Goal: Task Accomplishment & Management: Manage account settings

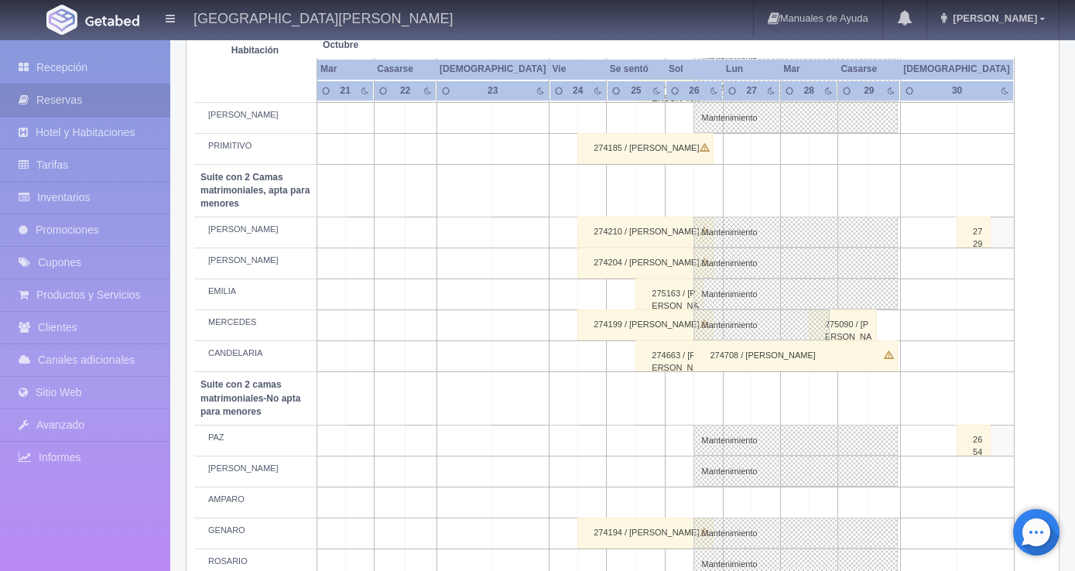
scroll to position [780, 0]
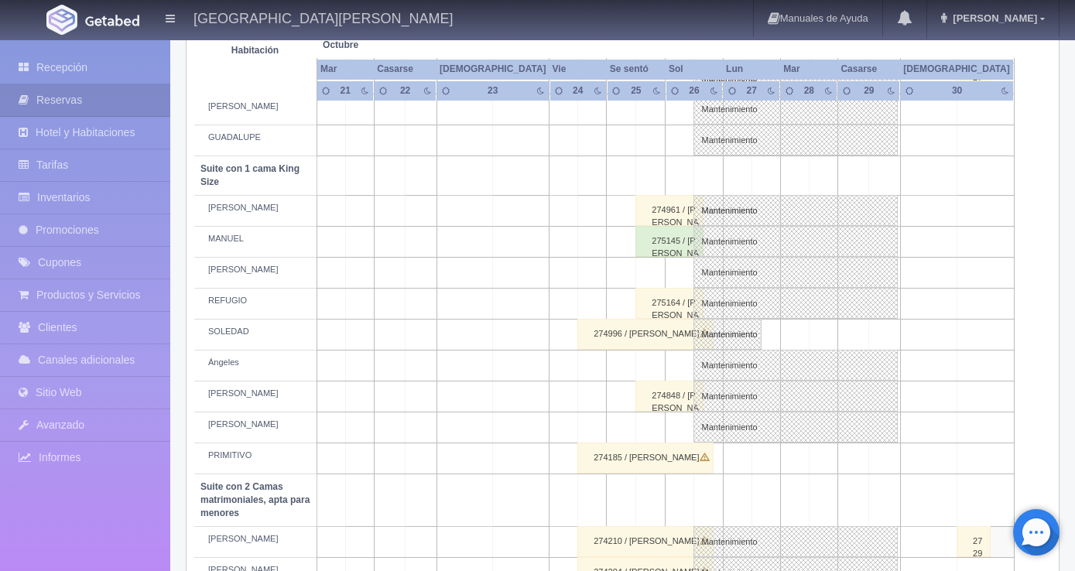
click at [656, 300] on div "275164 / MONICIA MARTINEZ ROSAS" at bounding box center [670, 303] width 68 height 31
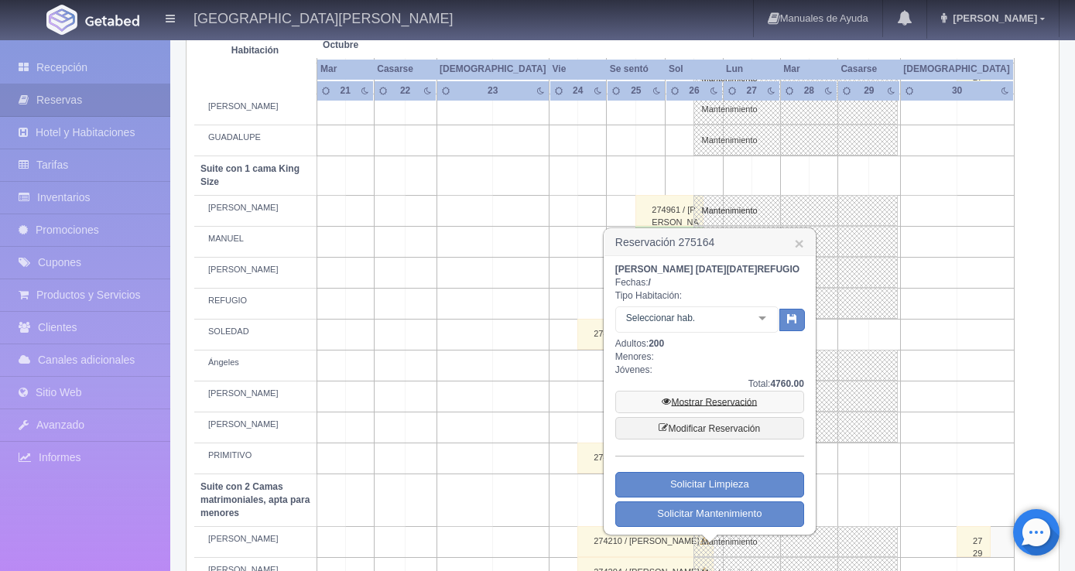
click at [707, 408] on font "Mostrar Reservación" at bounding box center [714, 402] width 86 height 11
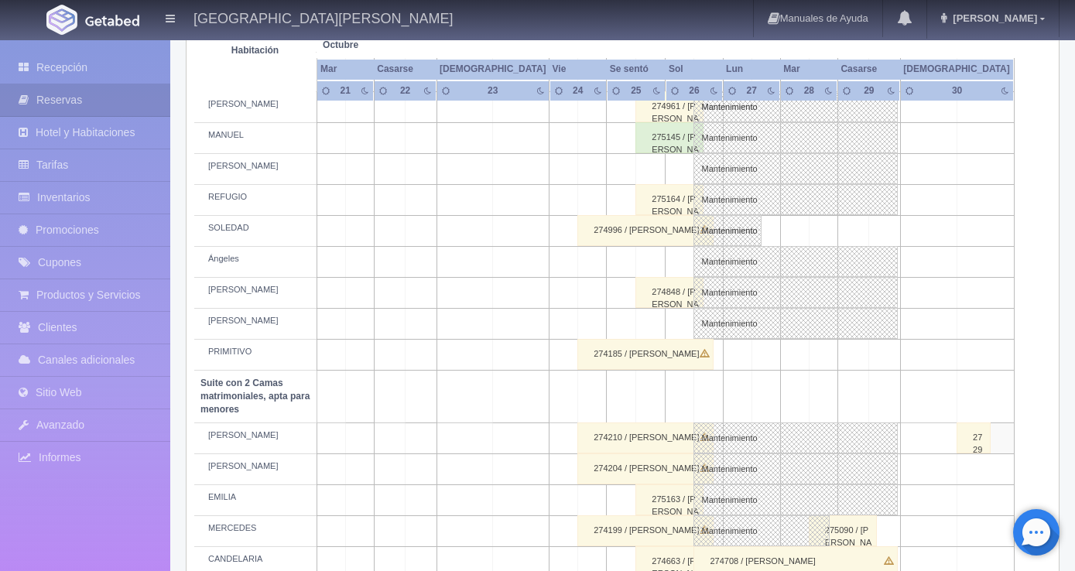
scroll to position [702, 0]
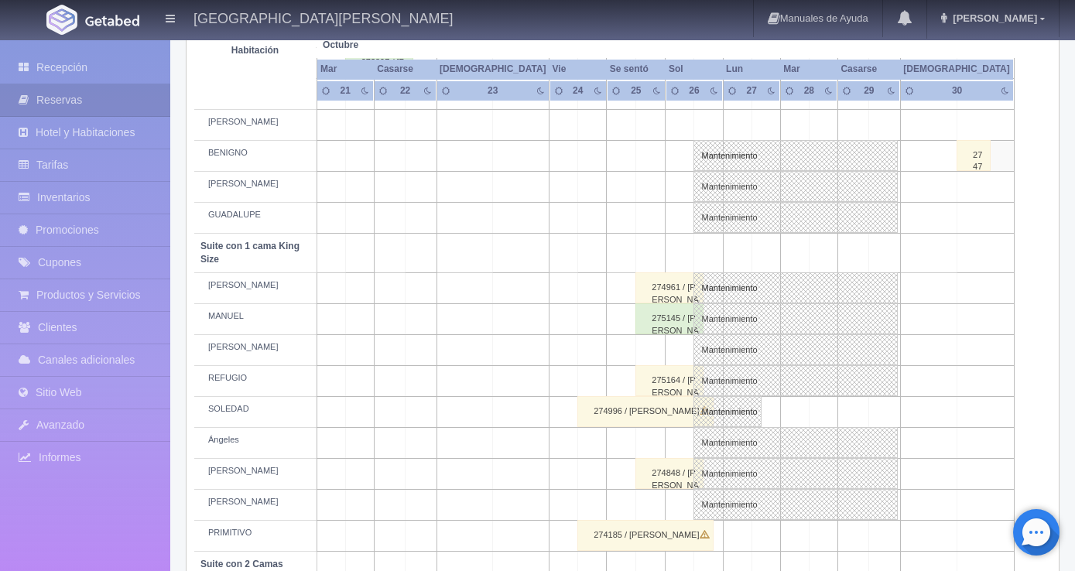
click at [672, 375] on font "275164 / [PERSON_NAME]" at bounding box center [675, 391] width 47 height 33
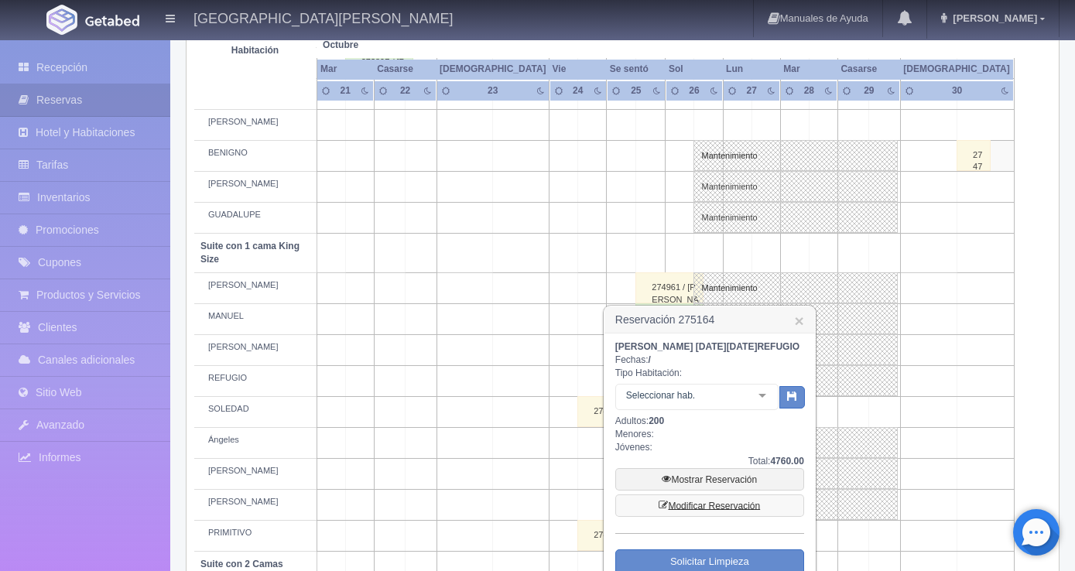
click at [702, 512] on font "Modificar Reservación" at bounding box center [714, 506] width 92 height 11
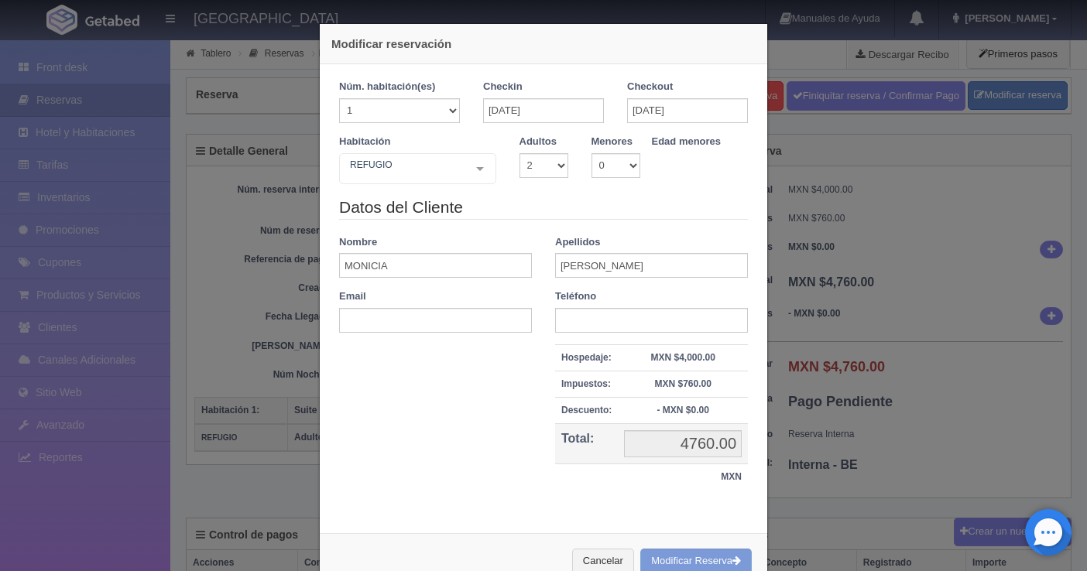
select select "2"
drag, startPoint x: 406, startPoint y: 269, endPoint x: 317, endPoint y: 258, distance: 88.9
click at [320, 258] on div "Núm. habitación(es) 1 2 3 4 5 6 7 8 9 10 11 12 13 14 15 16 17 18 19 20 Registra…" at bounding box center [543, 293] width 447 height 458
type input "ITZEL"
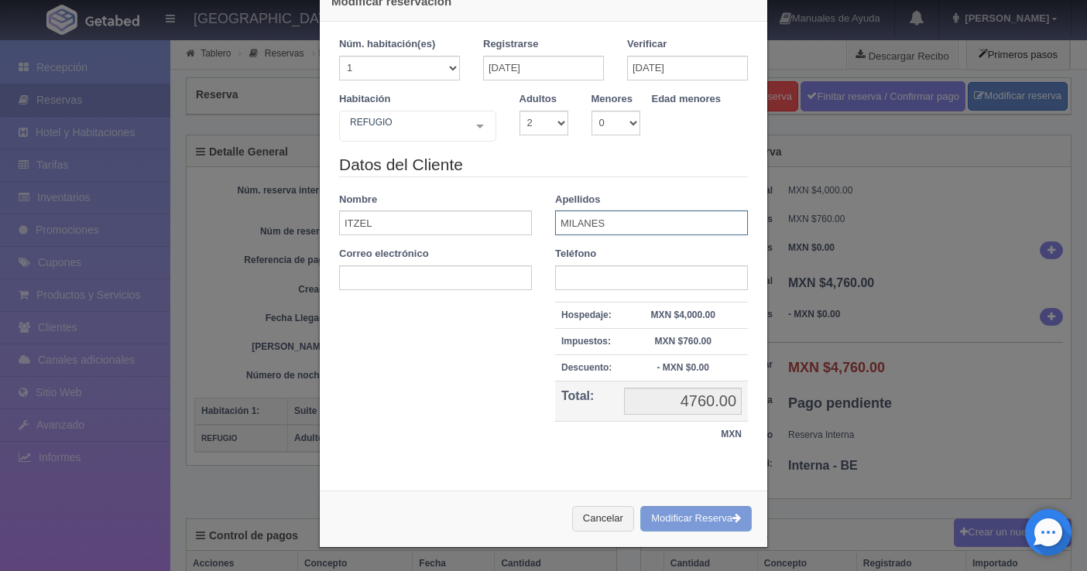
type input "MILANES"
click at [676, 524] on div "Cancelar Modificar Reserva" at bounding box center [543, 519] width 447 height 57
click at [677, 516] on div "Cancelar Modificar Reserva" at bounding box center [543, 519] width 447 height 57
click at [725, 514] on div "Cancelar Modificar Reserva" at bounding box center [543, 519] width 447 height 57
click at [680, 513] on div "Cancelar Modificar Reserva" at bounding box center [543, 519] width 447 height 57
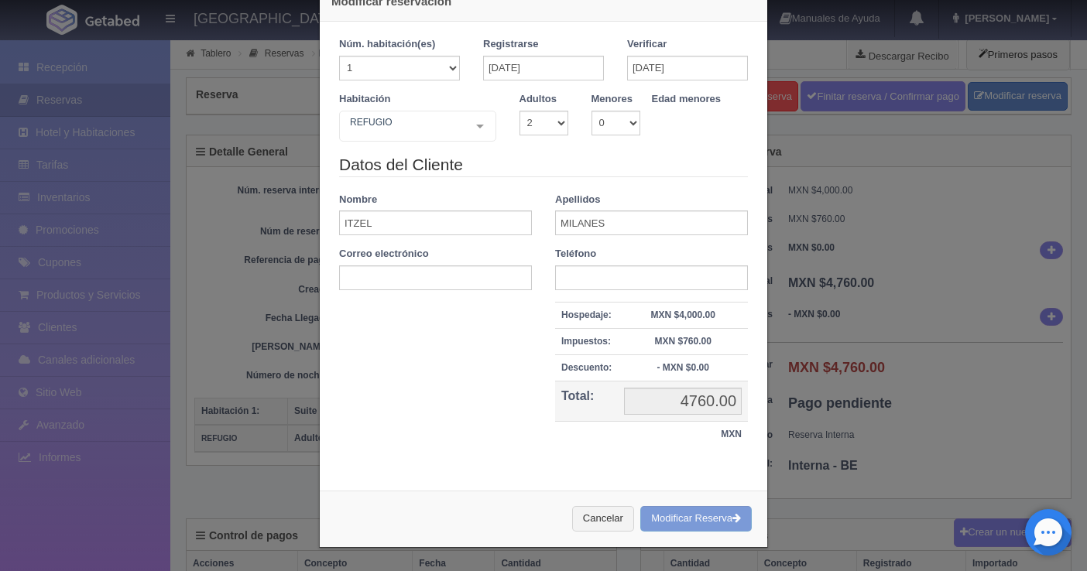
click at [704, 517] on div "Cancelar Modificar Reserva" at bounding box center [543, 519] width 447 height 57
click at [668, 509] on div "Cancelar Modificar Reserva" at bounding box center [543, 519] width 447 height 57
click at [670, 523] on div "Cancelar Modificar Reserva" at bounding box center [543, 519] width 447 height 57
click at [672, 519] on div "Cancelar Modificar Reserva" at bounding box center [543, 519] width 447 height 57
click at [697, 516] on div "Cancelar Modificar Reserva" at bounding box center [543, 519] width 447 height 57
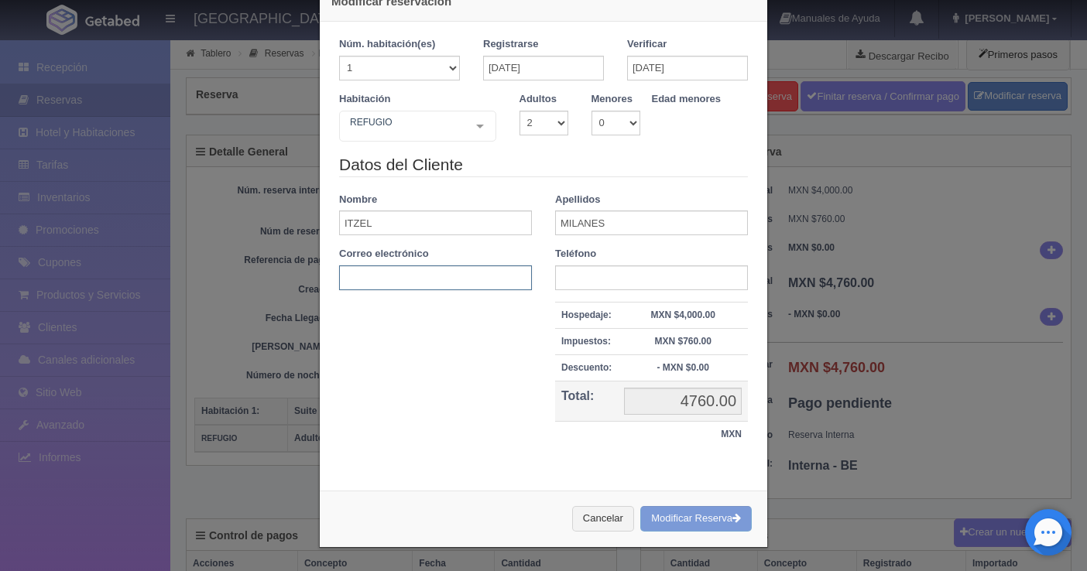
drag, startPoint x: 405, startPoint y: 271, endPoint x: 422, endPoint y: 289, distance: 24.6
click at [405, 271] on input "text" at bounding box center [435, 278] width 193 height 25
click at [635, 478] on div "Núm. habitación(es) 1 2 3 4 5 6 7 8 9 10 11 12 13 14 15 16 17 18 19 20 Registra…" at bounding box center [543, 251] width 447 height 458
click at [674, 519] on div "Cancelar Modificar Reserva" at bounding box center [543, 519] width 447 height 57
click at [674, 517] on div "Cancelar Modificar Reserva" at bounding box center [543, 519] width 447 height 57
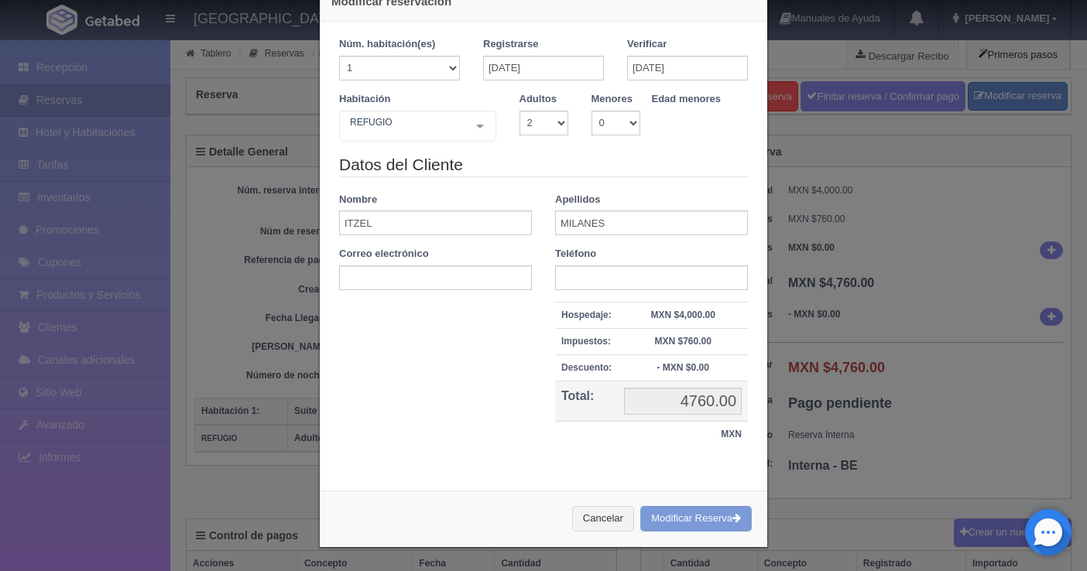
click at [675, 514] on div "Cancelar Modificar Reserva" at bounding box center [543, 519] width 447 height 57
click at [675, 512] on div "Cancelar Modificar Reserva" at bounding box center [543, 519] width 447 height 57
click at [687, 512] on div "Cancelar Modificar Reserva" at bounding box center [543, 519] width 447 height 57
click at [597, 519] on font "Cancelar" at bounding box center [603, 519] width 40 height 12
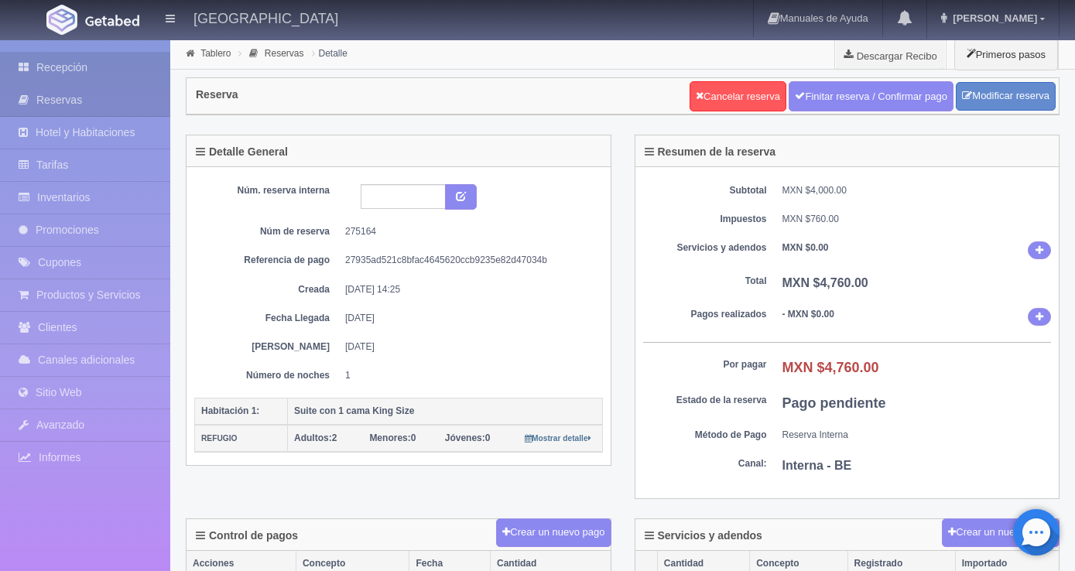
click at [63, 70] on font "Recepción" at bounding box center [61, 67] width 51 height 12
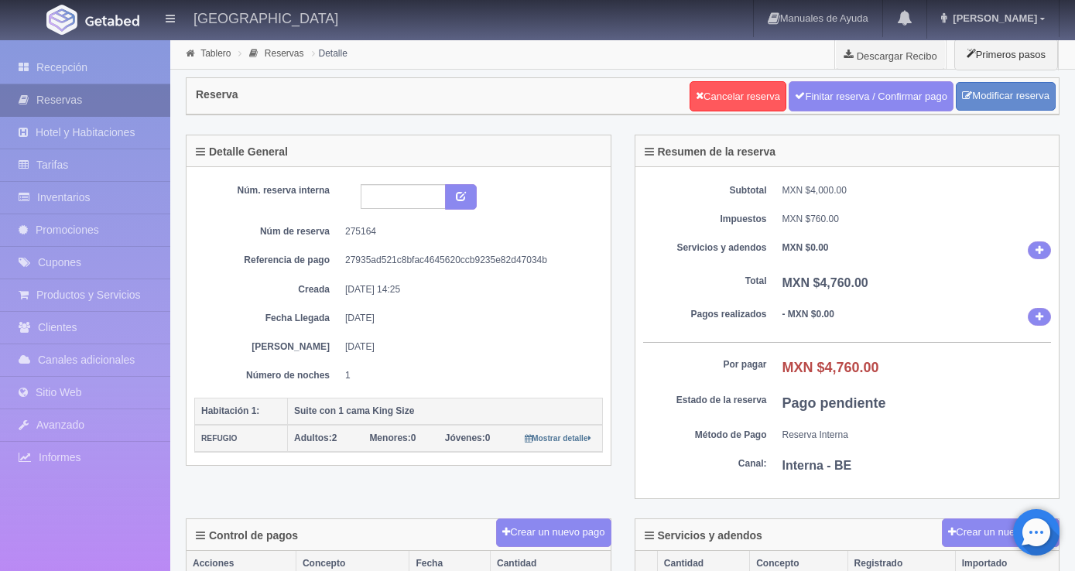
click at [55, 95] on font "Reservas" at bounding box center [59, 100] width 46 height 12
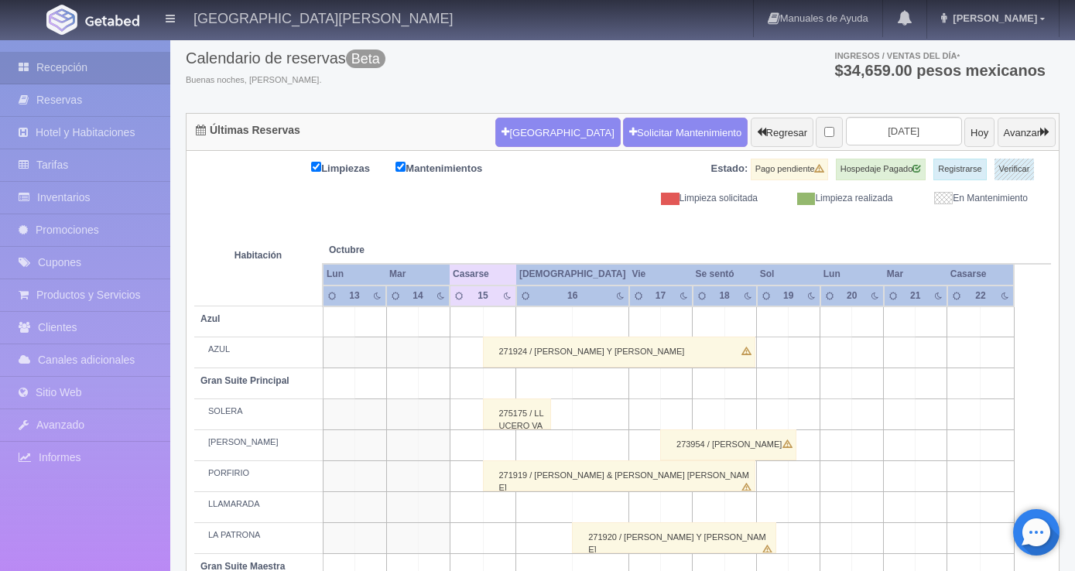
scroll to position [77, 0]
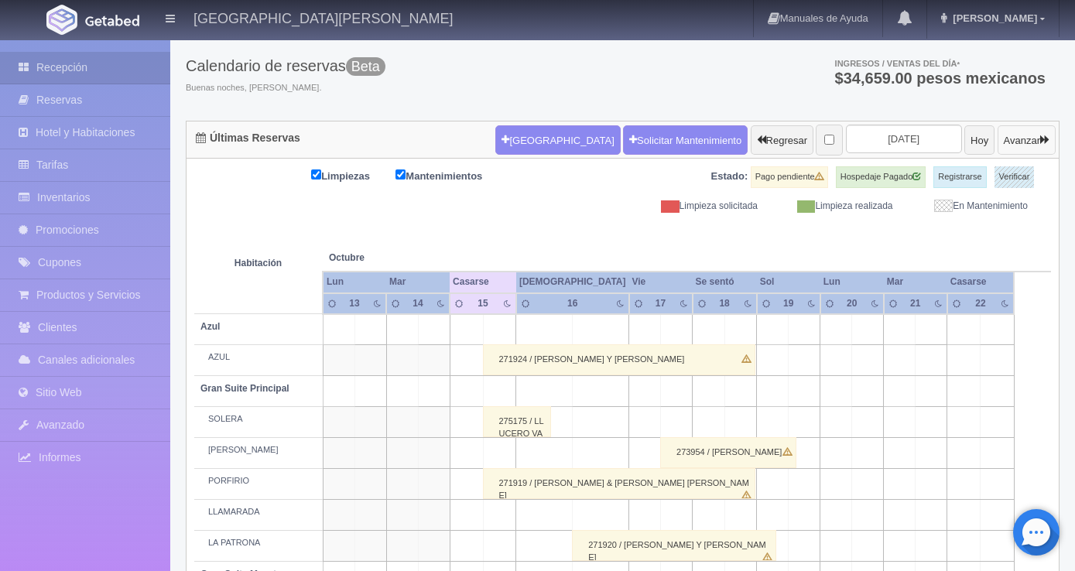
click at [1009, 140] on font "Avanzar" at bounding box center [1022, 141] width 36 height 12
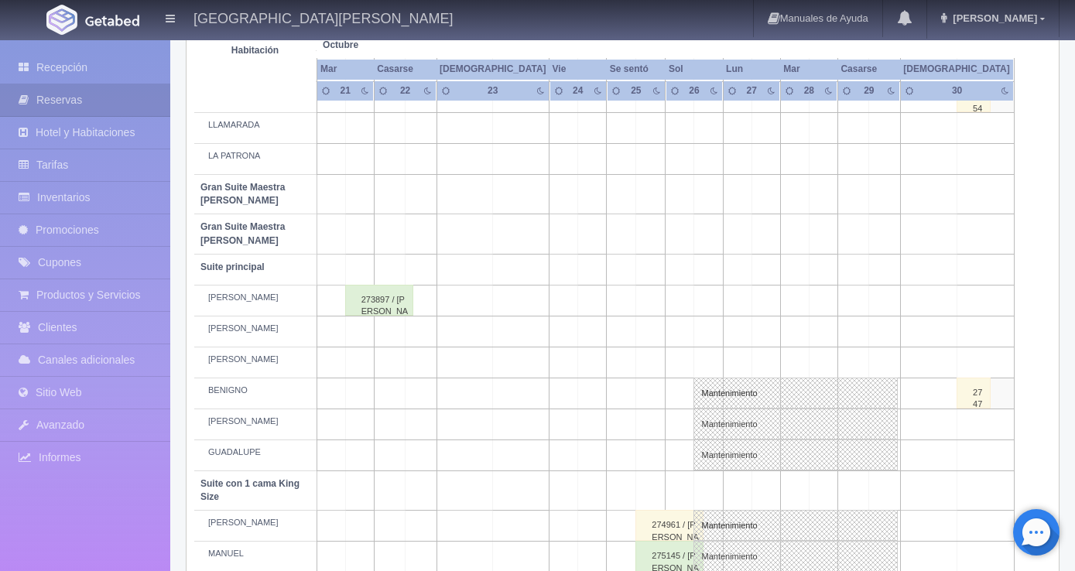
scroll to position [697, 0]
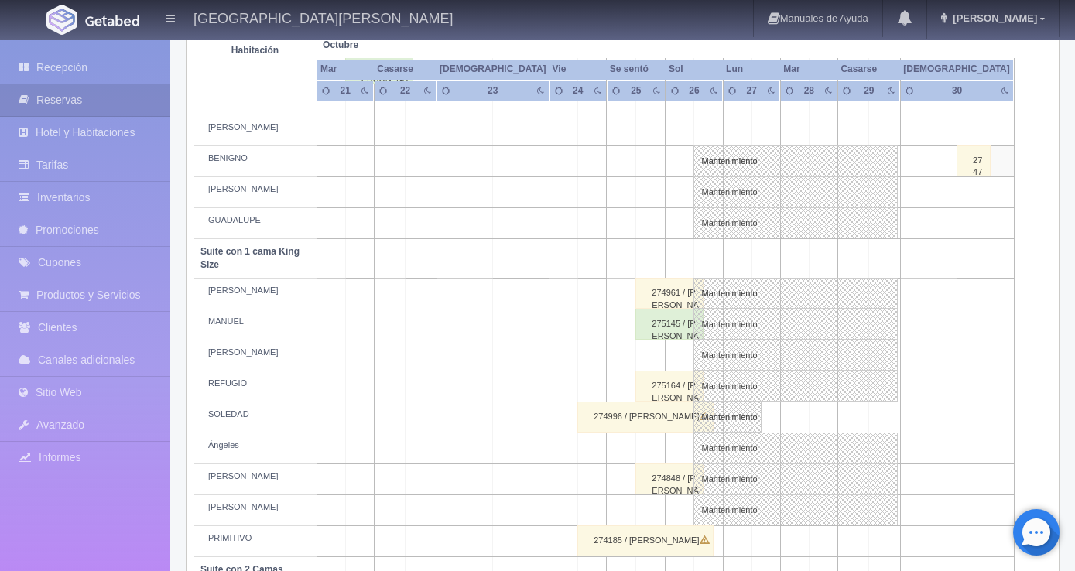
click at [674, 382] on div "275164 / MONICIA MARTINEZ ROSAS" at bounding box center [670, 386] width 68 height 31
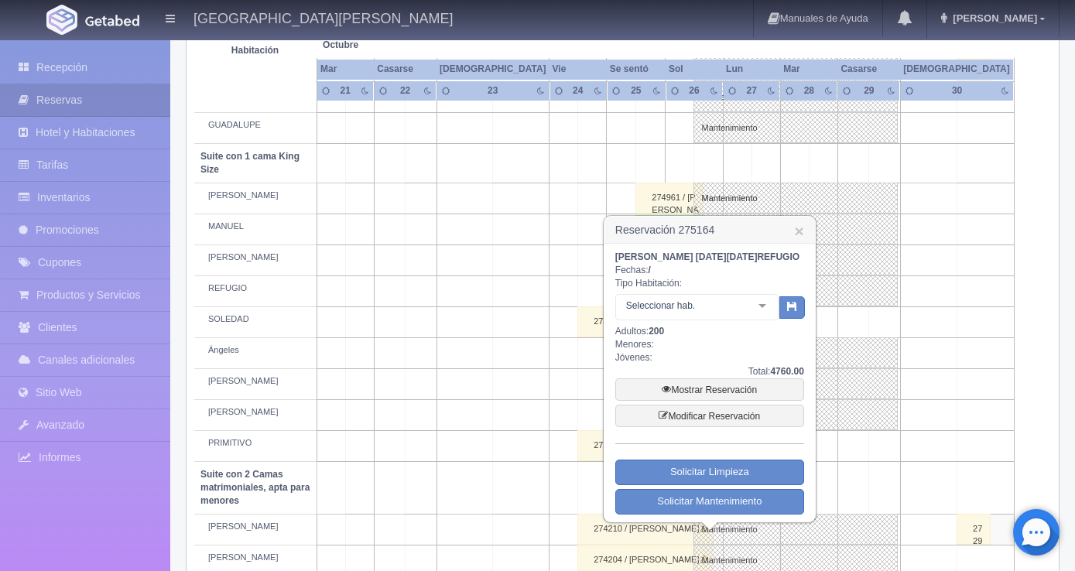
scroll to position [852, 0]
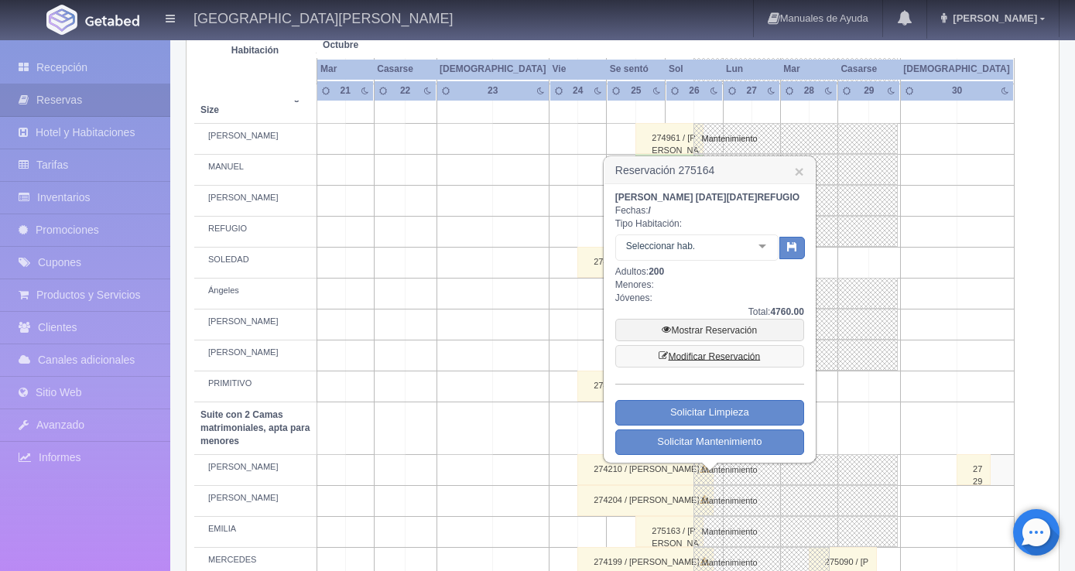
click at [700, 362] on font "Modificar Reservación" at bounding box center [714, 356] width 92 height 11
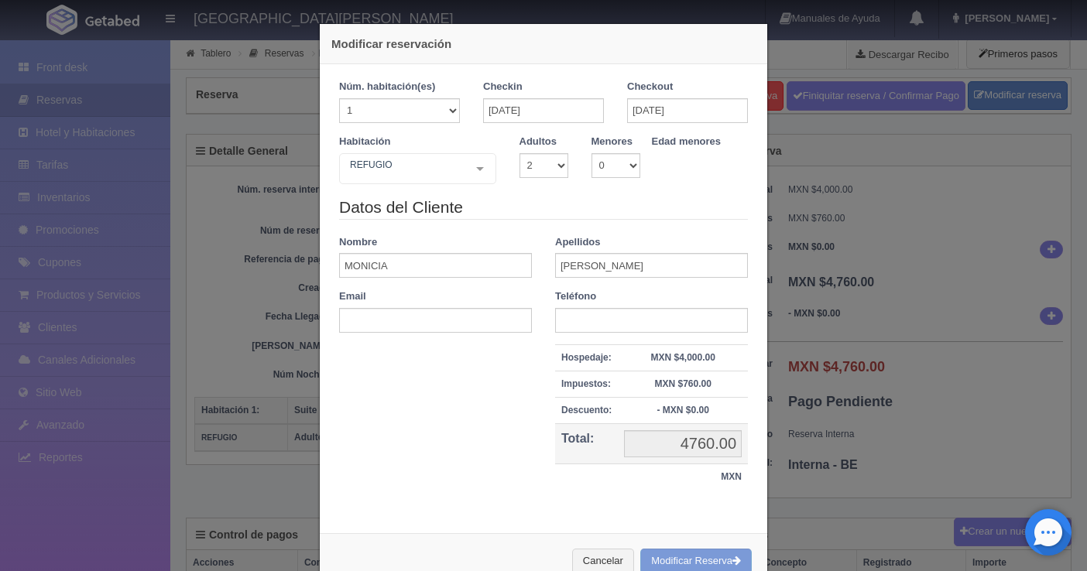
select select "2"
drag, startPoint x: 410, startPoint y: 269, endPoint x: 291, endPoint y: 264, distance: 118.6
click at [291, 264] on div "Modificar reservación Núm. habitación(es) 1 2 3 4 5 6 7 8 9 10 11 12 13 14 15 1…" at bounding box center [543, 285] width 1087 height 571
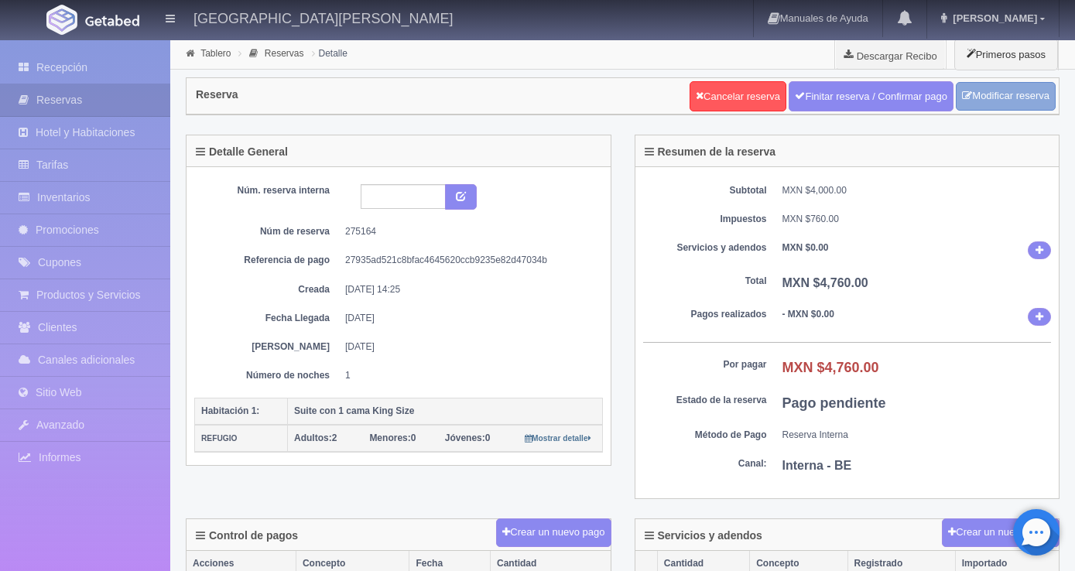
click at [998, 101] on font "Modificar reserva" at bounding box center [1010, 96] width 77 height 12
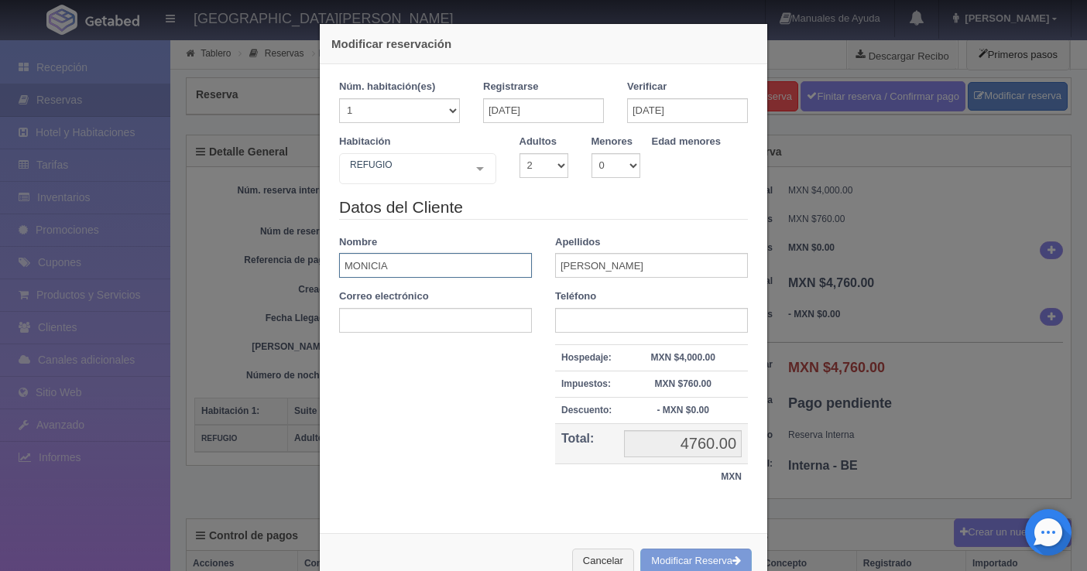
click at [383, 260] on input "MONICIA" at bounding box center [435, 265] width 193 height 25
drag, startPoint x: 381, startPoint y: 263, endPoint x: 314, endPoint y: 255, distance: 67.0
click at [320, 256] on div "Núm. habitación(es) 1 2 3 4 5 6 7 8 9 10 11 12 13 14 15 16 17 18 19 20 Registra…" at bounding box center [543, 293] width 447 height 458
type input "ITZEL"
type input "MILANES"
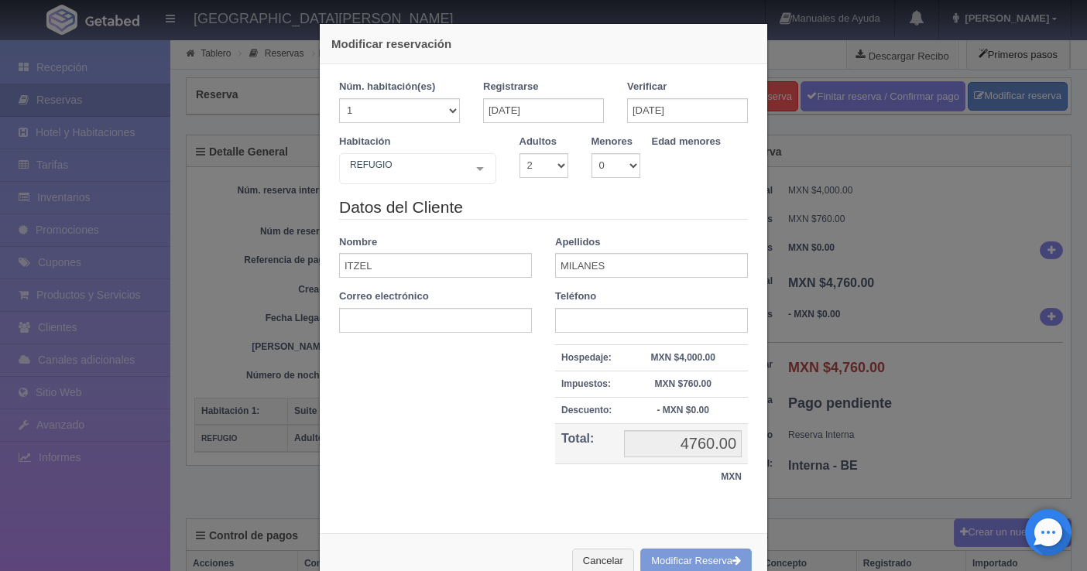
click at [670, 559] on div "Cancelar Modificar Reserva" at bounding box center [543, 561] width 447 height 57
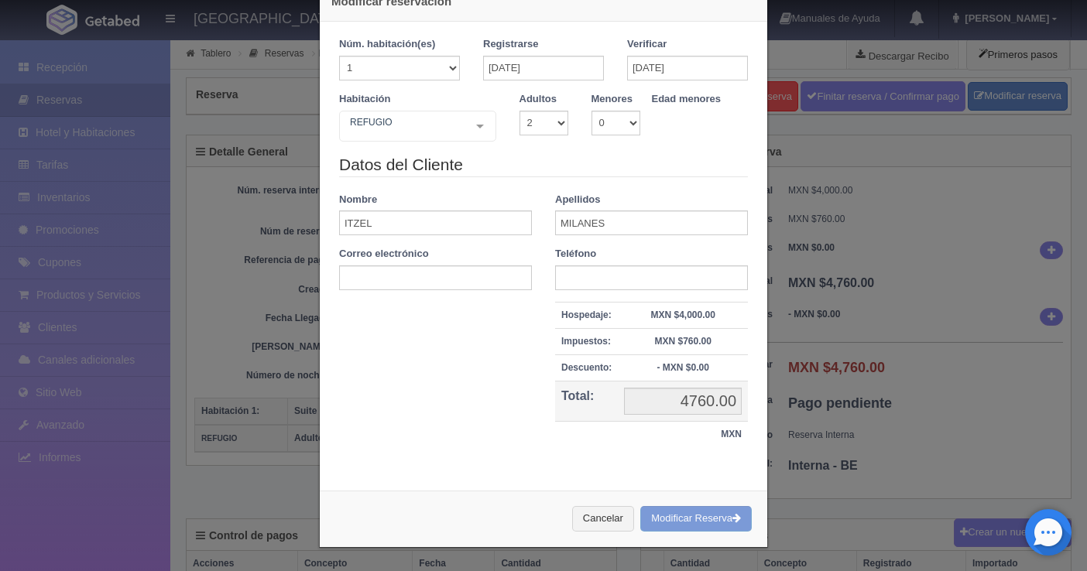
click at [692, 523] on div "Cancelar Modificar Reserva" at bounding box center [543, 519] width 447 height 57
click at [690, 519] on div "Cancelar Modificar Reserva" at bounding box center [543, 519] width 447 height 57
click at [684, 514] on div "Cancelar Modificar Reserva" at bounding box center [543, 519] width 447 height 57
click at [684, 513] on div "Cancelar Modificar Reserva" at bounding box center [543, 519] width 447 height 57
click at [666, 469] on div "Núm. habitación(es) 1 2 3 4 5 6 7 8 9 10 11 12 13 14 15 16 17 18 19 20 Registra…" at bounding box center [543, 251] width 447 height 458
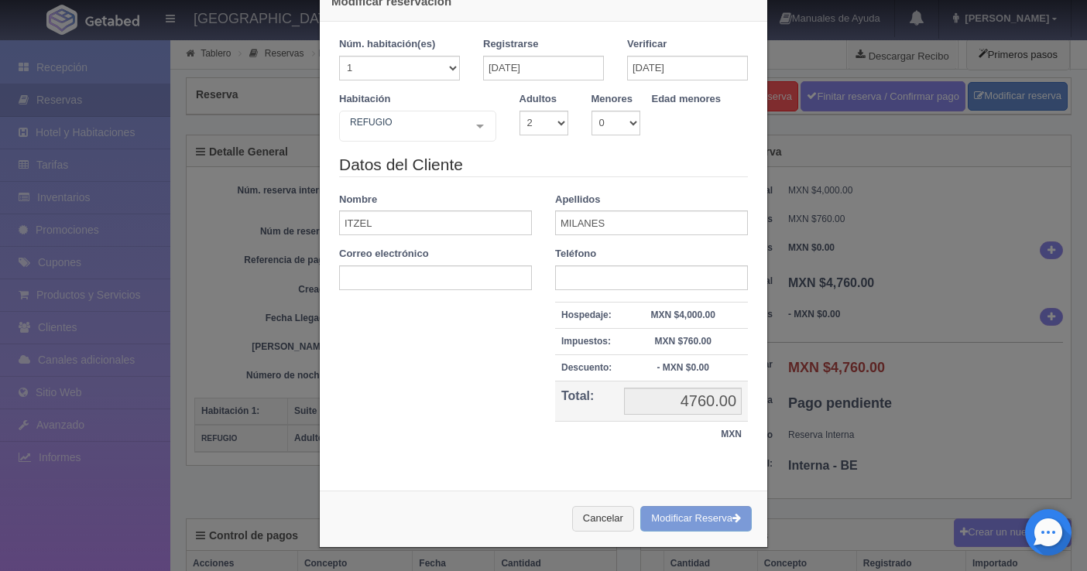
click at [703, 512] on div "Cancelar Modificar Reserva" at bounding box center [543, 519] width 447 height 57
click at [698, 516] on div "Cancelar Modificar Reserva" at bounding box center [543, 519] width 447 height 57
click at [587, 509] on button "Cancelar" at bounding box center [603, 519] width 62 height 26
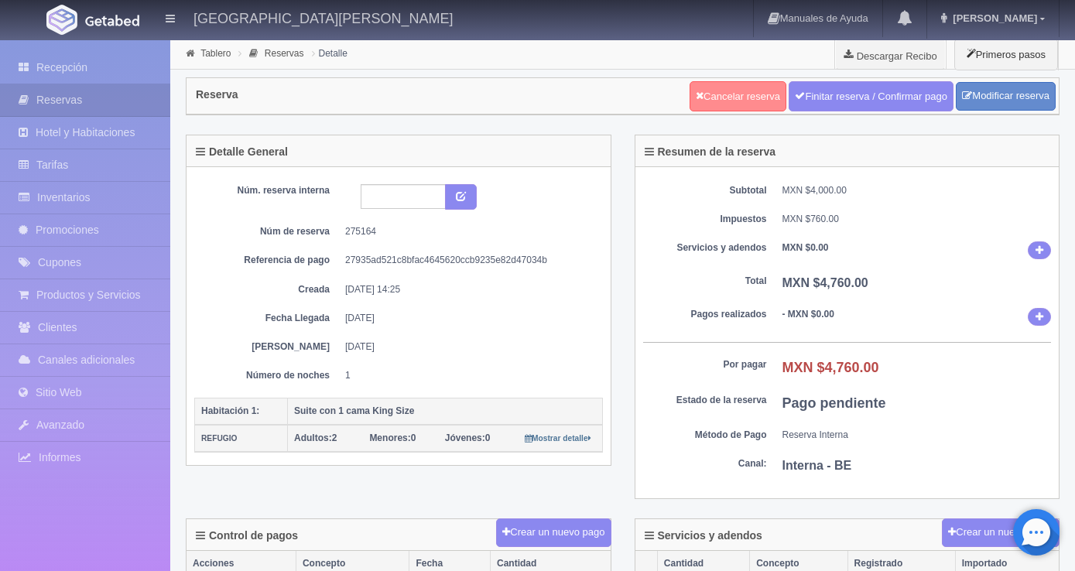
click at [742, 105] on link "Cancelar reserva" at bounding box center [738, 96] width 97 height 30
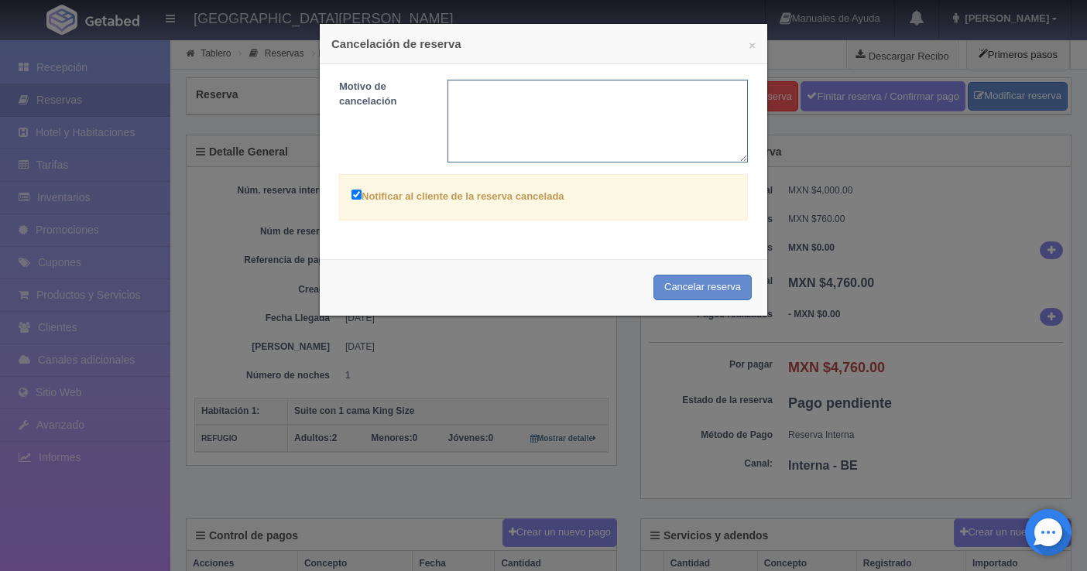
click at [490, 107] on textarea at bounding box center [597, 121] width 301 height 83
type textarea "POR SISTEMA LENTO"
click at [687, 282] on font "Cancelar reserva" at bounding box center [702, 287] width 77 height 12
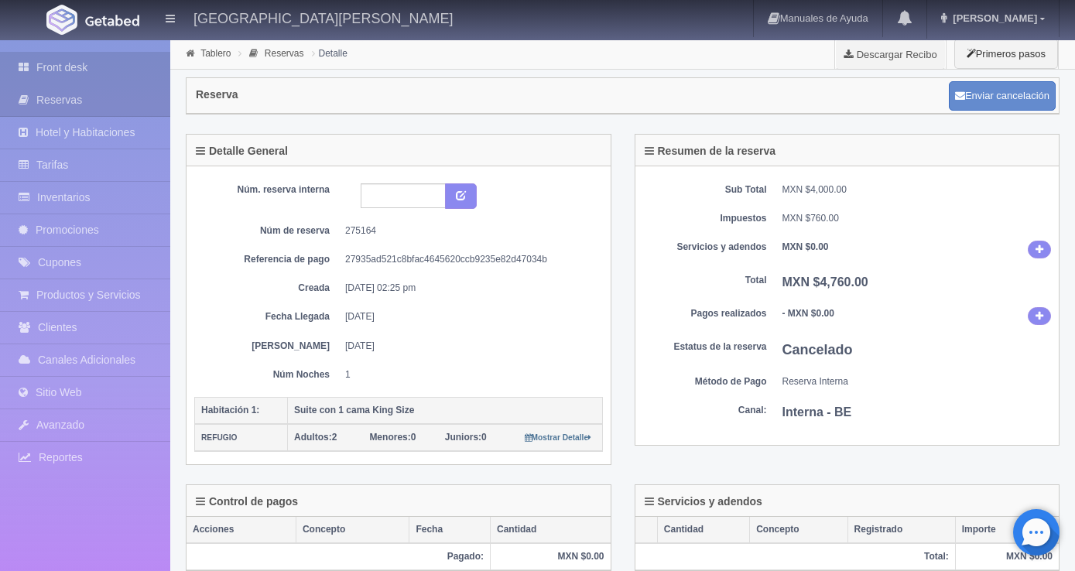
click at [61, 75] on link "Front desk" at bounding box center [85, 68] width 170 height 32
click at [72, 67] on link "Front desk" at bounding box center [85, 68] width 170 height 32
click at [70, 70] on link "Front desk" at bounding box center [85, 68] width 170 height 32
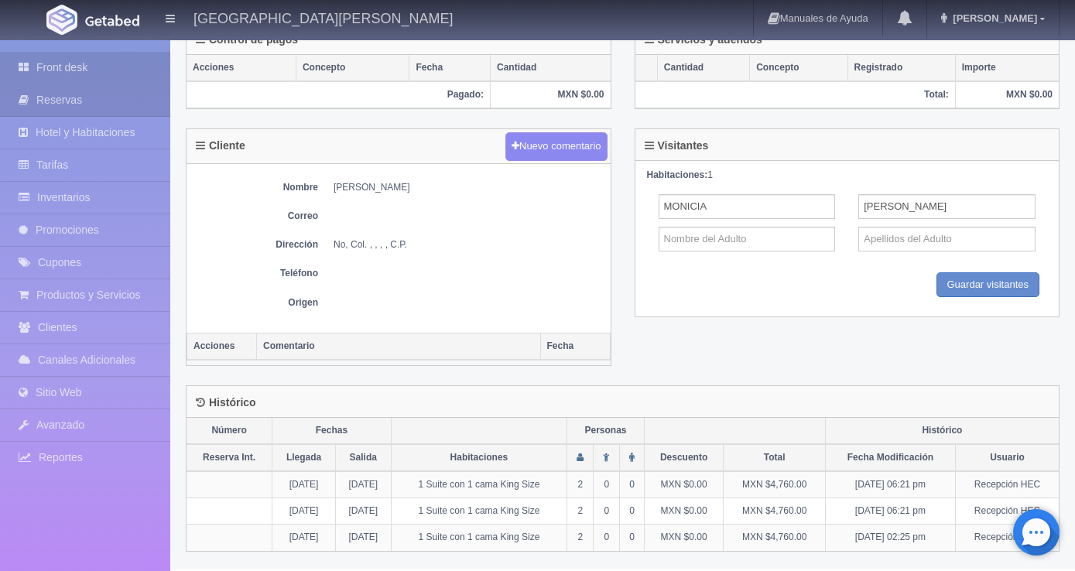
click at [59, 62] on link "Front desk" at bounding box center [85, 68] width 170 height 32
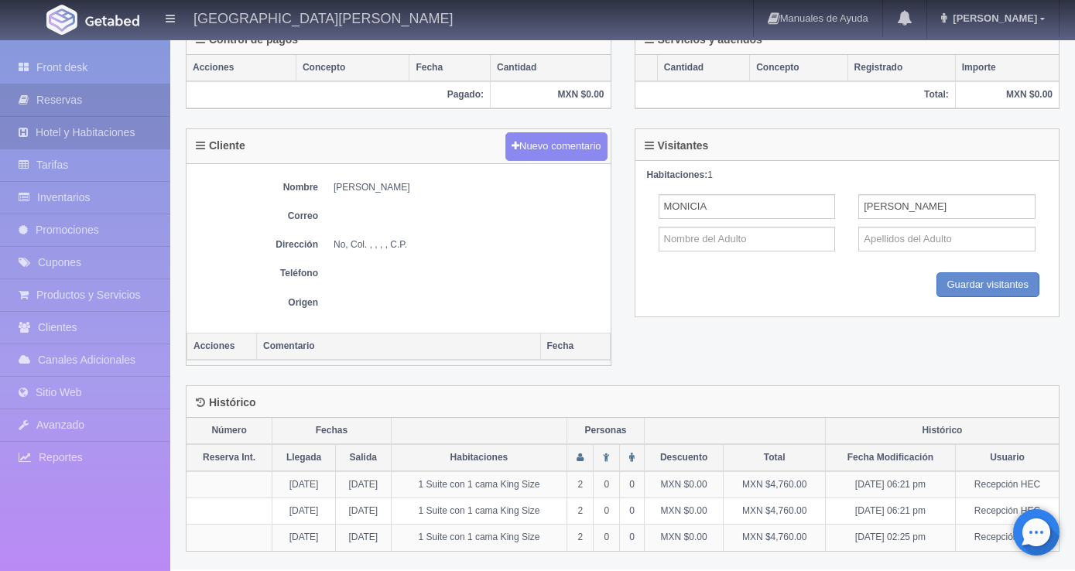
click at [53, 131] on link "Hotel y Habitaciones" at bounding box center [85, 133] width 170 height 32
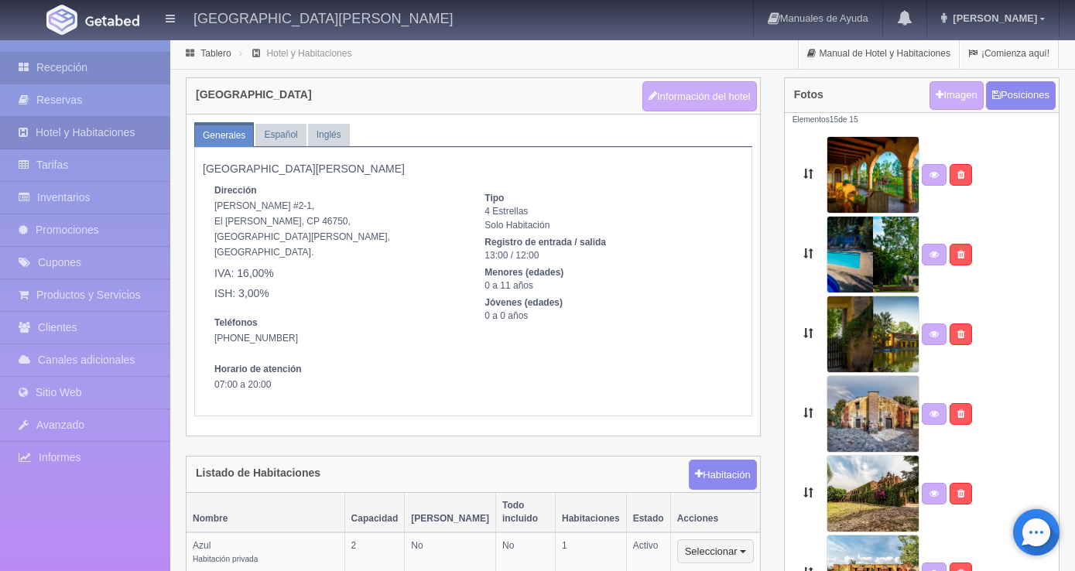
click at [60, 67] on font "Recepción" at bounding box center [61, 67] width 51 height 12
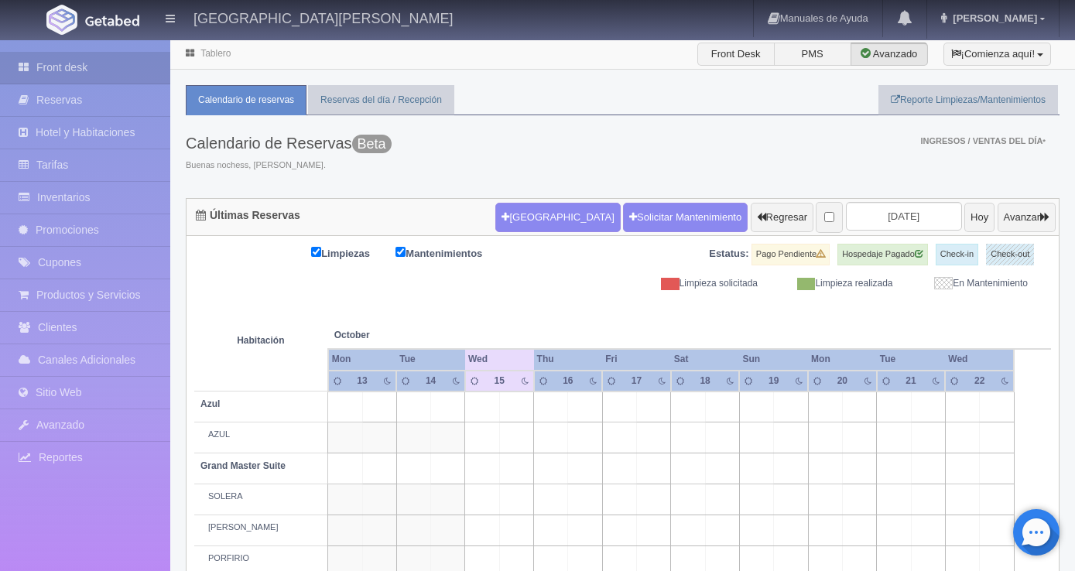
scroll to position [542, 0]
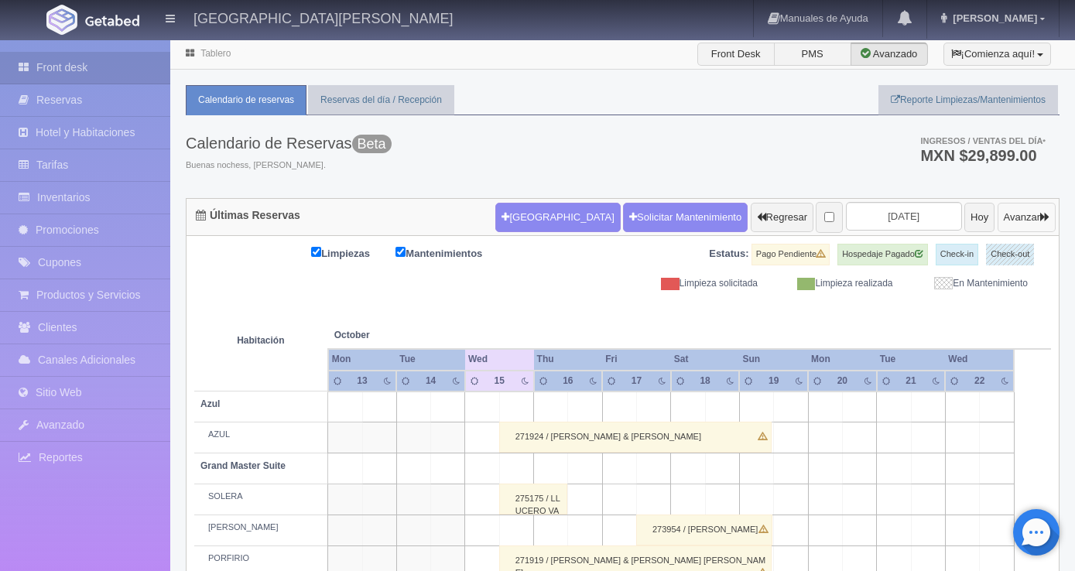
click at [1023, 220] on button "Avanzar" at bounding box center [1027, 217] width 58 height 29
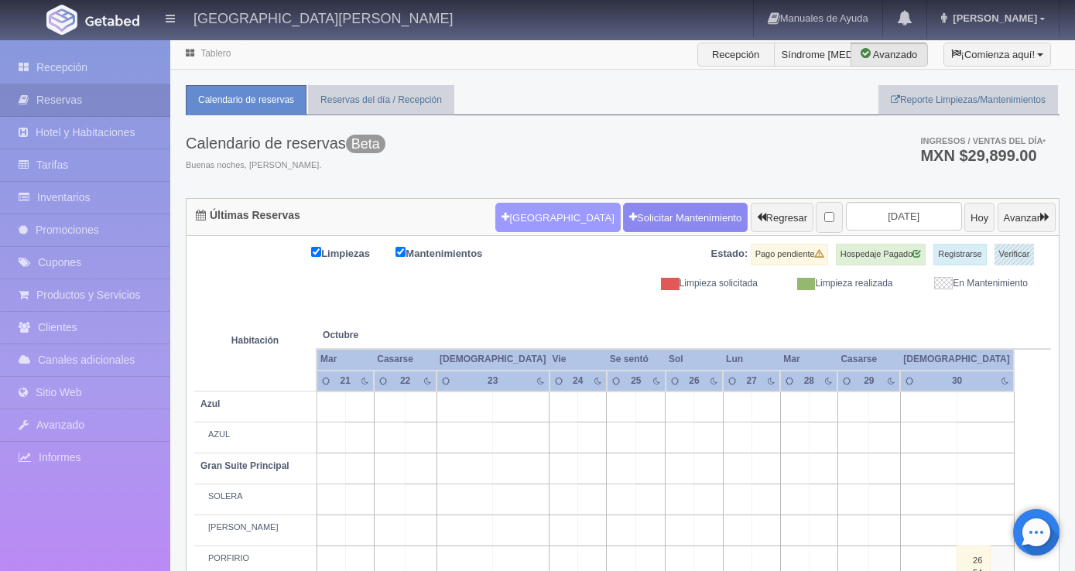
click at [534, 216] on font "[GEOGRAPHIC_DATA]" at bounding box center [561, 218] width 105 height 12
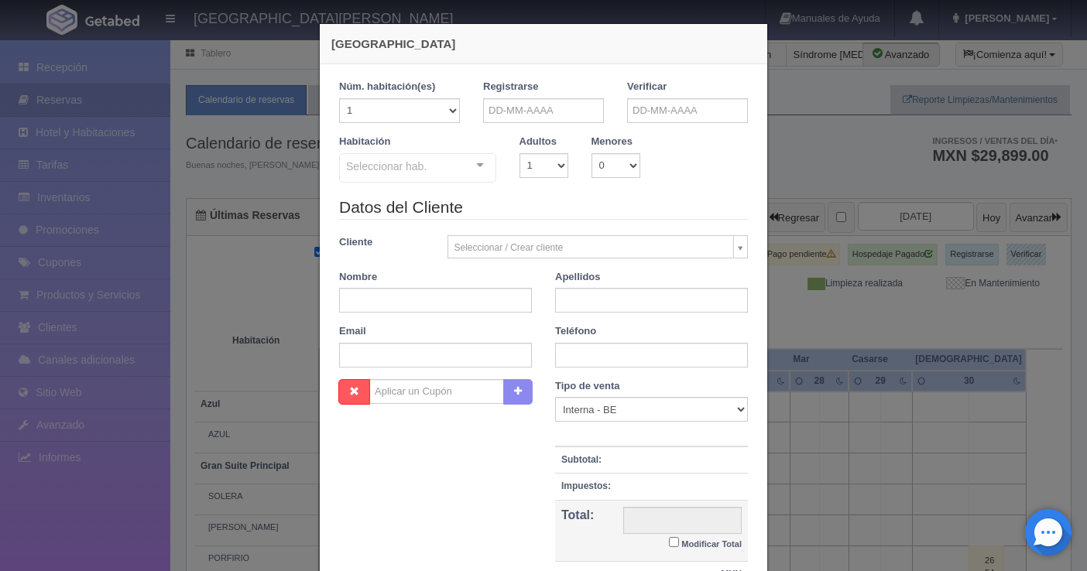
checkbox input "false"
click at [474, 168] on div "Seleccionar hab. Suite con 2 camas matrimoniales-No apta para menores Suite con…" at bounding box center [417, 168] width 157 height 31
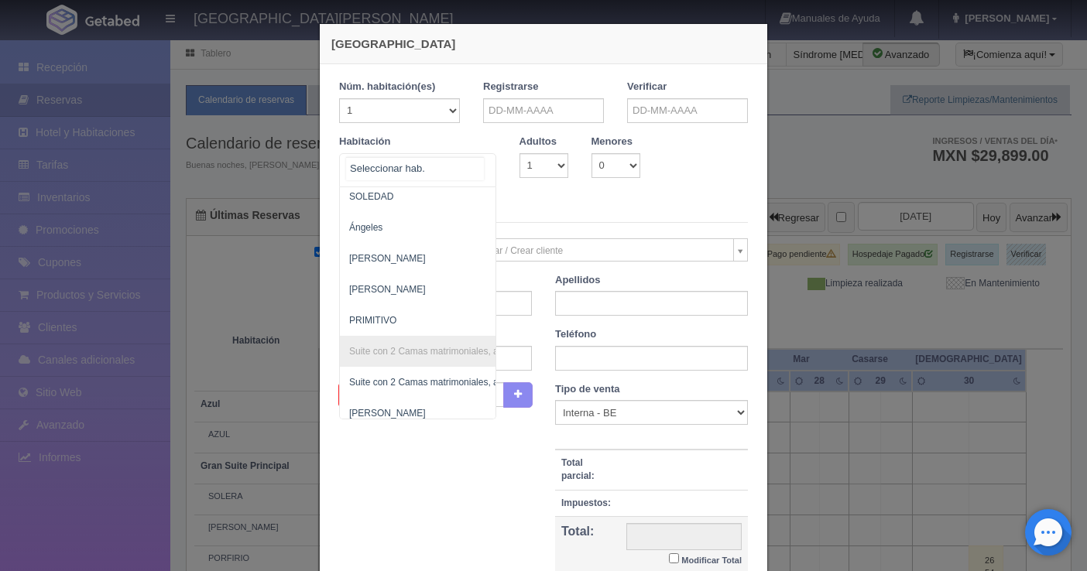
scroll to position [1006, 0]
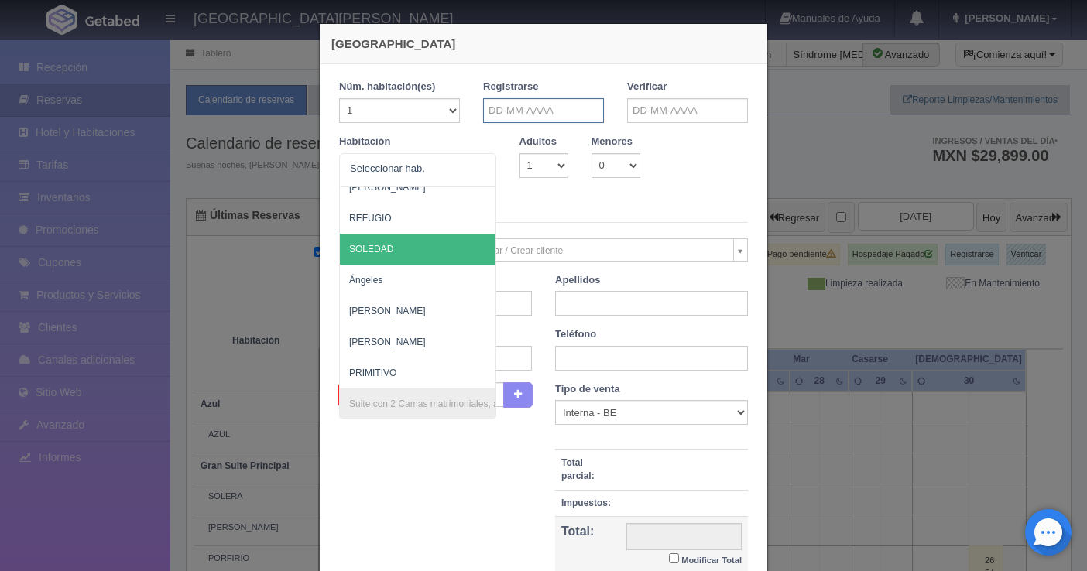
click at [507, 103] on input "text" at bounding box center [543, 110] width 121 height 25
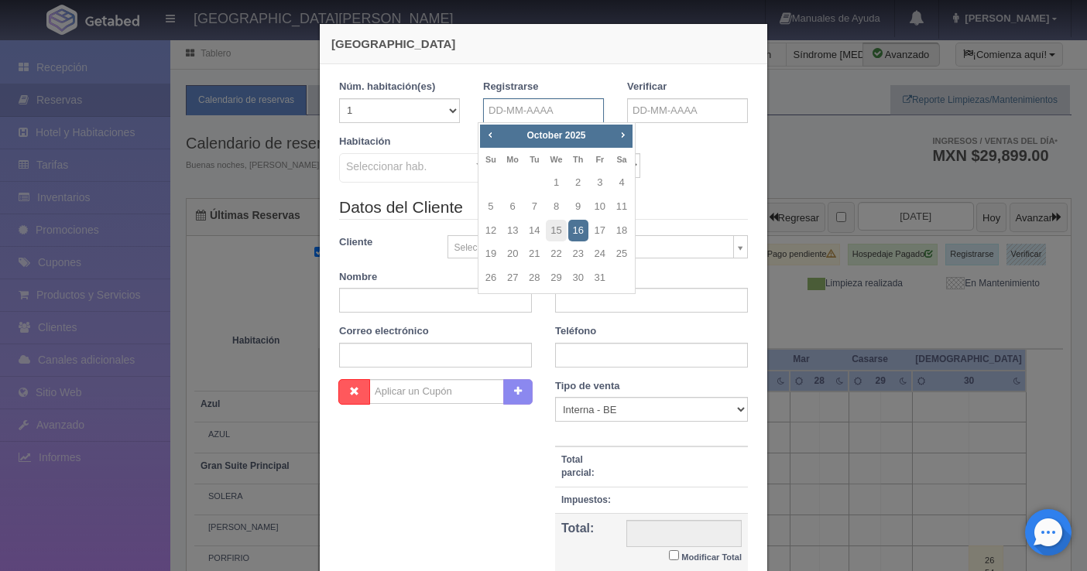
click at [552, 111] on input "text" at bounding box center [543, 110] width 121 height 25
click at [670, 253] on font "25" at bounding box center [675, 254] width 11 height 12
type input "NaN-NaN-NaN"
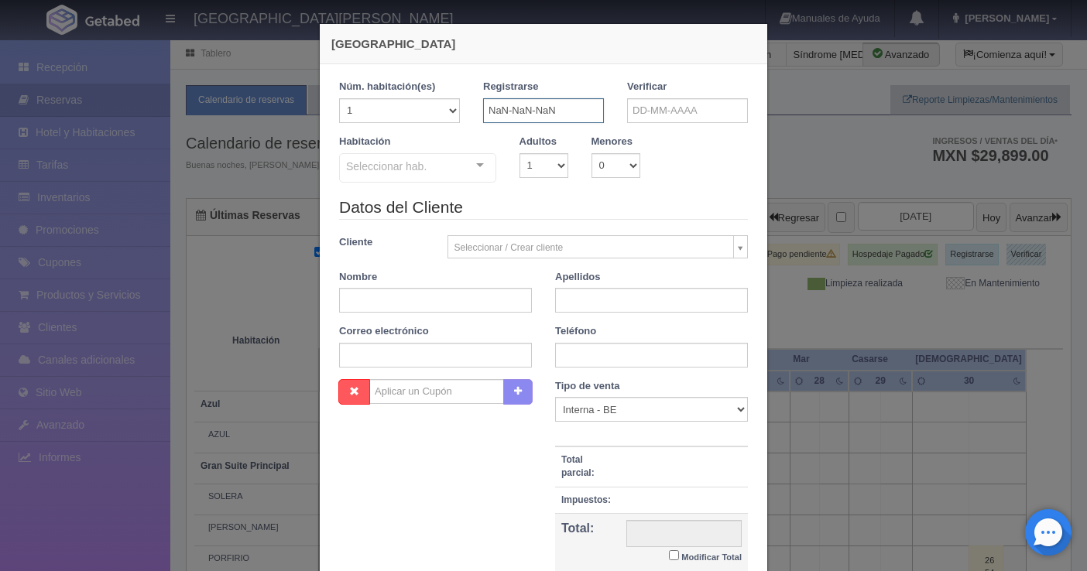
click at [569, 112] on input "NaN-NaN-NaN" at bounding box center [543, 110] width 121 height 25
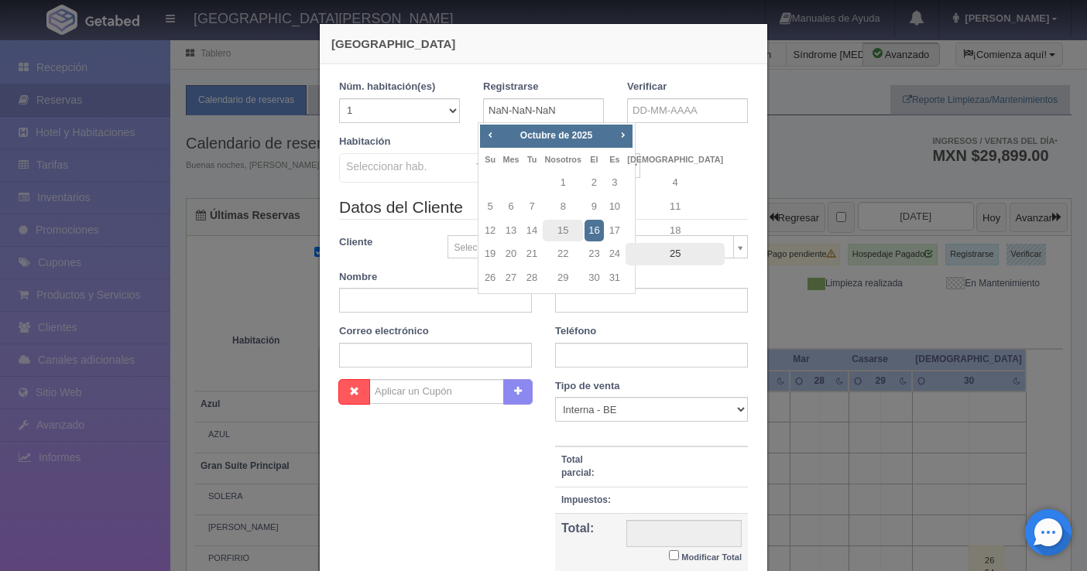
click at [670, 255] on font "25" at bounding box center [675, 254] width 11 height 12
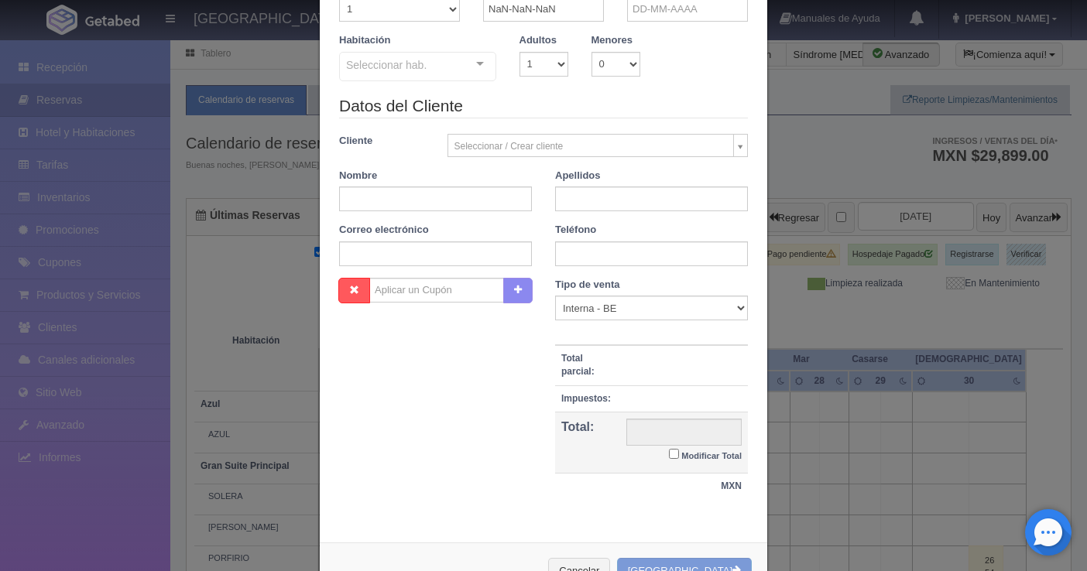
scroll to position [153, 0]
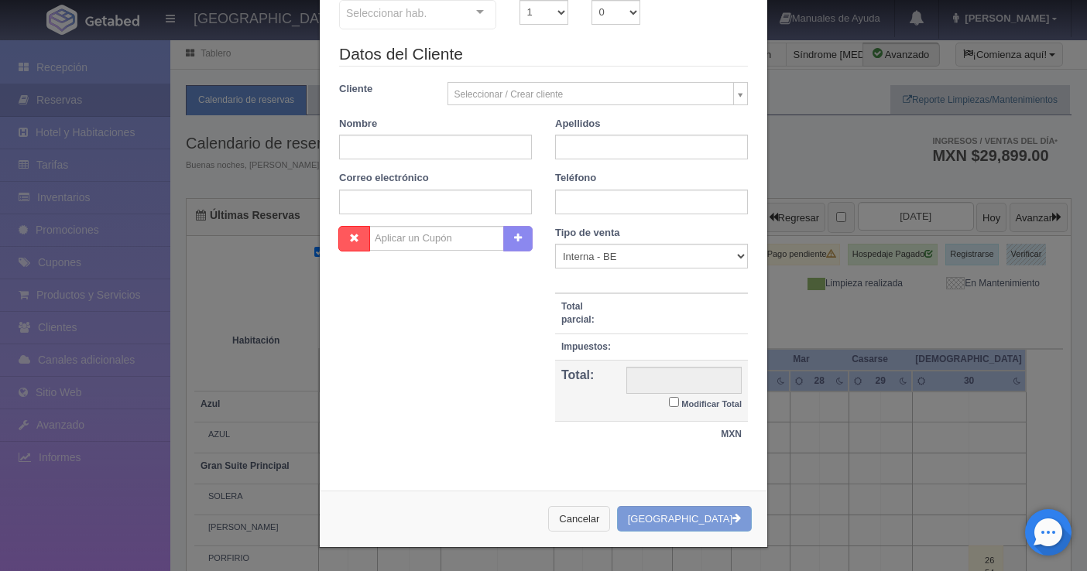
click at [610, 529] on button "Cancelar" at bounding box center [579, 519] width 62 height 26
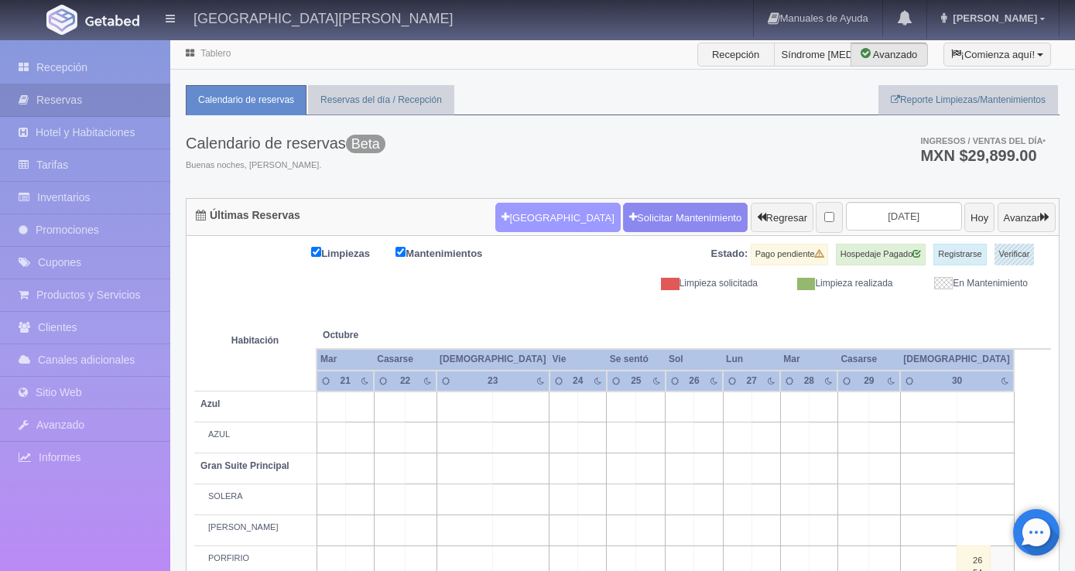
click at [519, 223] on font "[GEOGRAPHIC_DATA]" at bounding box center [561, 218] width 105 height 12
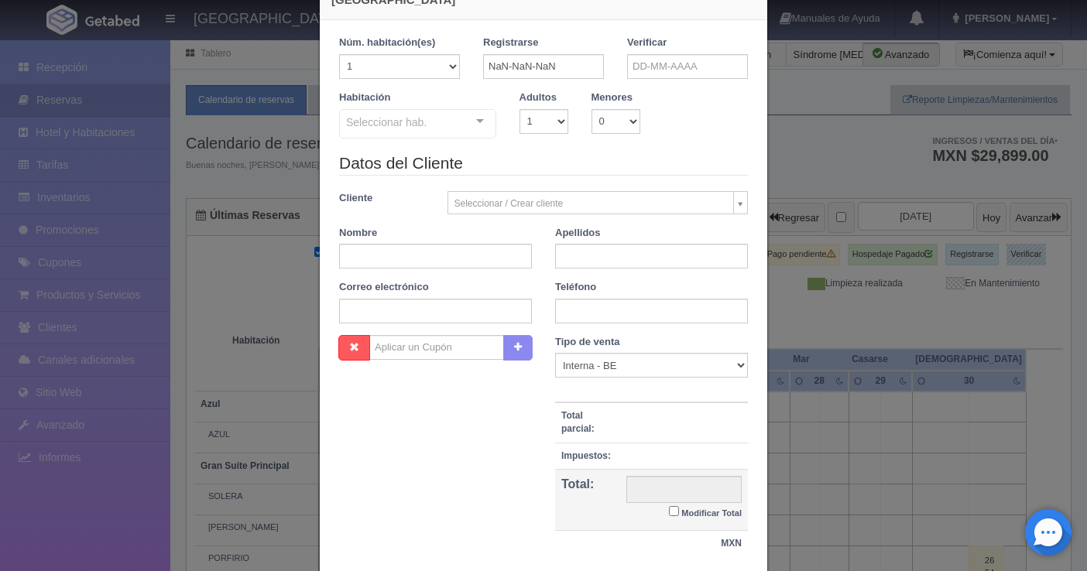
scroll to position [0, 0]
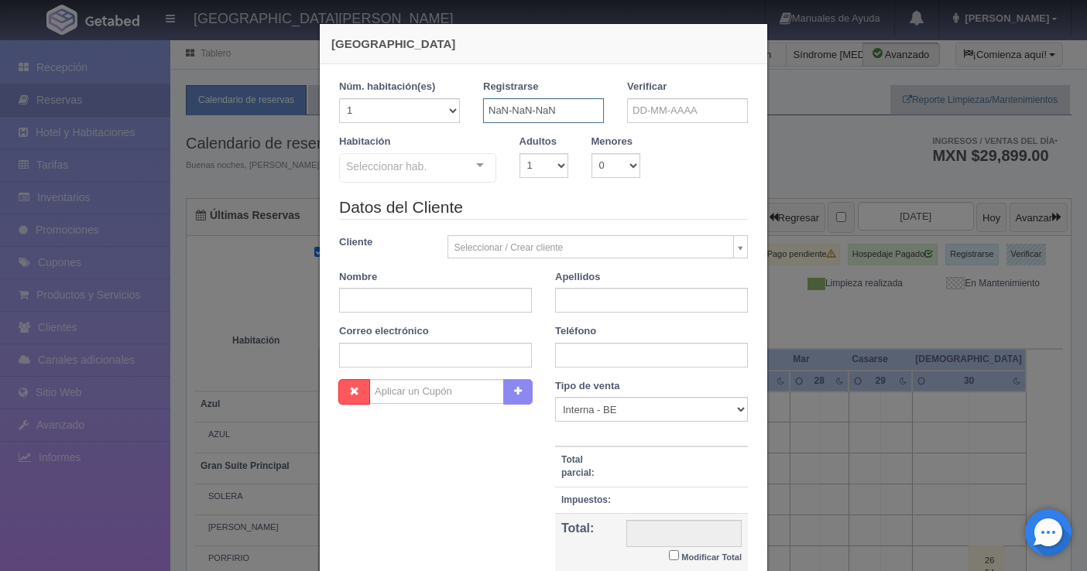
click at [519, 114] on input "NaN-NaN-NaN" at bounding box center [543, 110] width 121 height 25
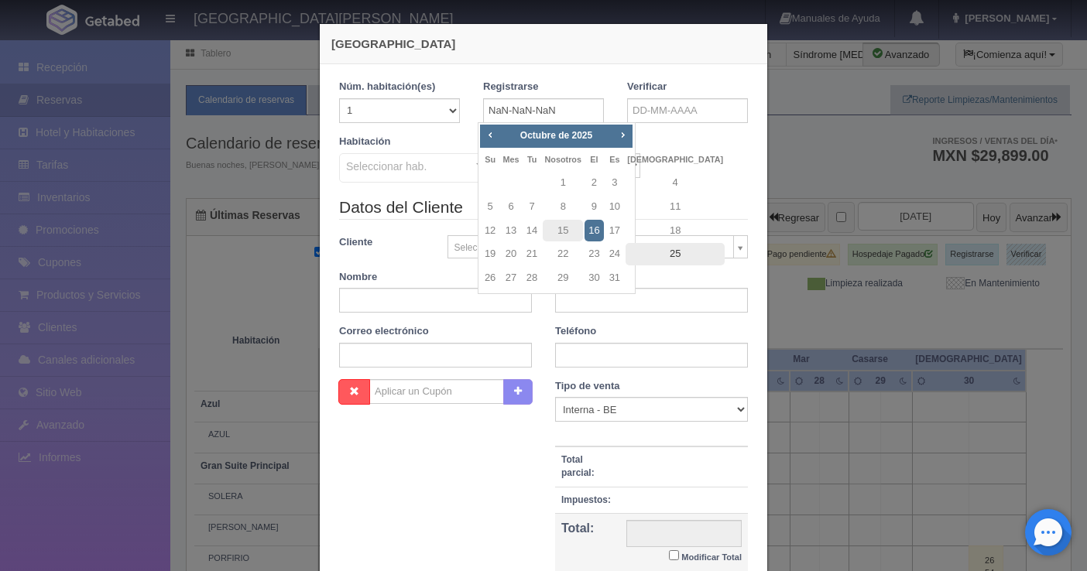
click at [670, 254] on font "25" at bounding box center [675, 254] width 11 height 12
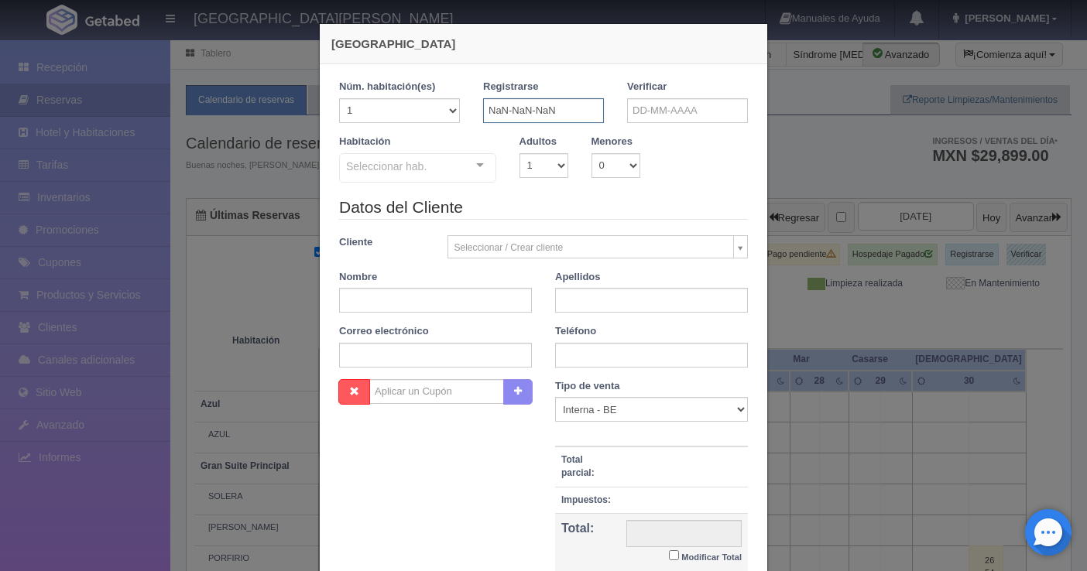
click at [550, 116] on input "NaN-NaN-NaN" at bounding box center [543, 110] width 121 height 25
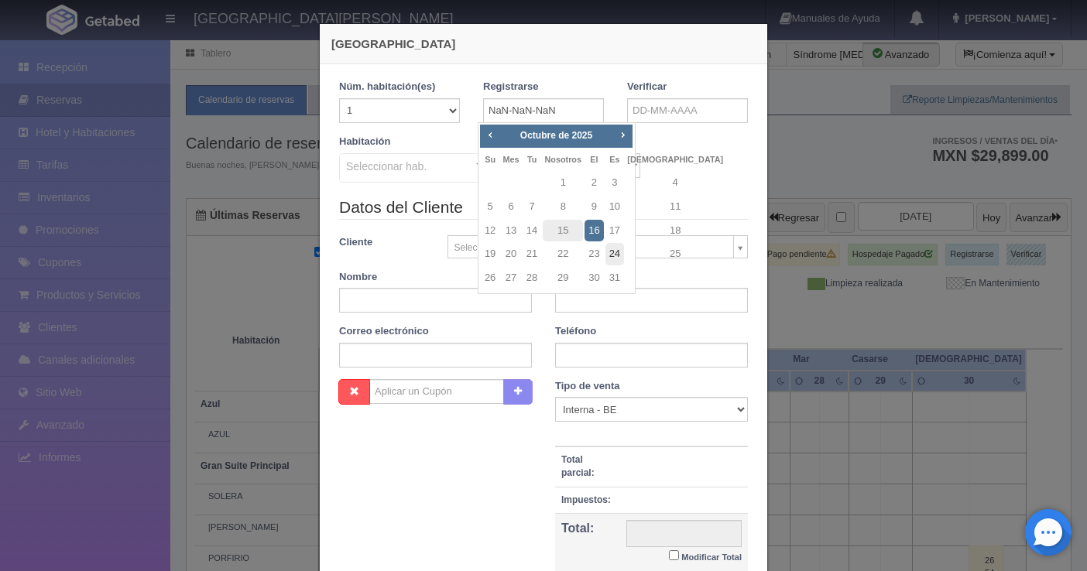
click at [609, 255] on font "24" at bounding box center [614, 254] width 11 height 12
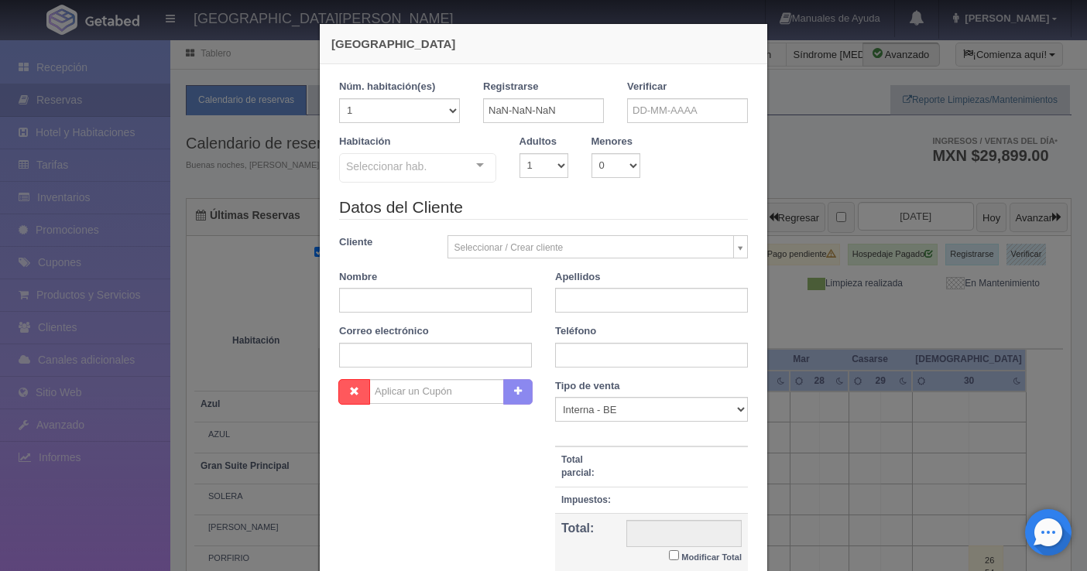
checkbox input "false"
click at [524, 106] on input "NaN-NaN-NaN" at bounding box center [543, 110] width 121 height 25
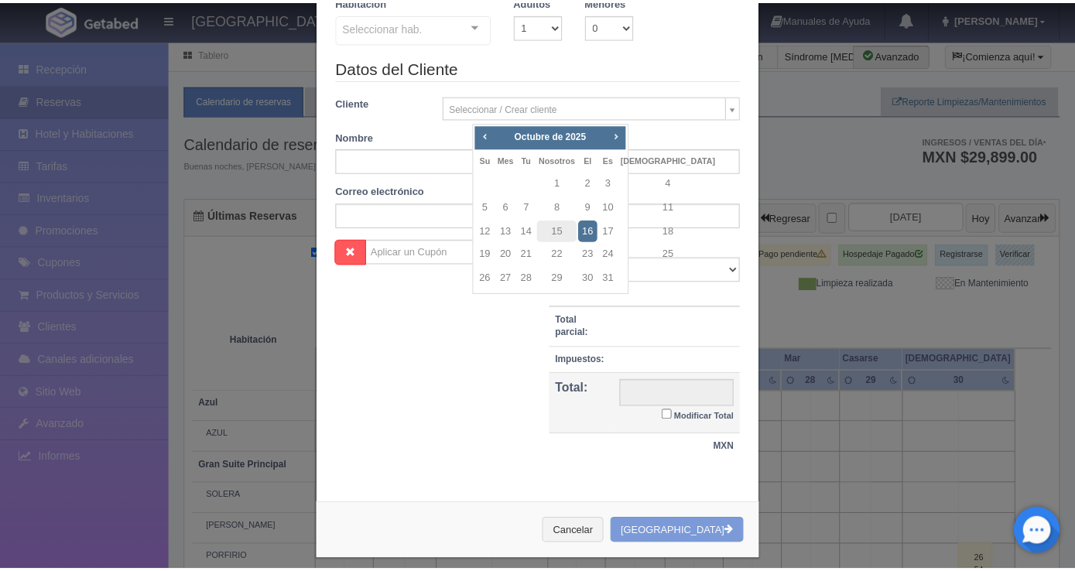
scroll to position [153, 0]
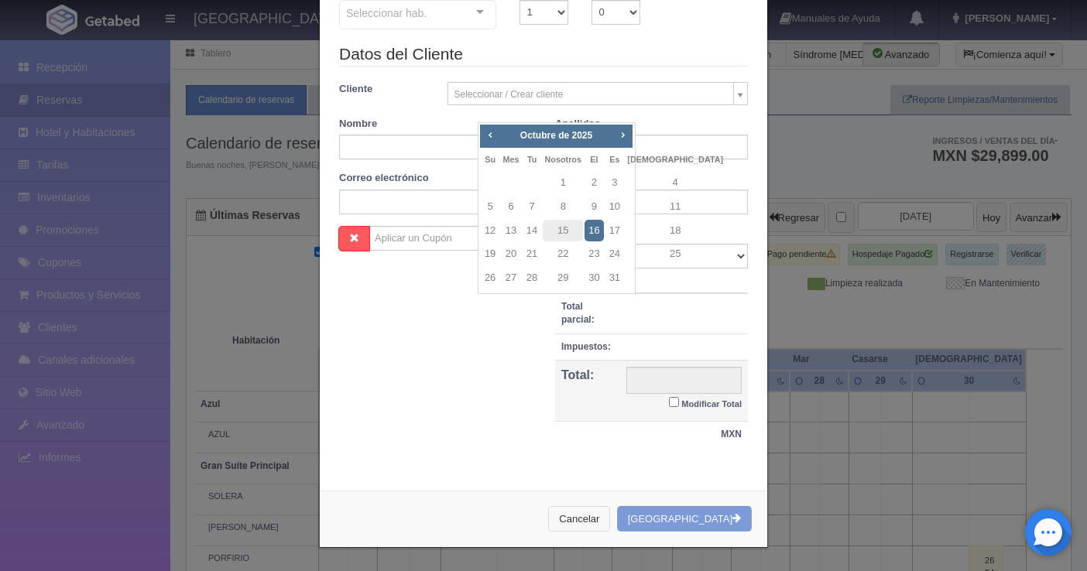
click at [600, 512] on button "Cancelar" at bounding box center [579, 519] width 62 height 26
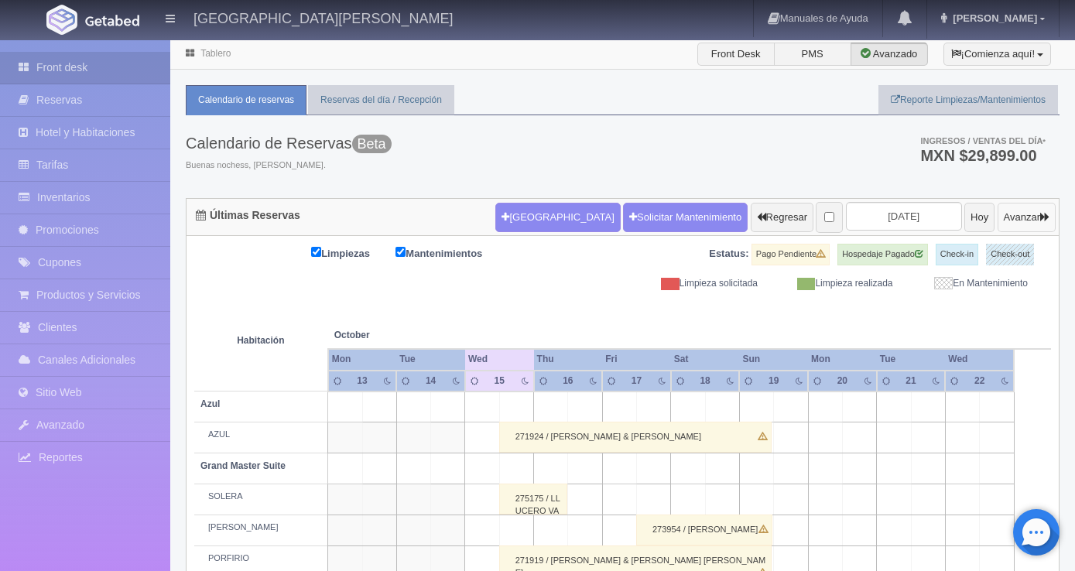
click at [1016, 214] on button "Avanzar" at bounding box center [1027, 217] width 58 height 29
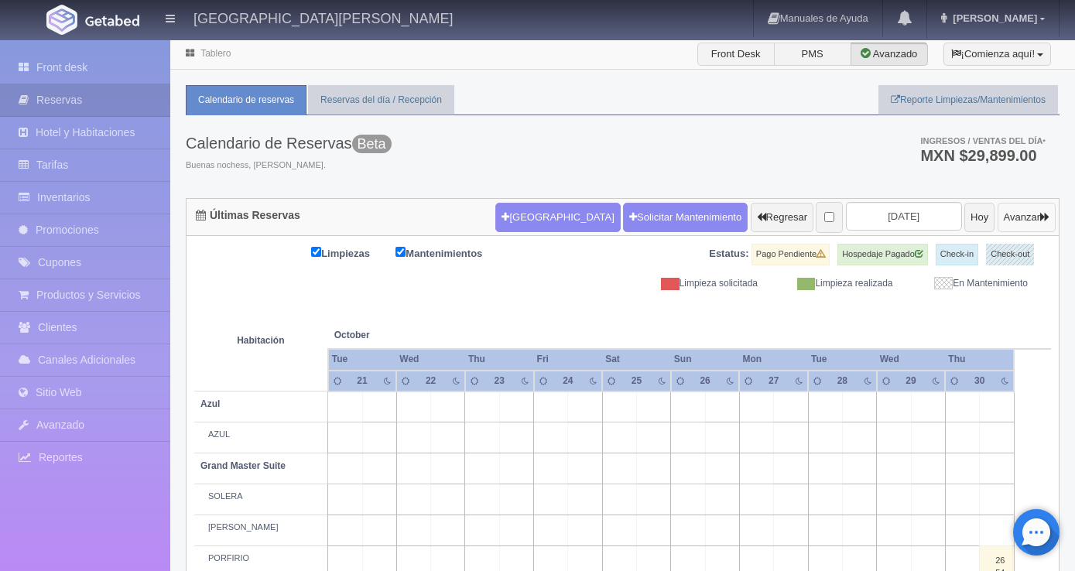
click at [1015, 211] on button "Avanzar" at bounding box center [1027, 217] width 58 height 29
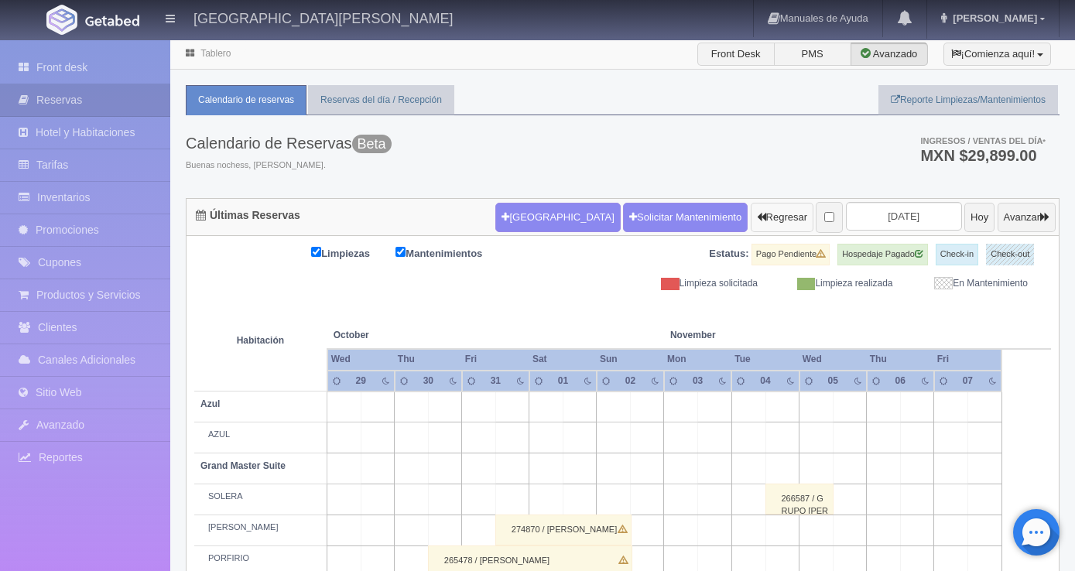
click at [751, 214] on button "Regresar" at bounding box center [782, 217] width 63 height 29
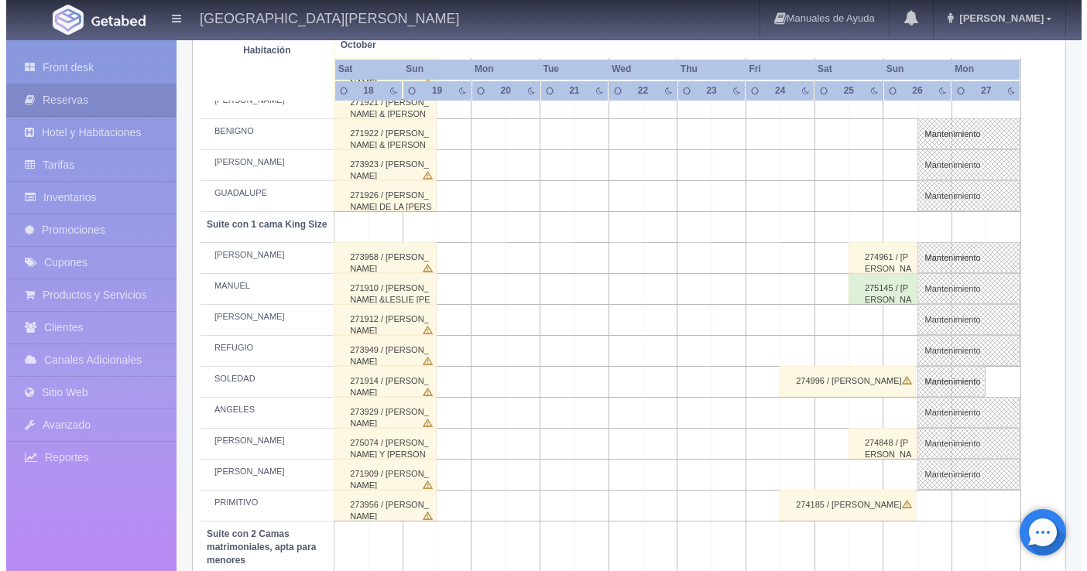
scroll to position [697, 0]
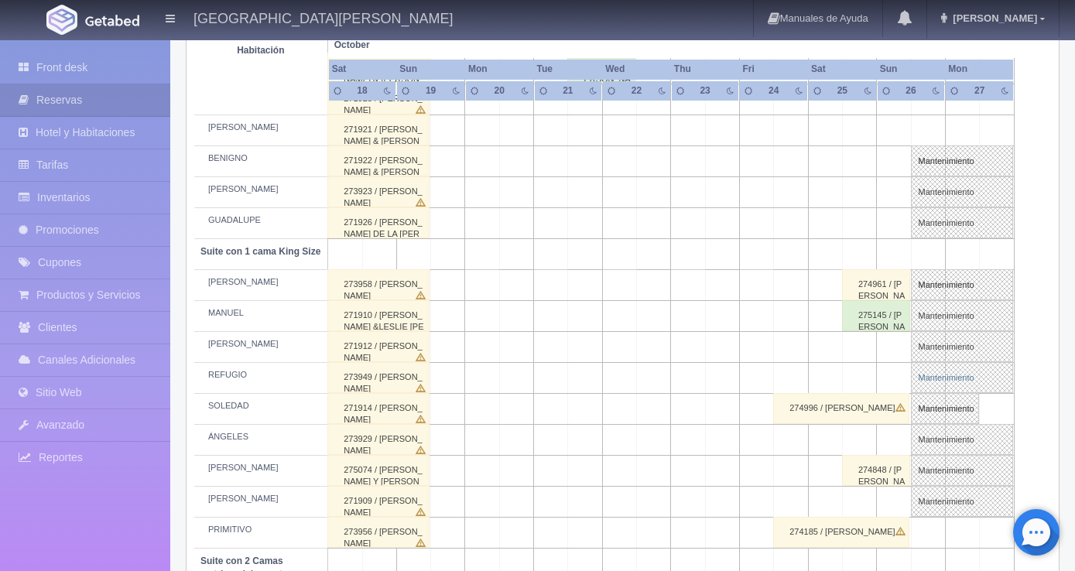
click at [936, 377] on link "Mantenimiento" at bounding box center [962, 377] width 102 height 31
select select "Mantenimiento"
select select "1921_REFUGIO"
type input "[DATE]"
type input "29-10-2025"
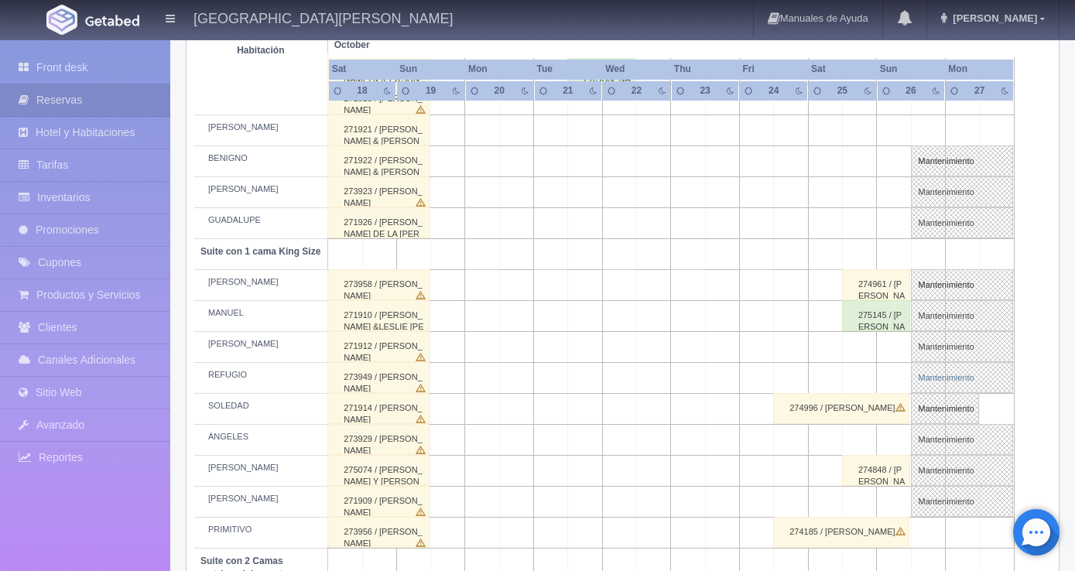
type textarea "MB"
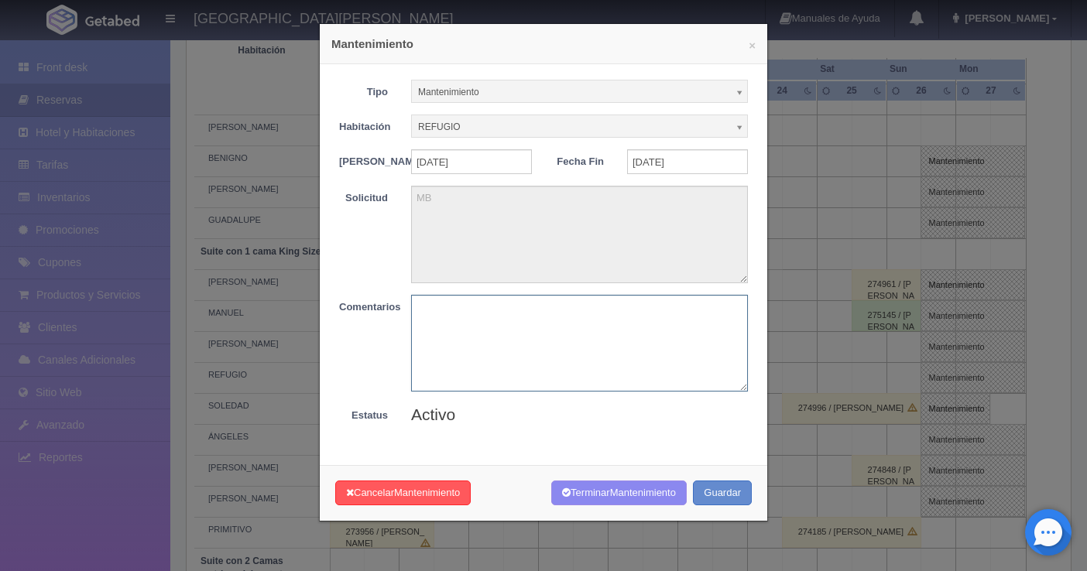
click at [442, 325] on textarea at bounding box center [579, 343] width 337 height 97
type textarea "LIRERAR"
click at [435, 499] on span "Mantenimiento" at bounding box center [427, 493] width 66 height 12
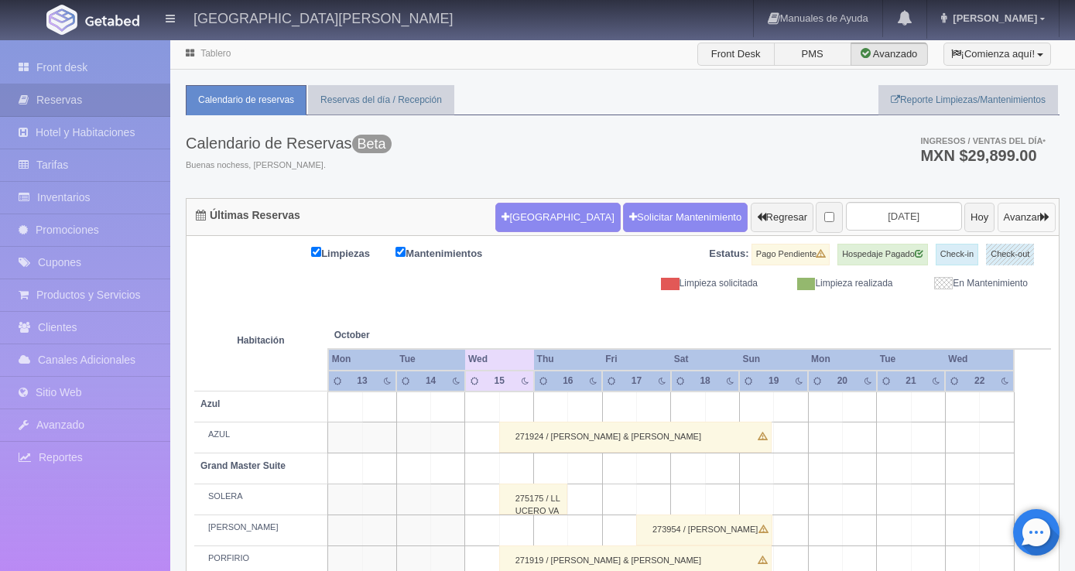
click at [1010, 214] on button "Avanzar" at bounding box center [1027, 217] width 58 height 29
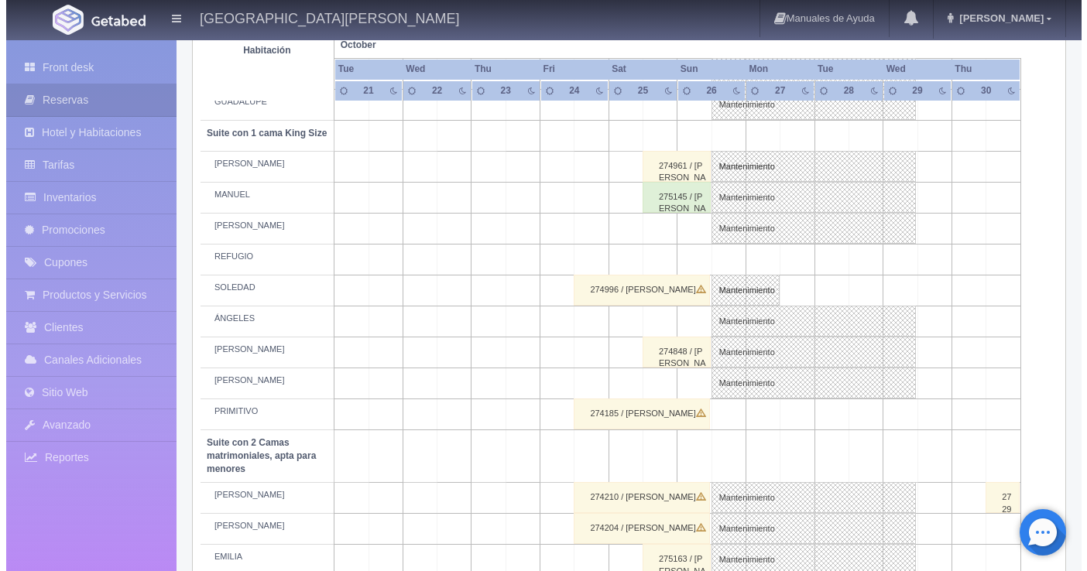
scroll to position [774, 0]
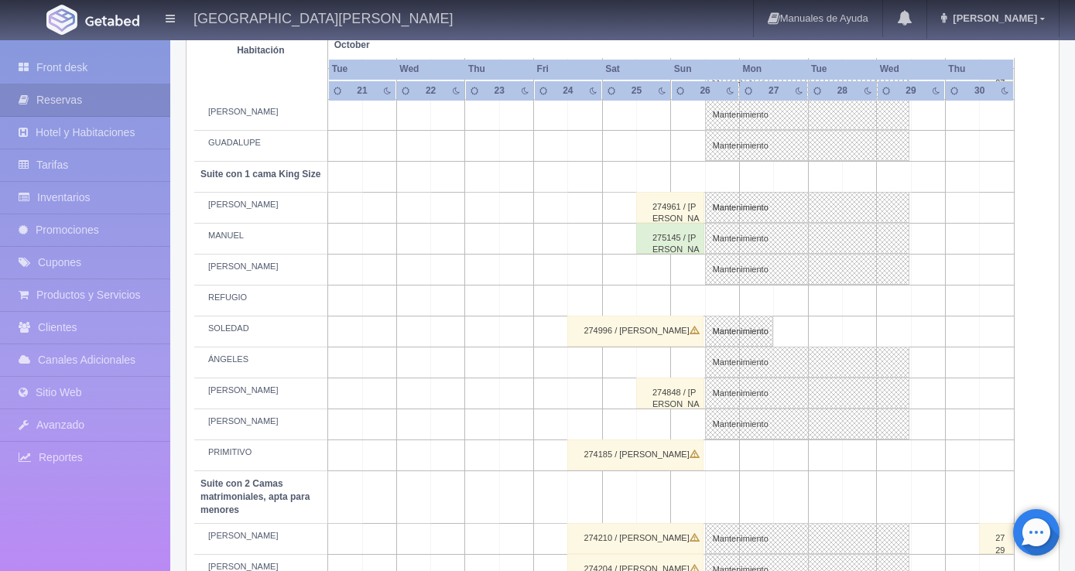
click at [656, 302] on td at bounding box center [654, 300] width 34 height 31
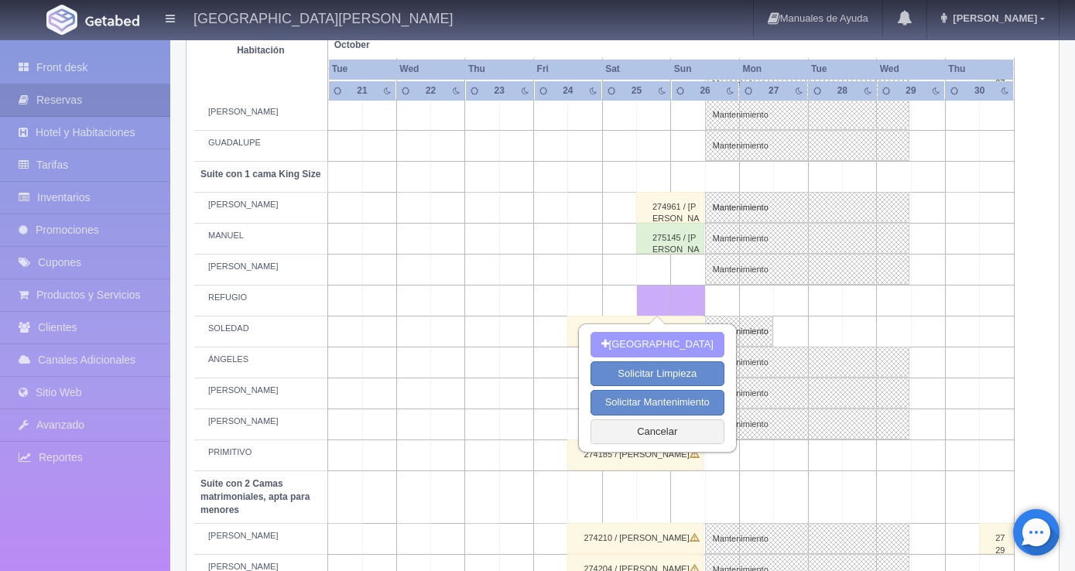
click at [653, 348] on button "[GEOGRAPHIC_DATA]" at bounding box center [658, 345] width 134 height 26
type input "25-10-2025"
type input "26-10-2025"
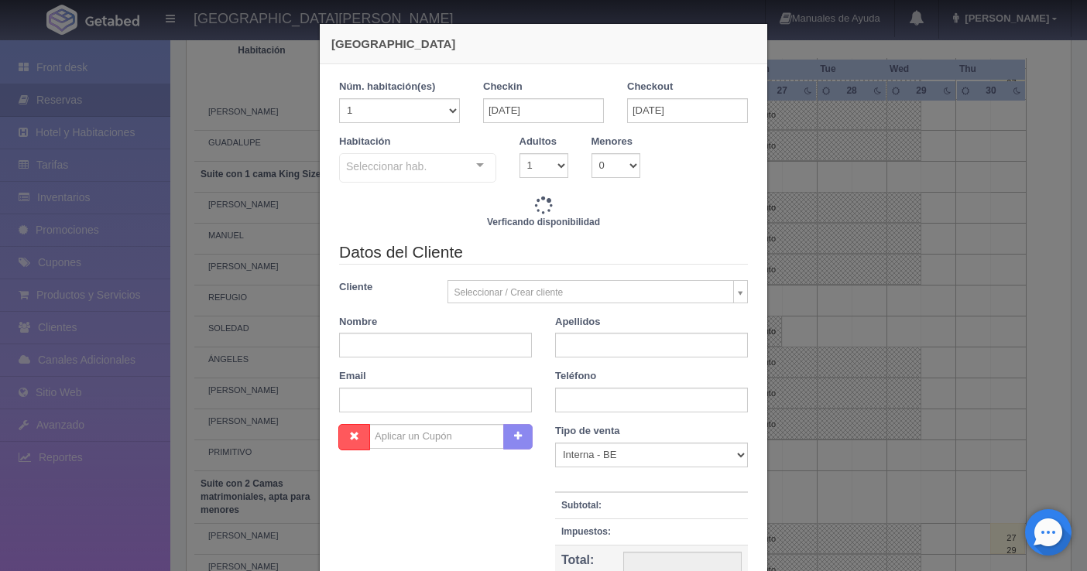
checkbox input "false"
type input "4760.00"
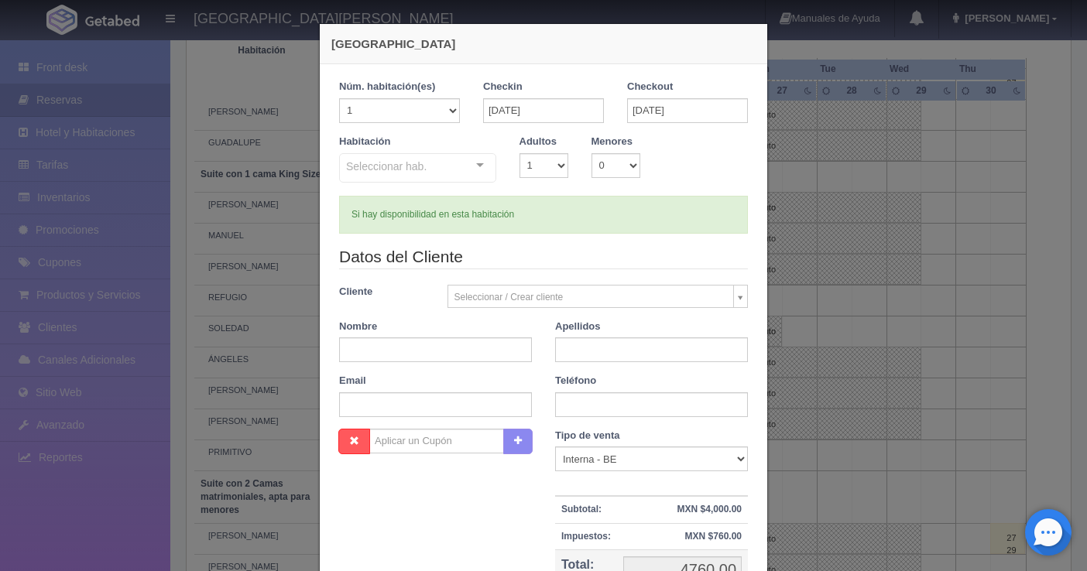
checkbox input "false"
click at [537, 112] on input "25-10-2025" at bounding box center [543, 110] width 121 height 25
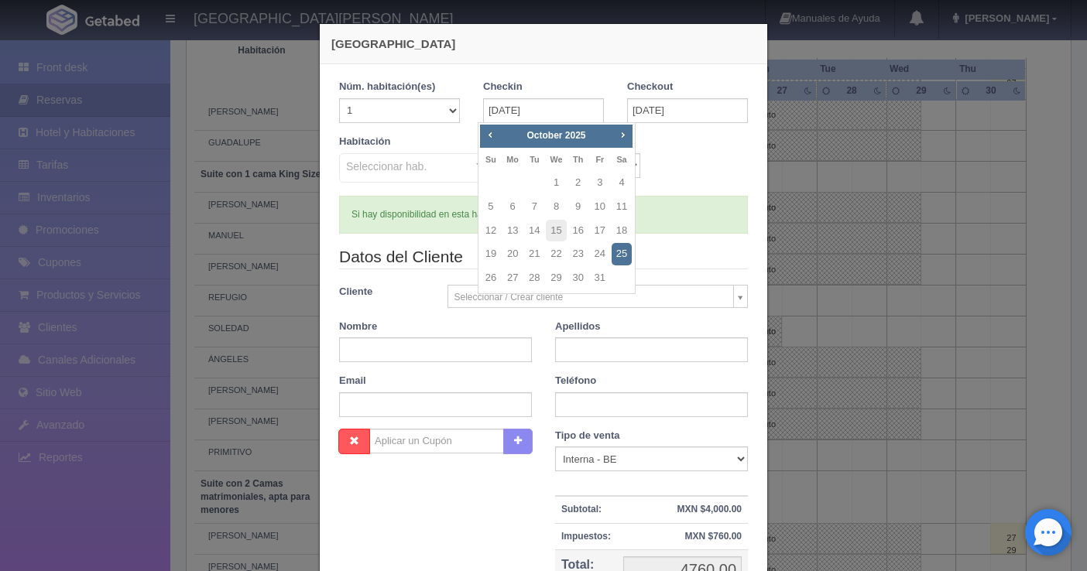
click at [627, 253] on link "25" at bounding box center [622, 254] width 20 height 22
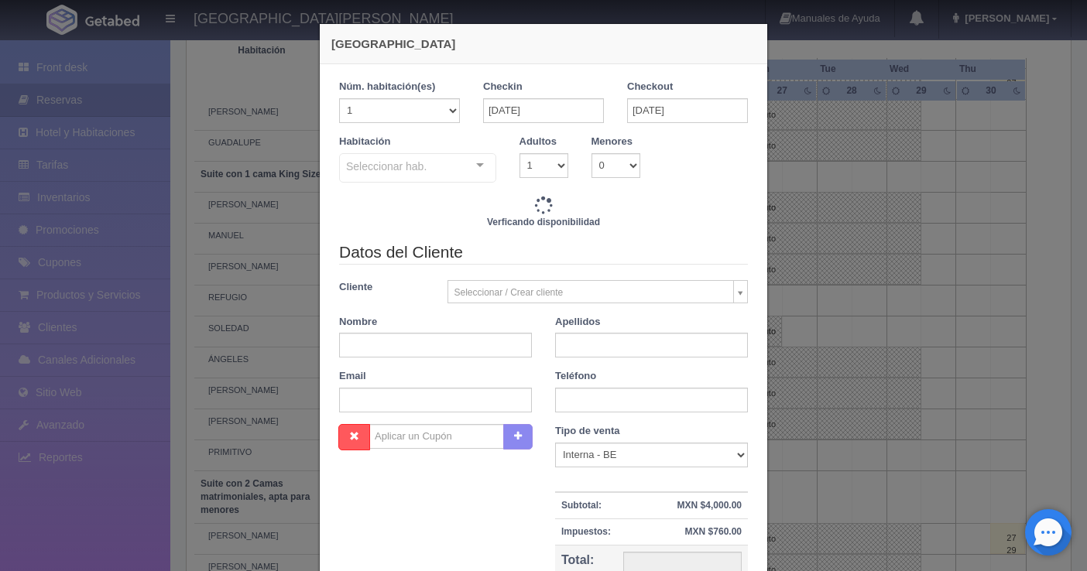
checkbox input "false"
type input "4760.00"
click at [654, 110] on input "[DATE]" at bounding box center [687, 110] width 121 height 25
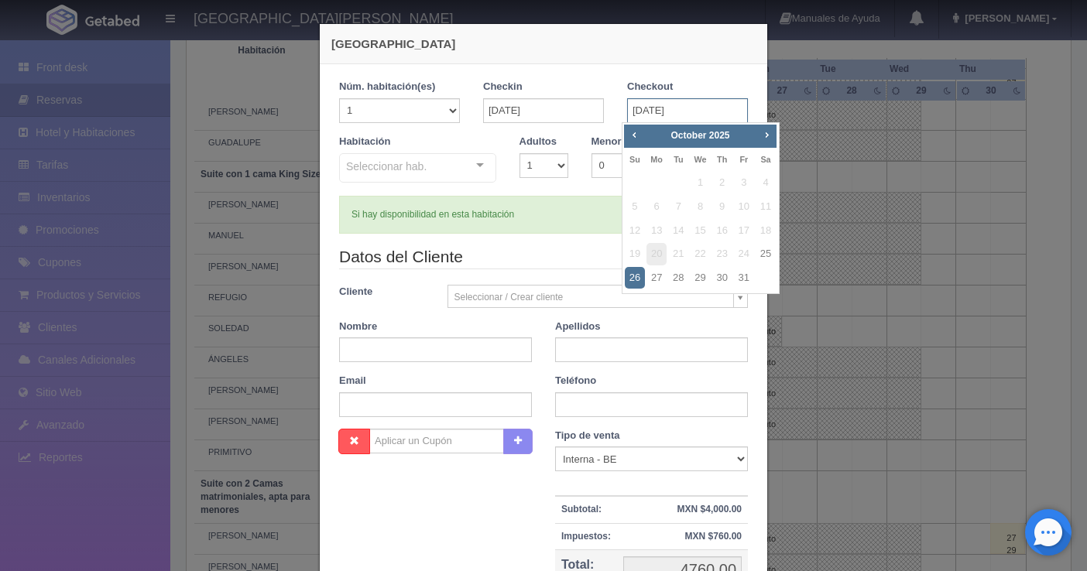
checkbox input "false"
click at [632, 270] on link "26" at bounding box center [635, 278] width 20 height 22
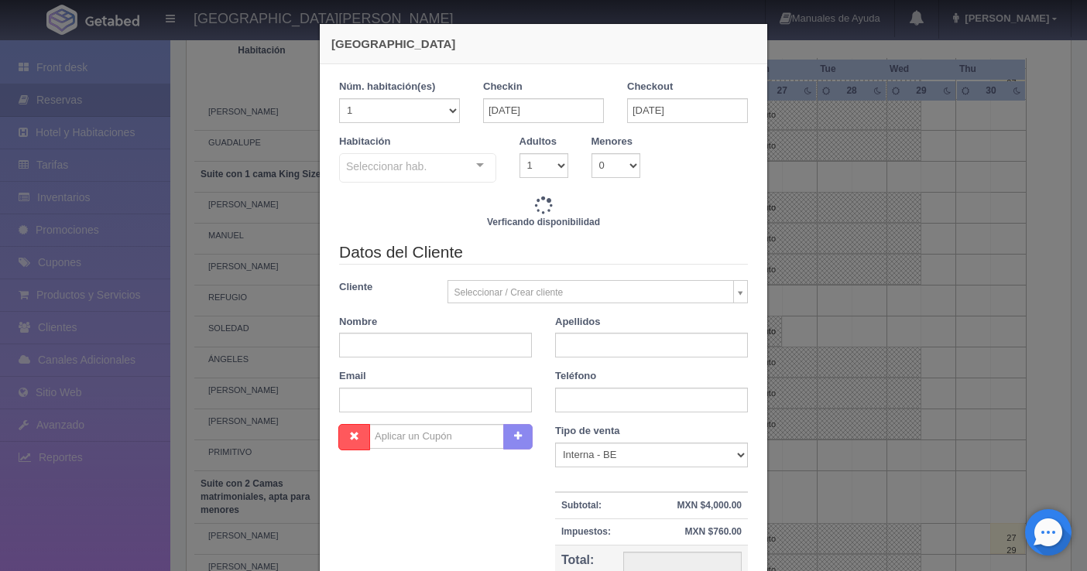
checkbox input "false"
type input "4760.00"
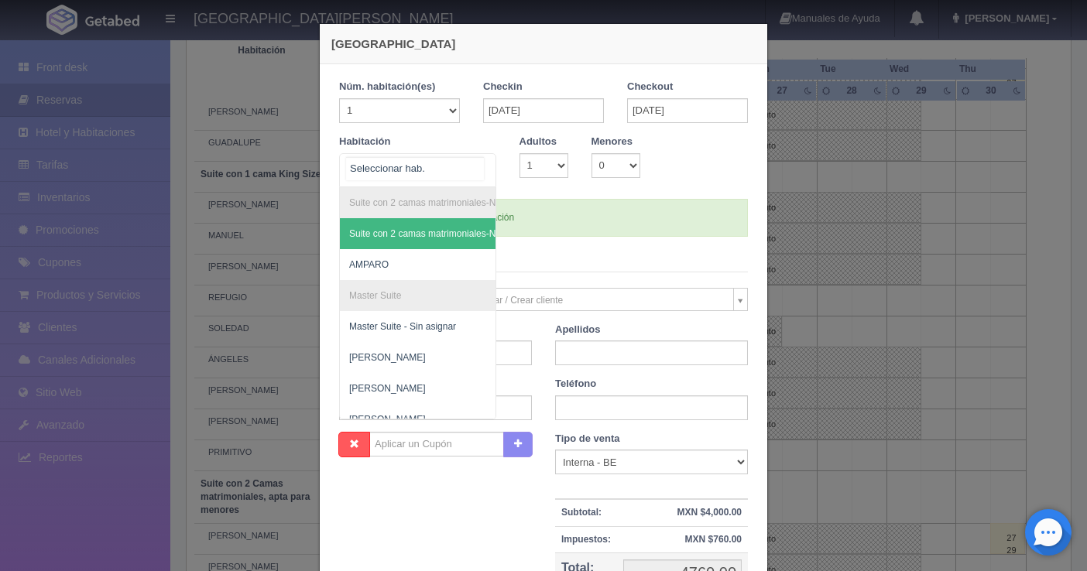
checkbox input "false"
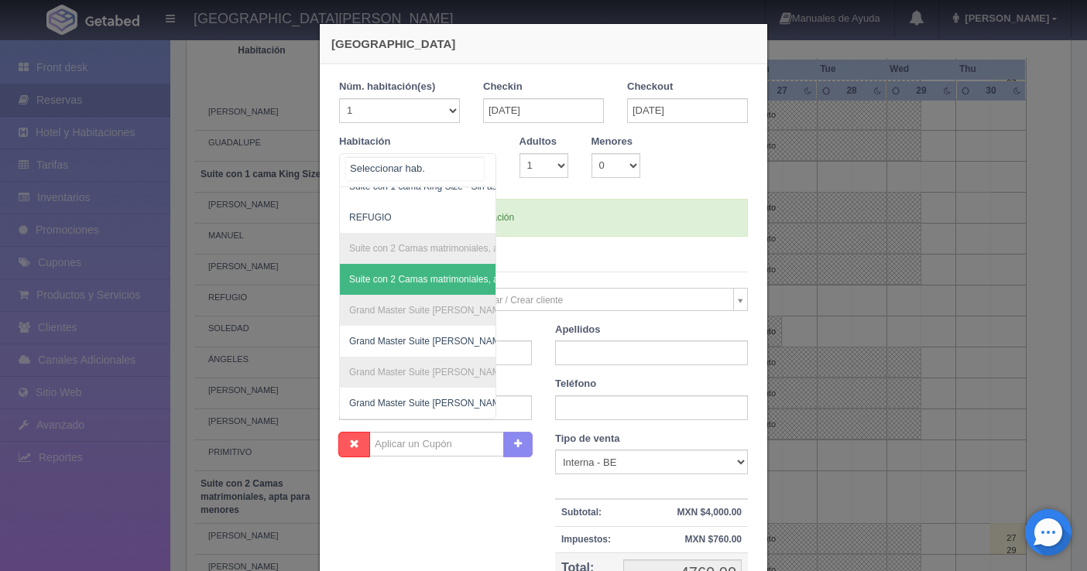
scroll to position [709, 0]
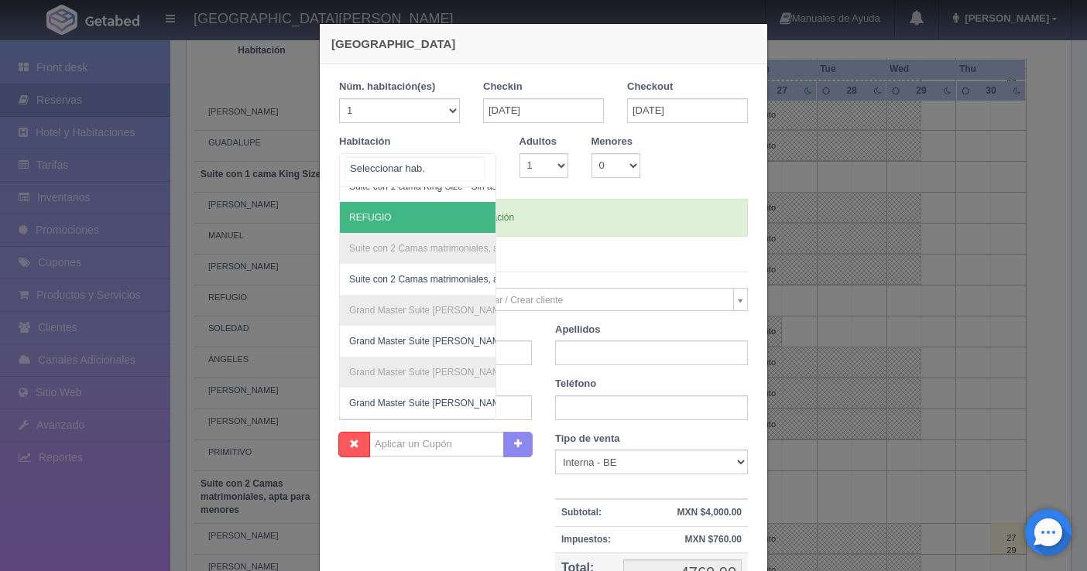
click at [375, 212] on span "REFUGIO" at bounding box center [370, 217] width 43 height 11
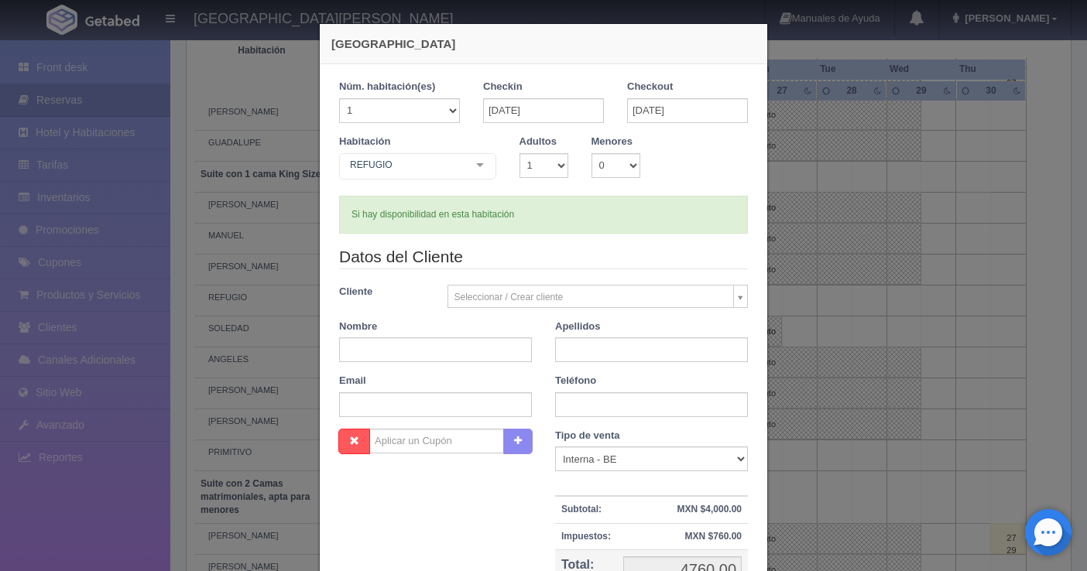
checkbox input "false"
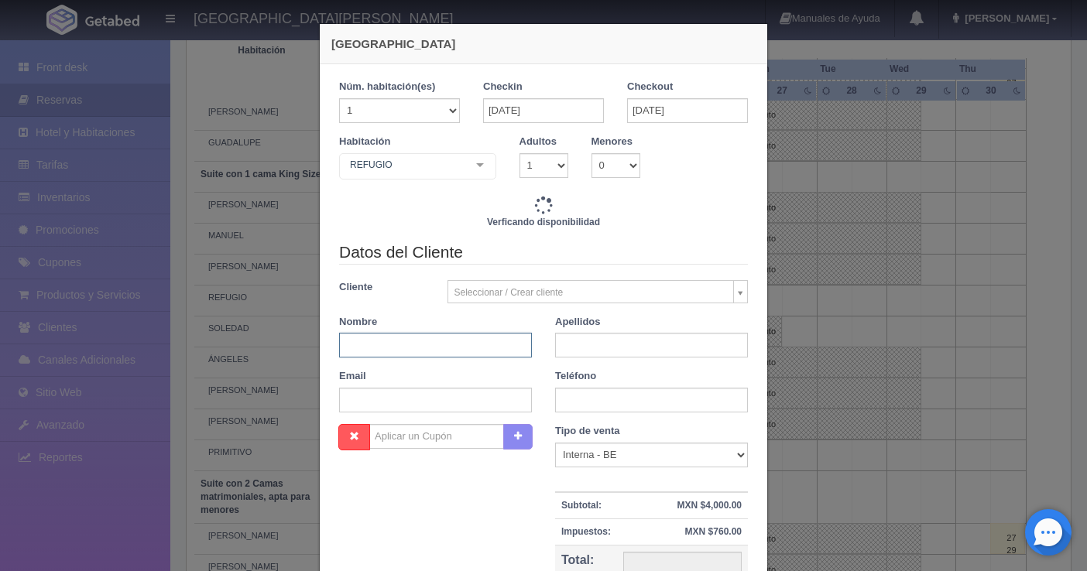
click at [395, 340] on input "text" at bounding box center [435, 345] width 193 height 25
type input "4760.00"
checkbox input "false"
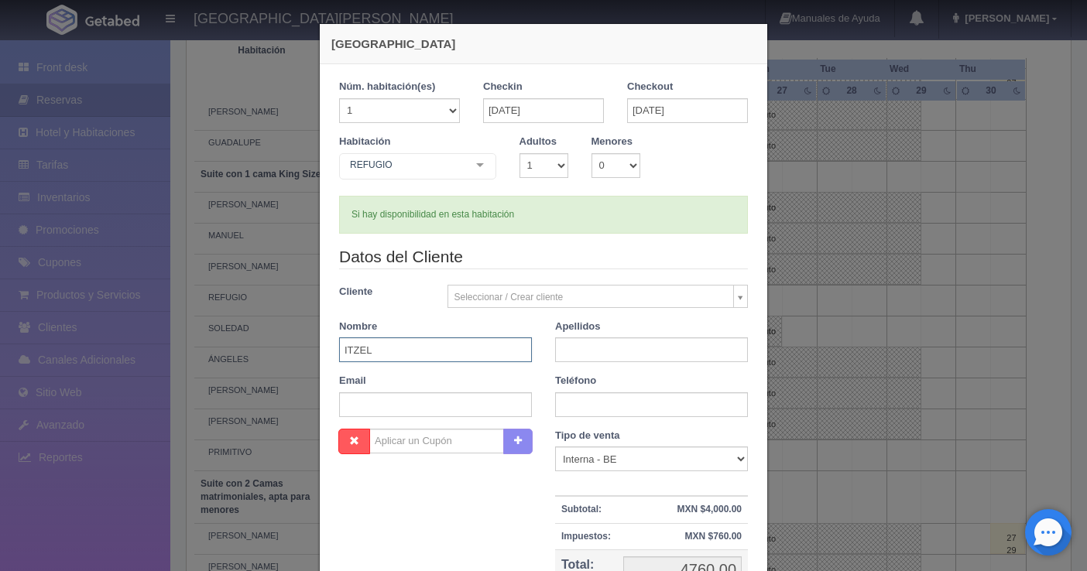
type input "ITZEL"
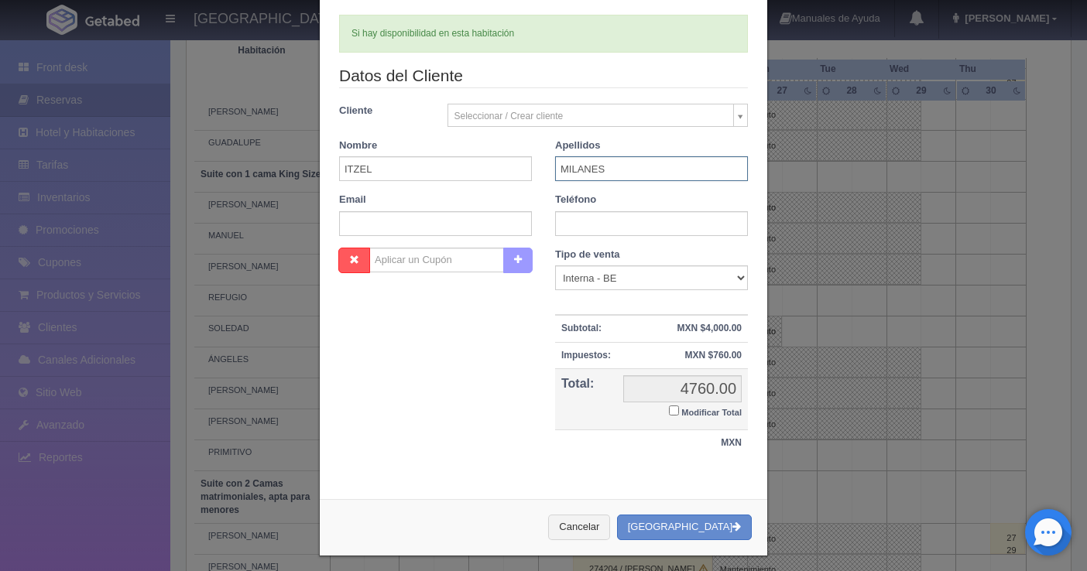
scroll to position [190, 0]
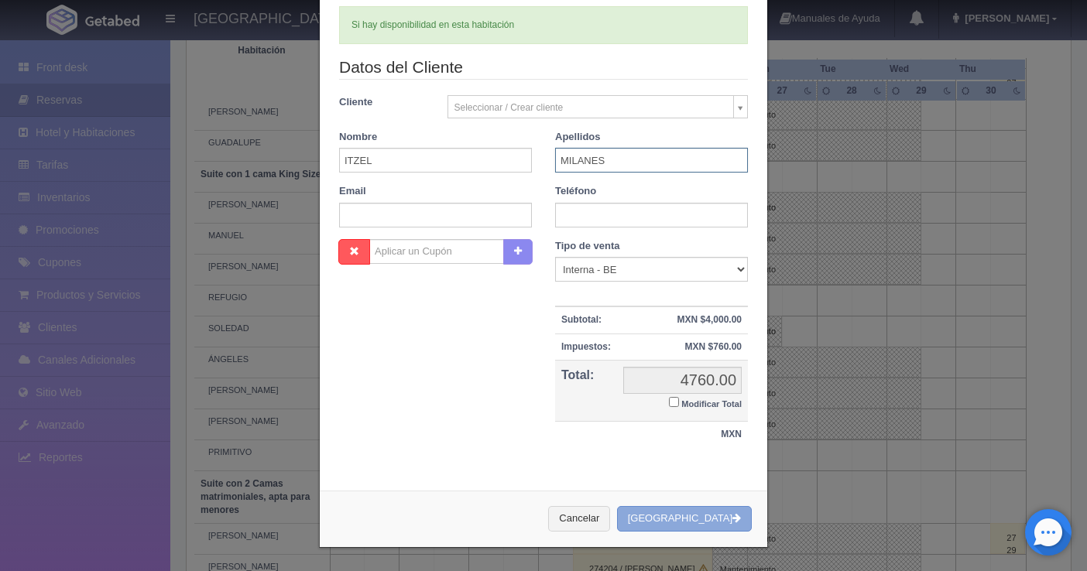
type input "MILANES"
click at [697, 518] on button "[GEOGRAPHIC_DATA]" at bounding box center [684, 519] width 135 height 26
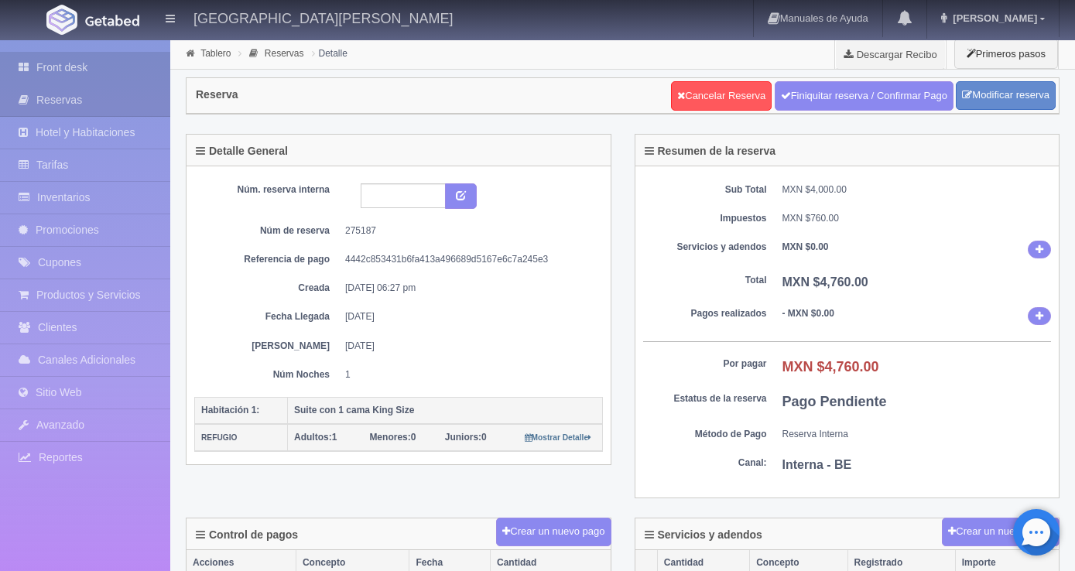
click at [56, 64] on link "Front desk" at bounding box center [85, 68] width 170 height 32
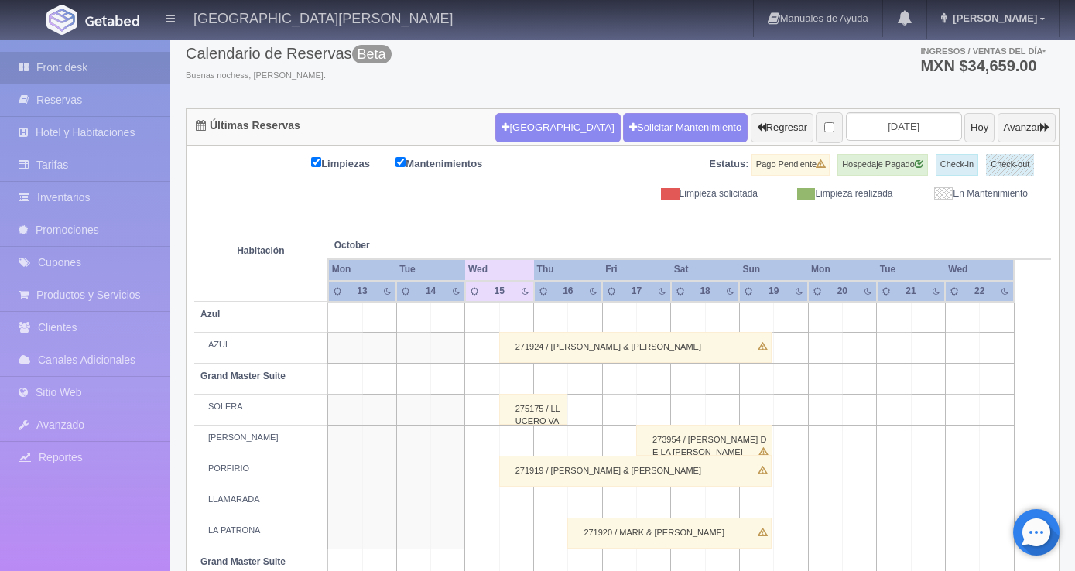
scroll to position [77, 0]
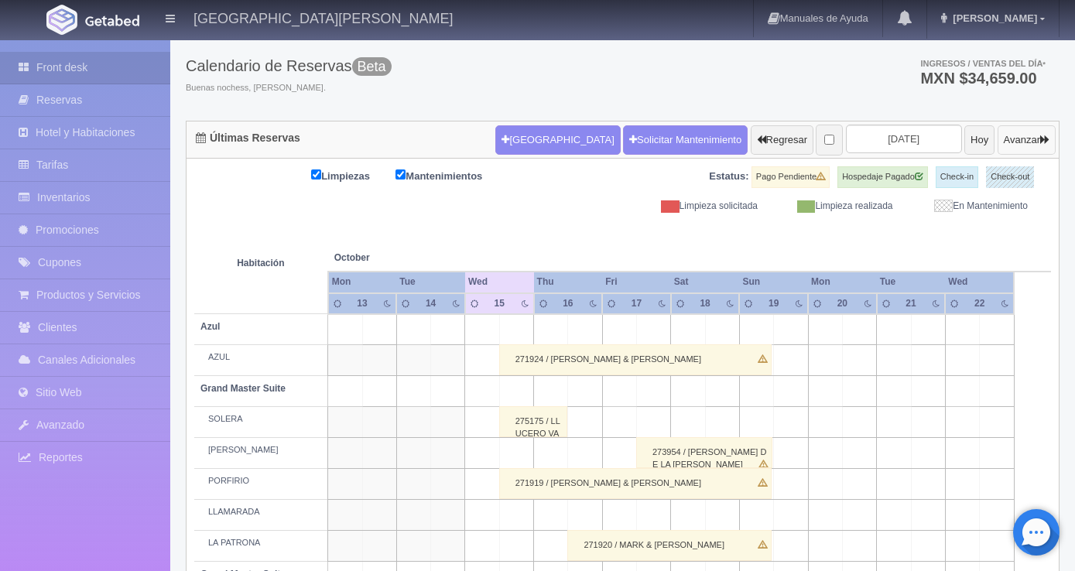
click at [1019, 138] on button "Avanzar" at bounding box center [1027, 139] width 58 height 29
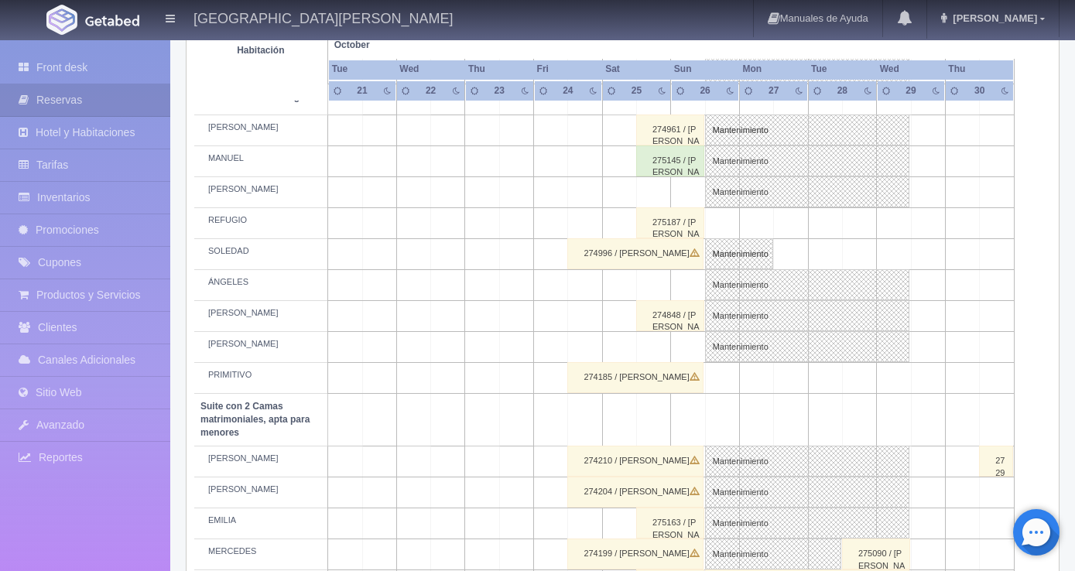
scroll to position [852, 0]
click at [655, 228] on div "275187 / [PERSON_NAME]" at bounding box center [670, 222] width 68 height 31
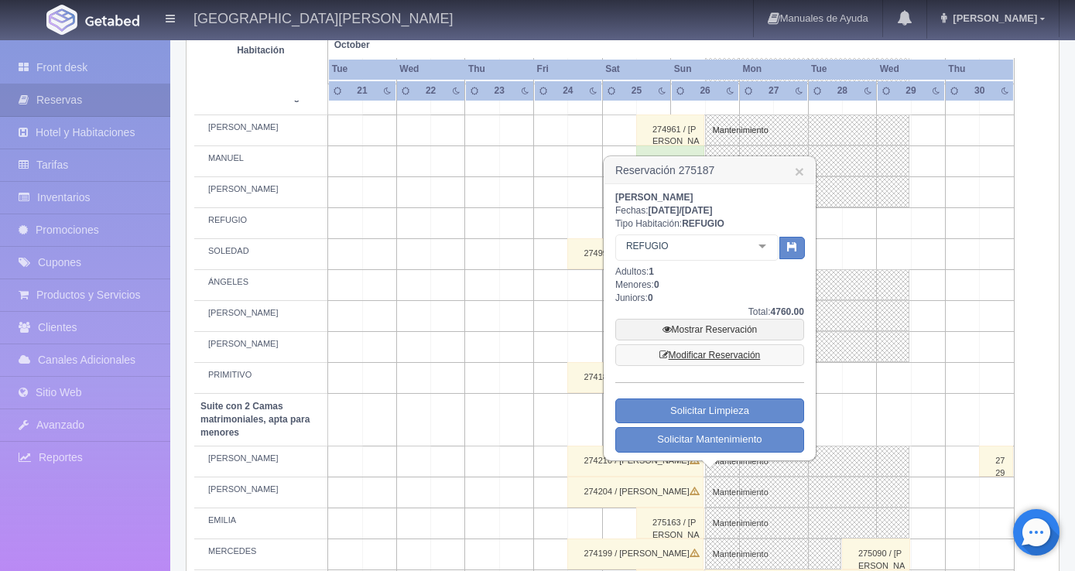
click at [694, 353] on link "Modificar Reservación" at bounding box center [709, 355] width 189 height 22
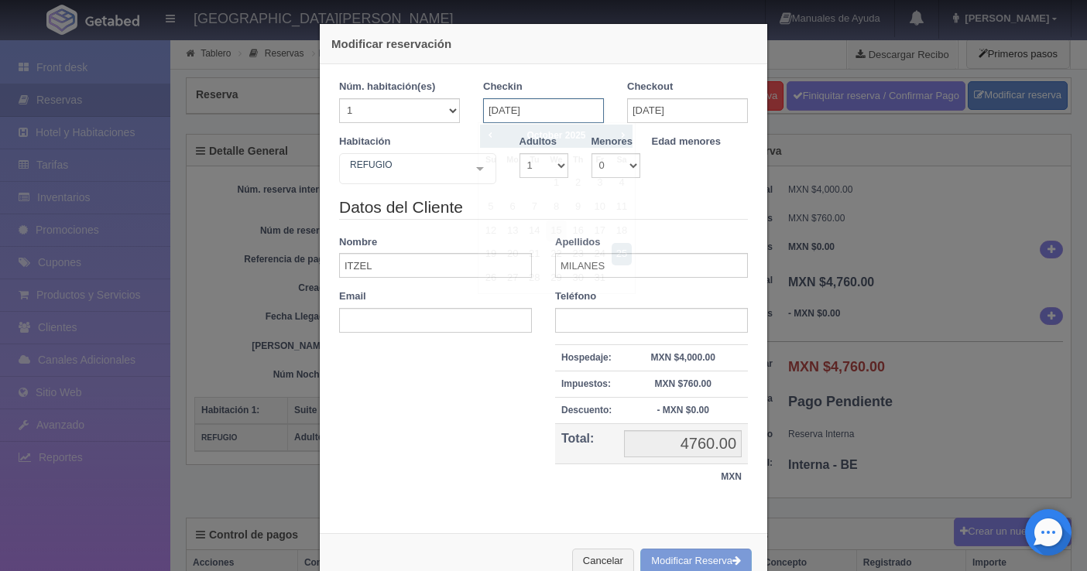
click at [494, 112] on input "[DATE]" at bounding box center [543, 110] width 121 height 25
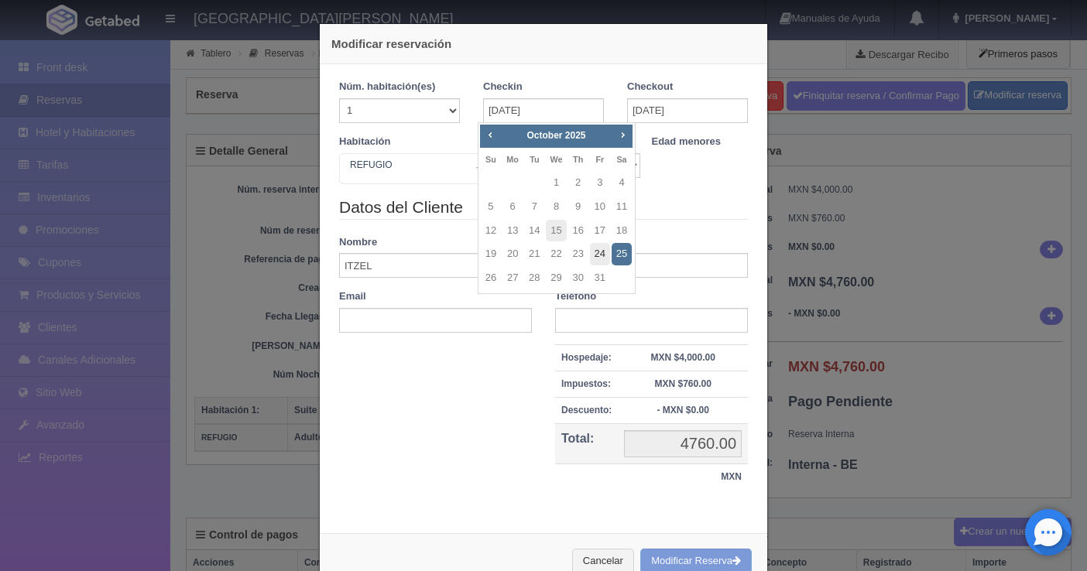
click at [598, 255] on link "24" at bounding box center [600, 254] width 20 height 22
type input "[DATE]"
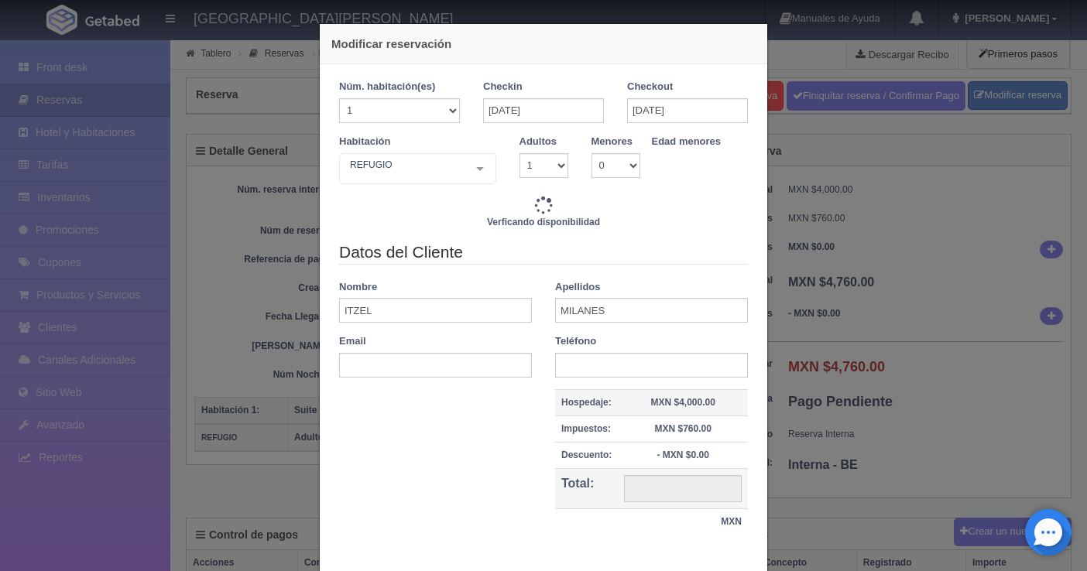
type input "9520.00"
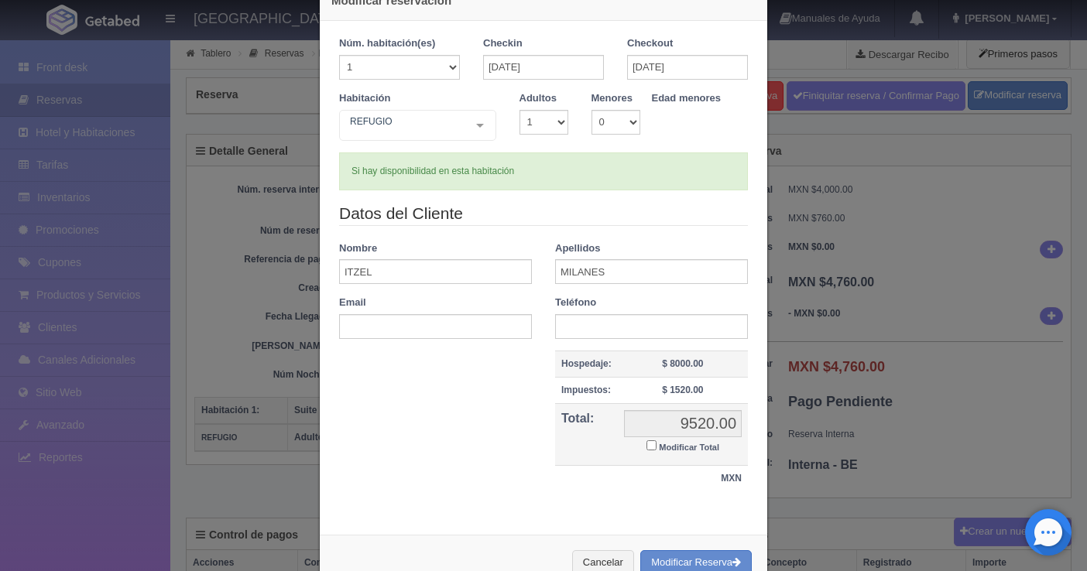
scroll to position [87, 0]
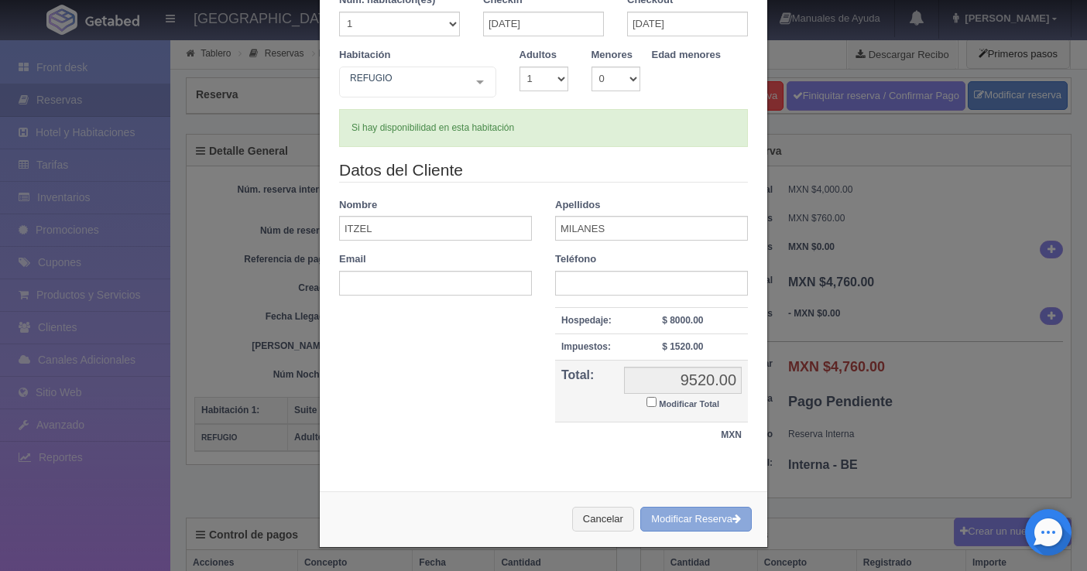
click at [678, 511] on button "Modificar Reserva" at bounding box center [695, 520] width 111 height 26
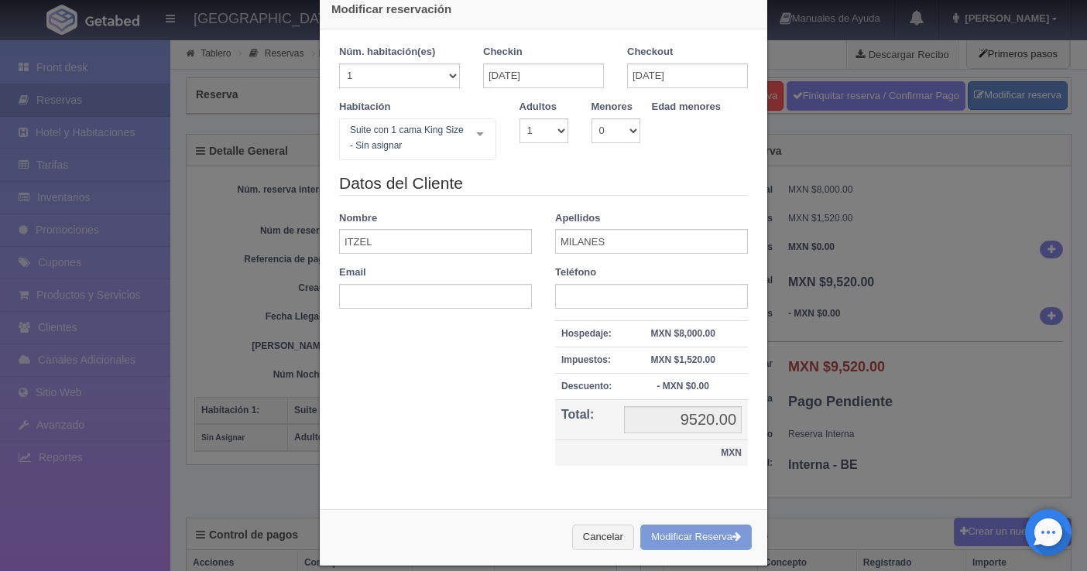
scroll to position [53, 0]
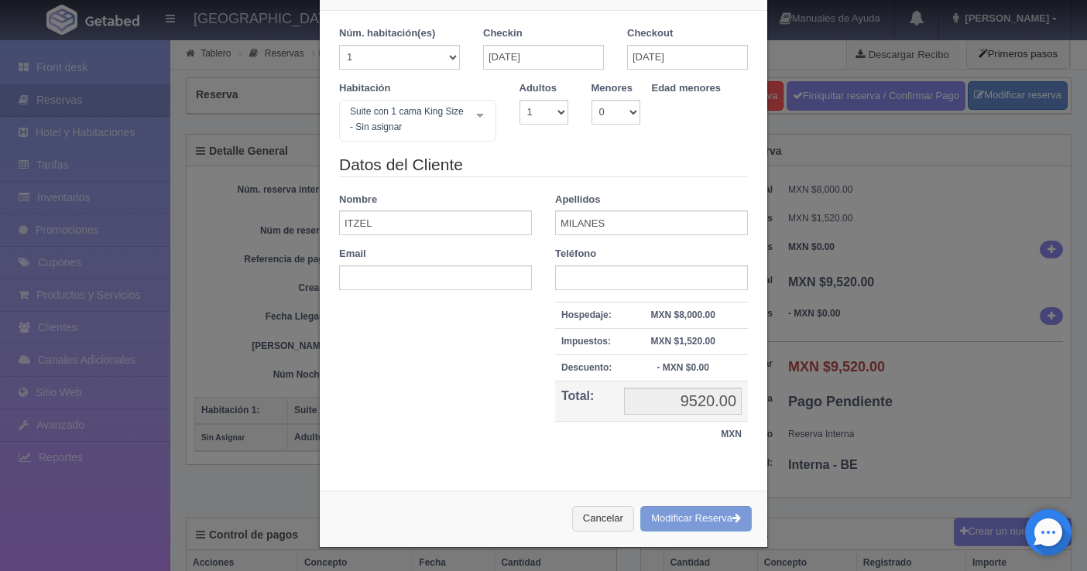
click at [694, 517] on div "Cancelar Modificar Reserva" at bounding box center [543, 519] width 447 height 57
click at [725, 525] on div "Cancelar Modificar Reserva" at bounding box center [543, 519] width 447 height 57
click at [700, 519] on div "Cancelar Modificar Reserva" at bounding box center [543, 519] width 447 height 57
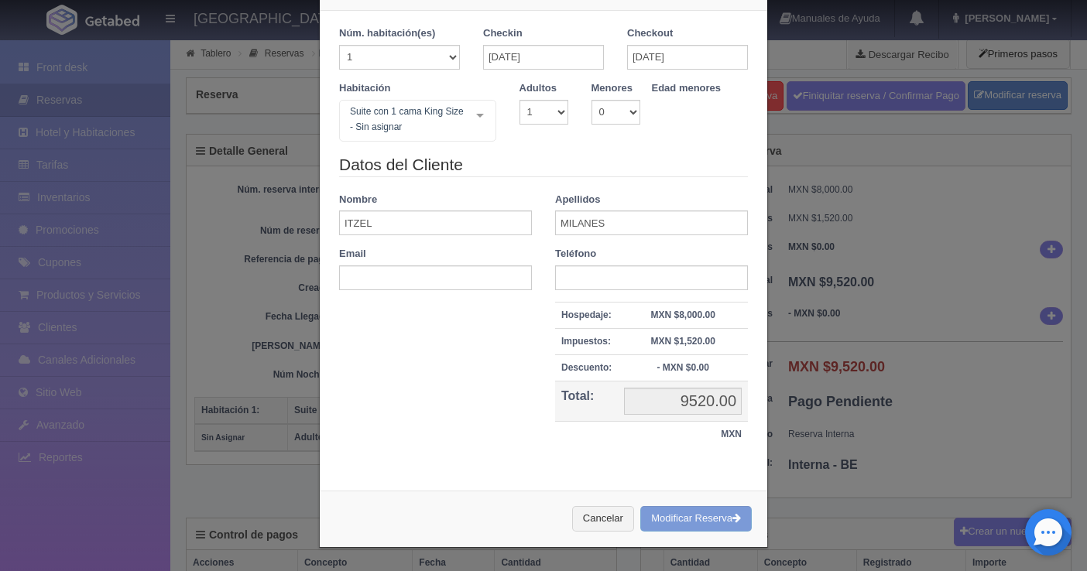
click at [700, 519] on div "Cancelar Modificar Reserva" at bounding box center [543, 519] width 447 height 57
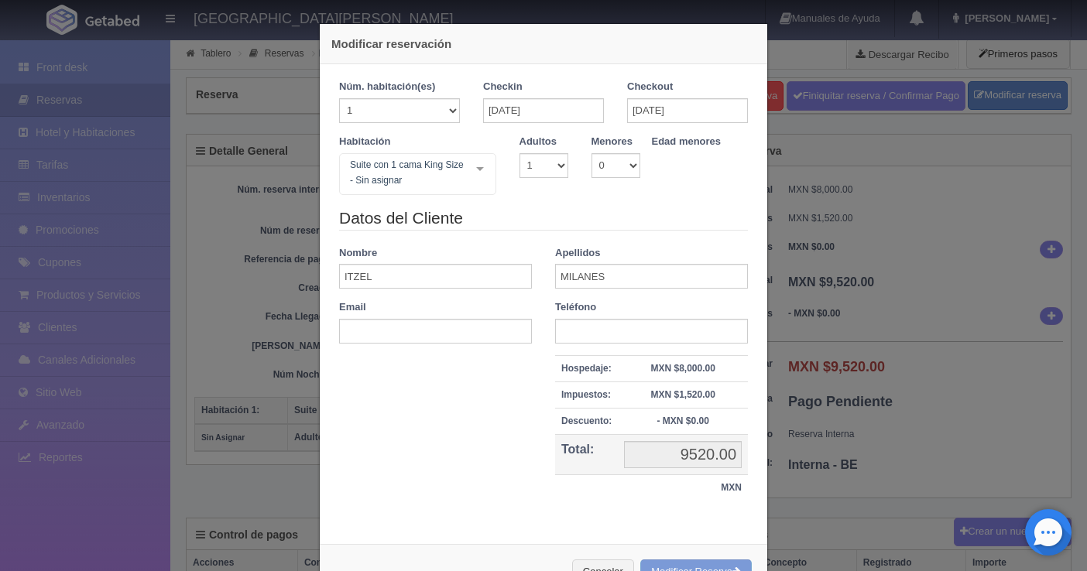
click at [494, 416] on div "Datos del Cliente Nombre ITZEL Apellidos MILANES Email Teléfono Hospedaje: MXN …" at bounding box center [543, 362] width 432 height 311
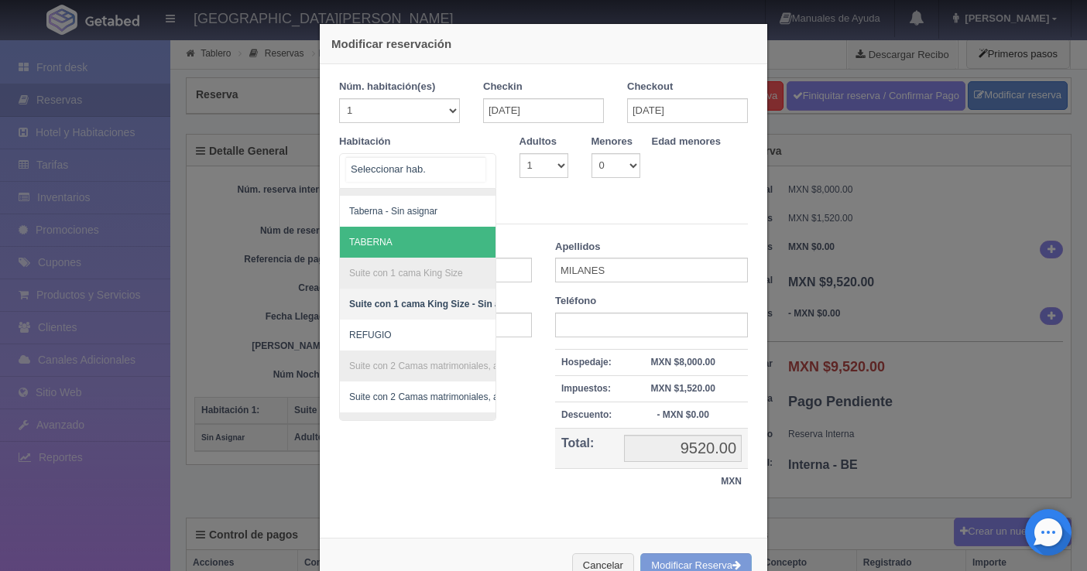
scroll to position [619, 0]
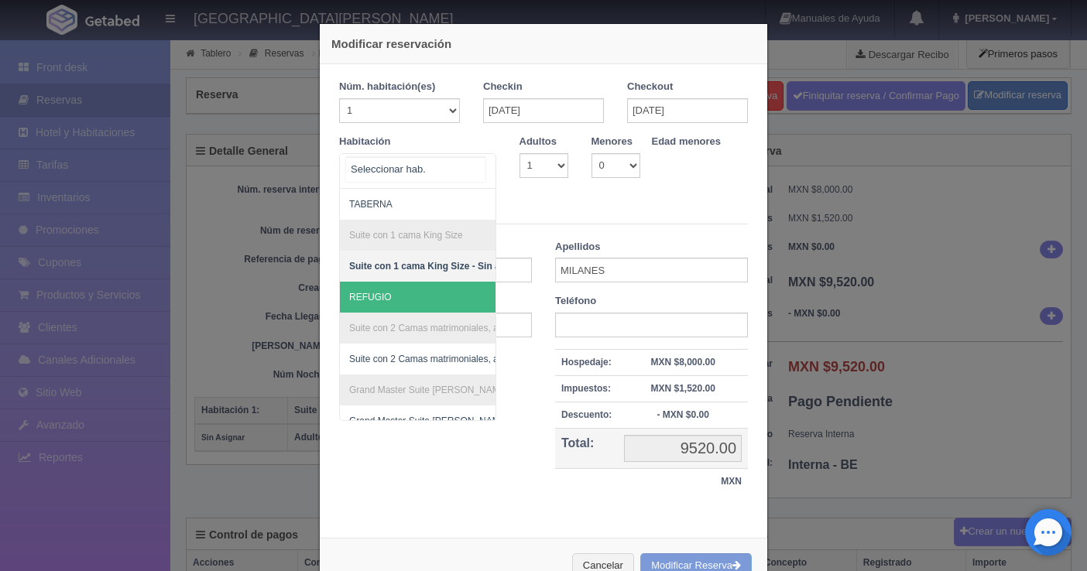
click at [407, 301] on span "REFUGIO" at bounding box center [493, 297] width 306 height 31
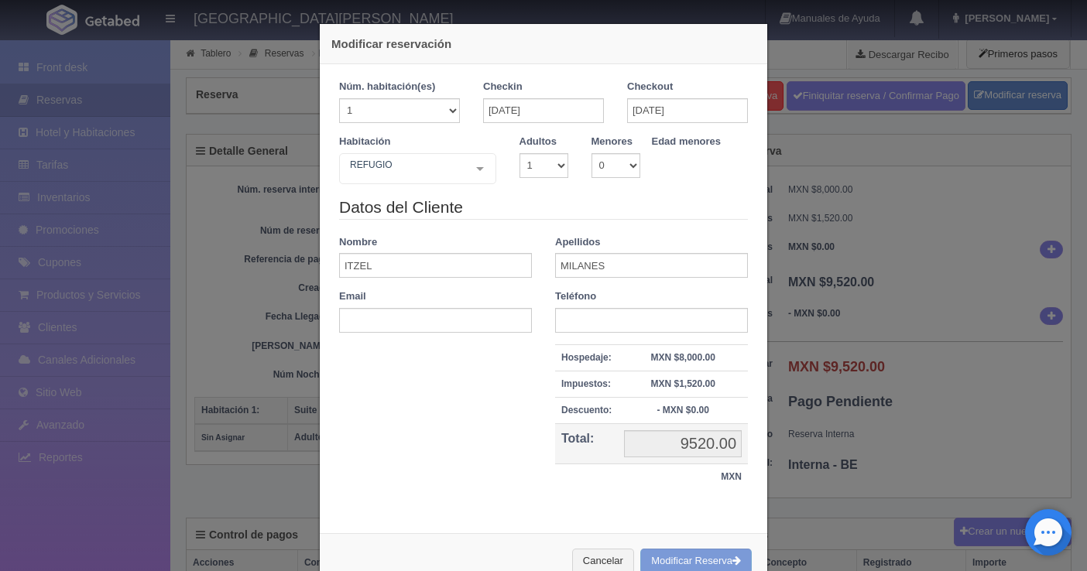
checkbox input "false"
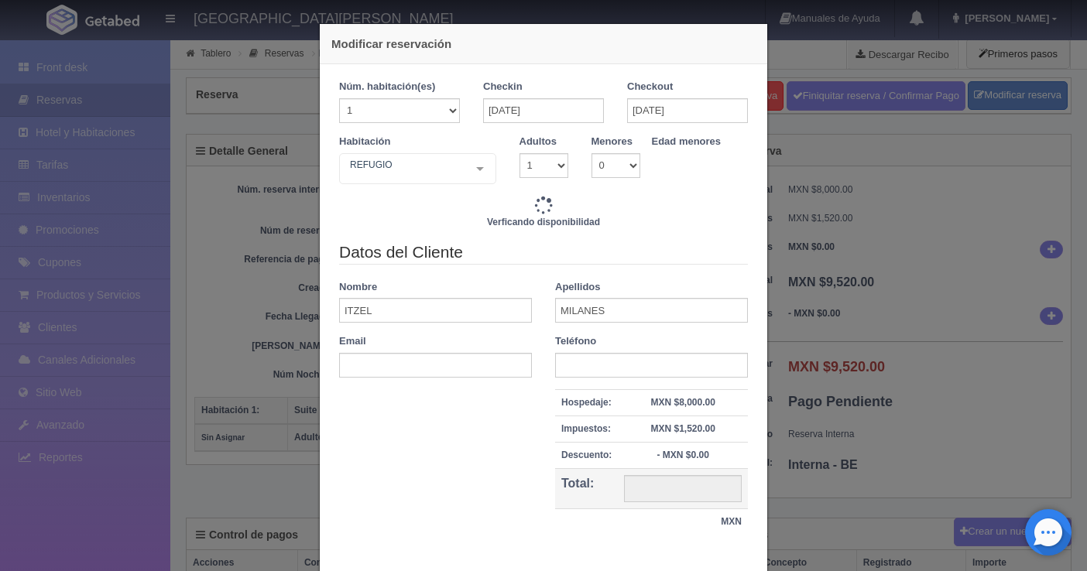
type input "9520.00"
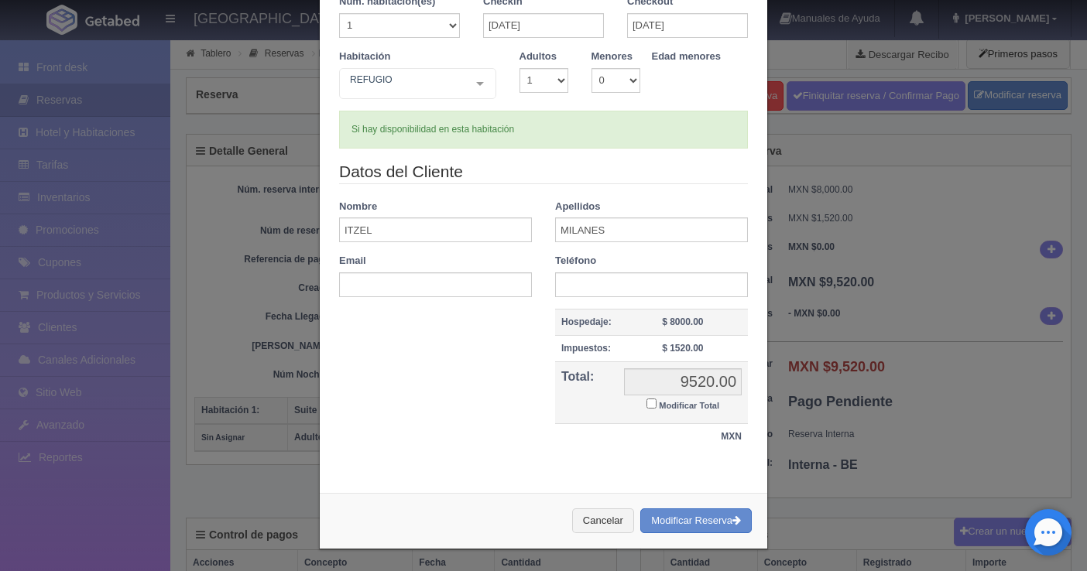
scroll to position [87, 0]
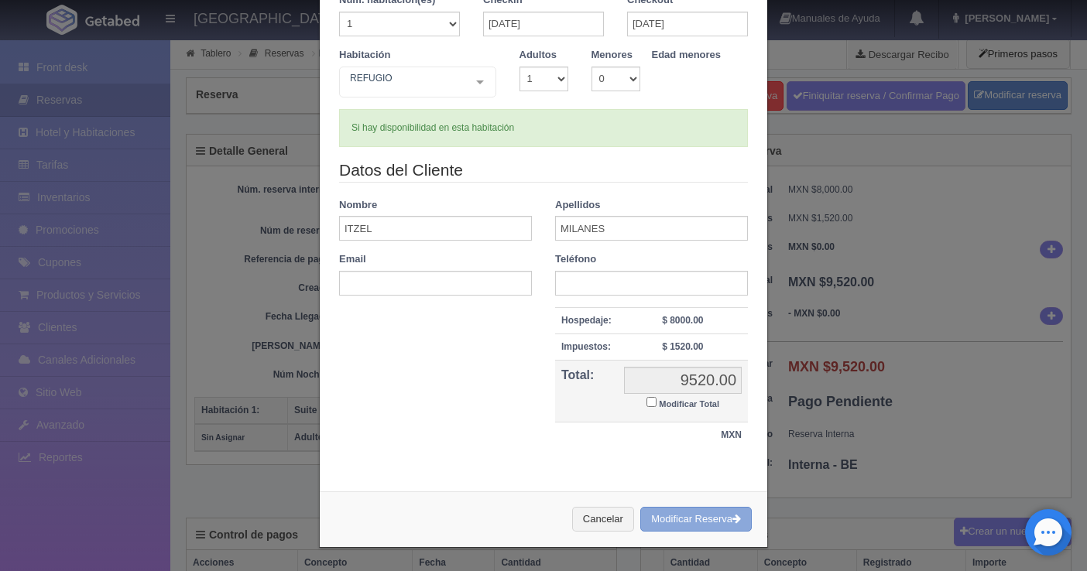
click at [684, 519] on button "Modificar Reserva" at bounding box center [695, 520] width 111 height 26
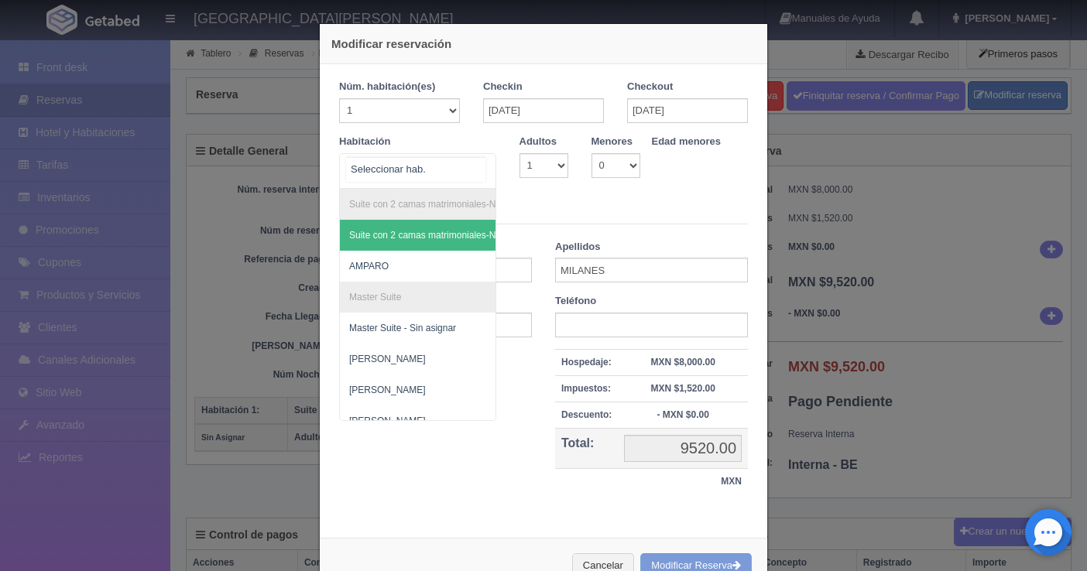
click at [468, 171] on div "Suite con 2 camas matrimoniales-No apta para menores Suite con 2 camas matrimon…" at bounding box center [417, 171] width 157 height 36
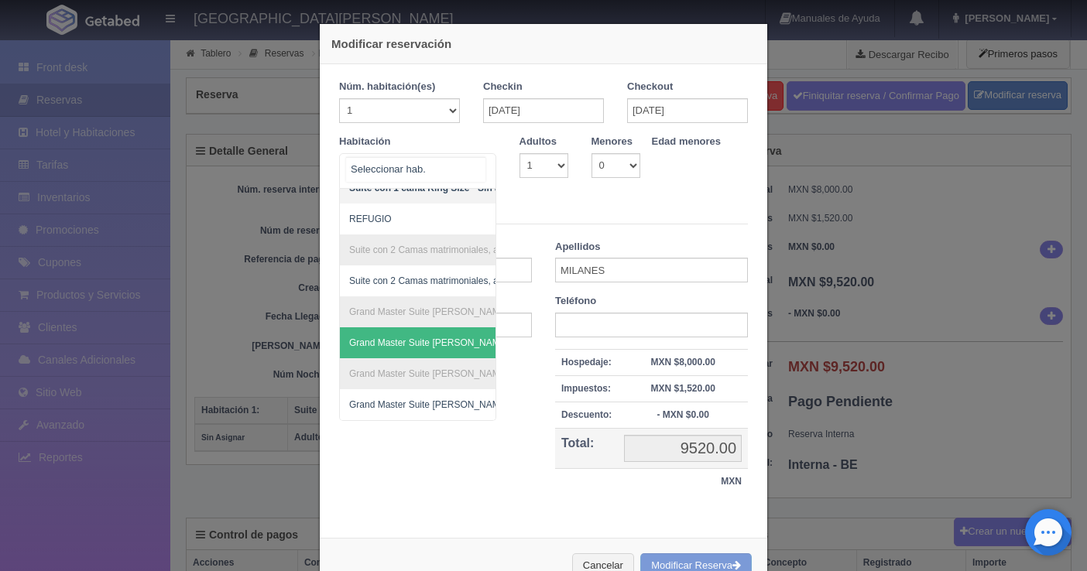
scroll to position [709, 0]
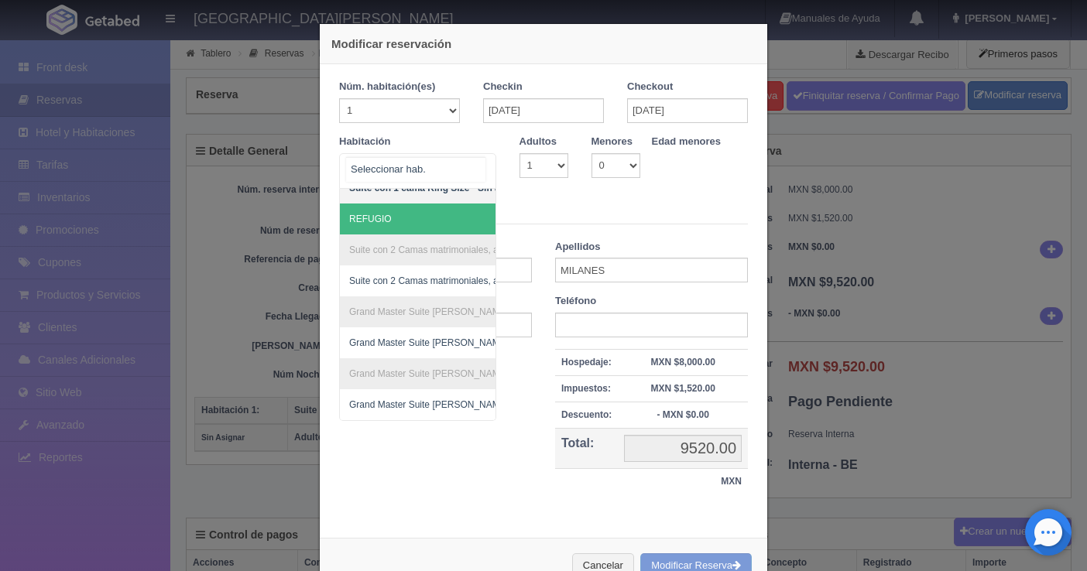
click at [385, 214] on span "REFUGIO" at bounding box center [370, 219] width 43 height 11
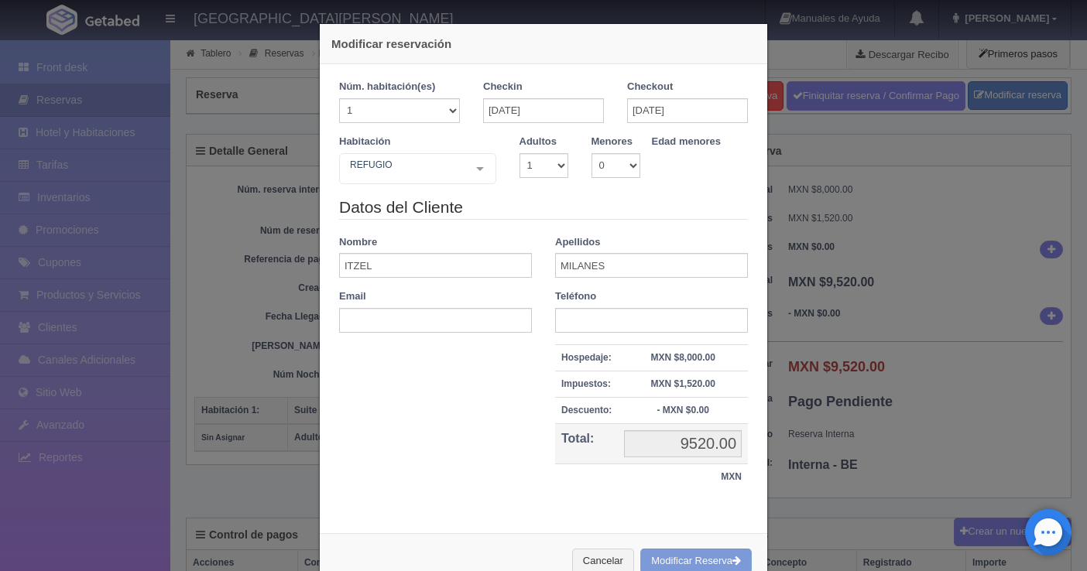
checkbox input "false"
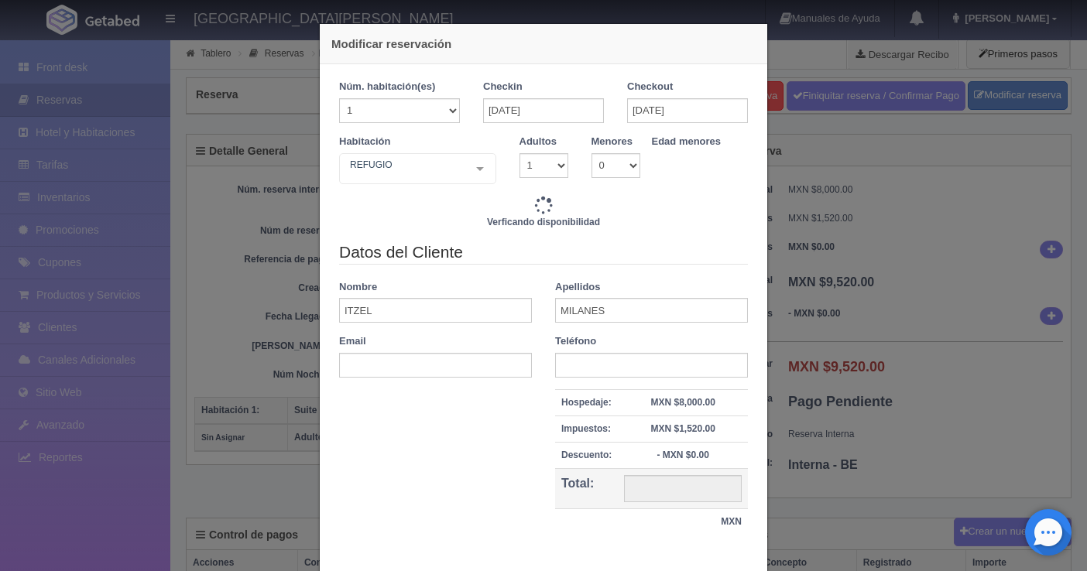
type input "9520.00"
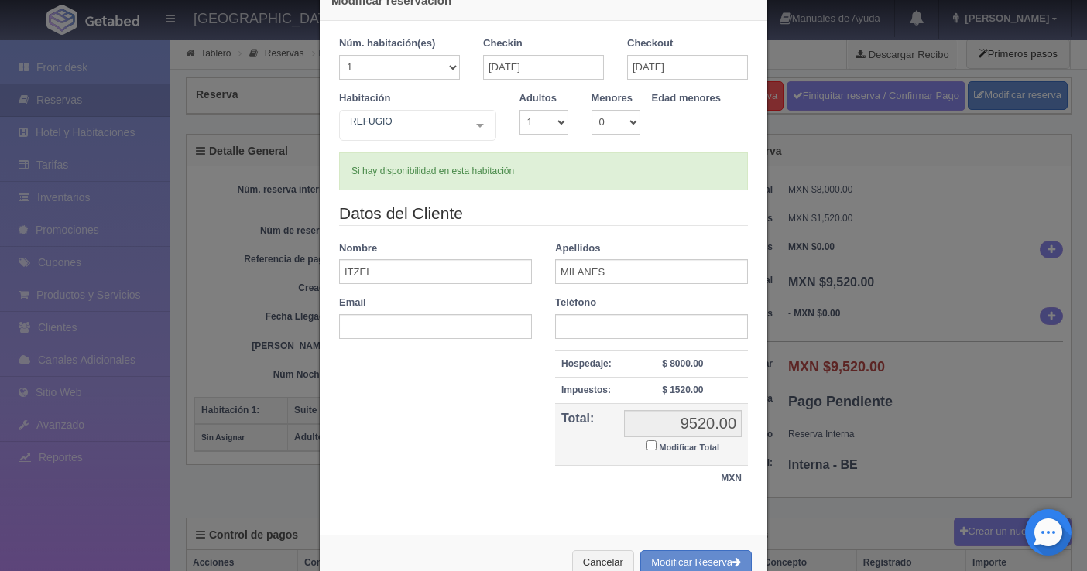
scroll to position [87, 0]
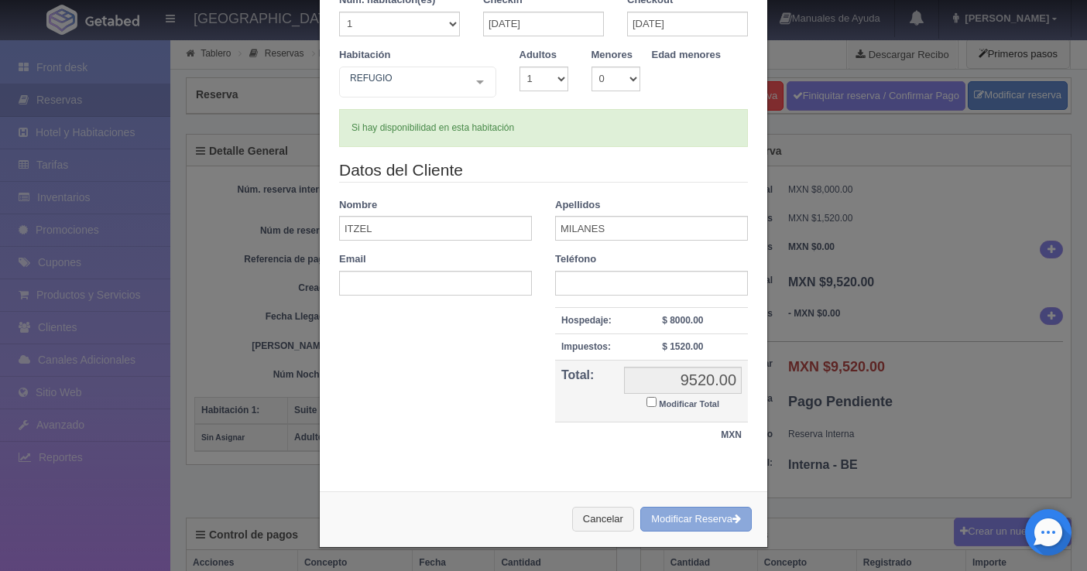
click at [677, 516] on button "Modificar Reserva" at bounding box center [695, 520] width 111 height 26
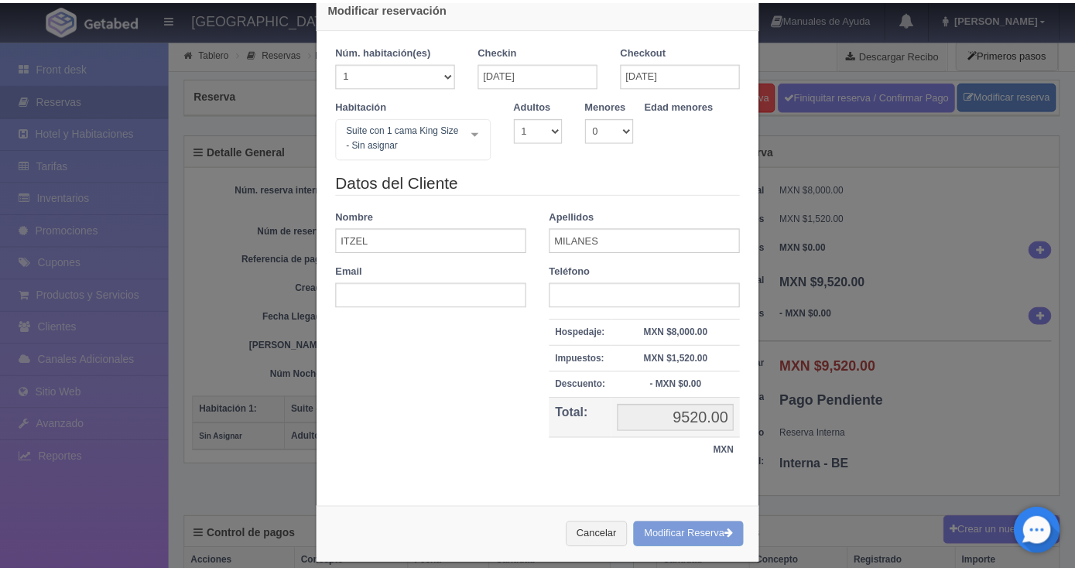
scroll to position [53, 0]
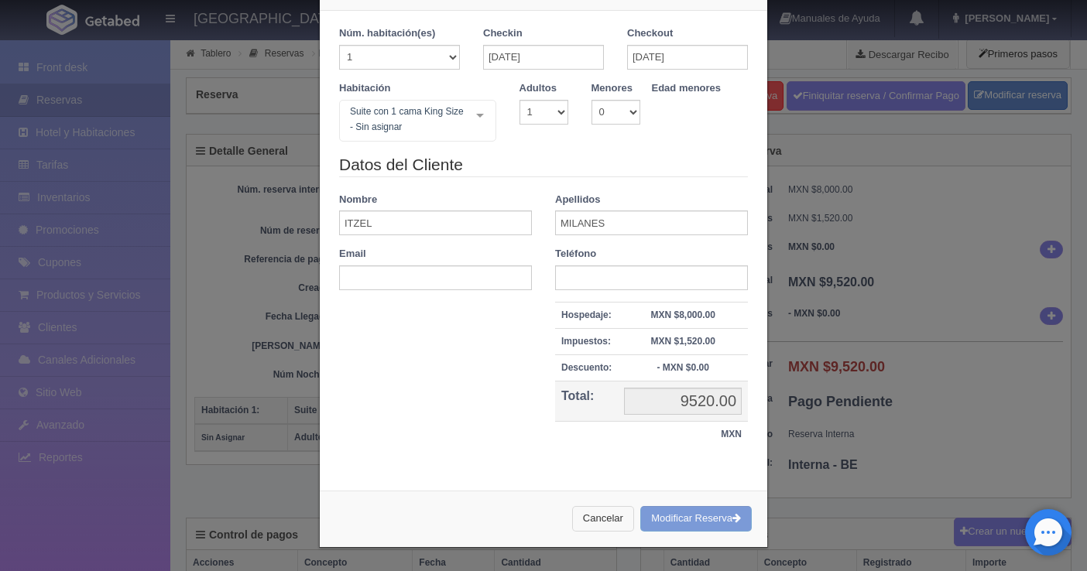
click at [583, 518] on button "Cancelar" at bounding box center [603, 519] width 62 height 26
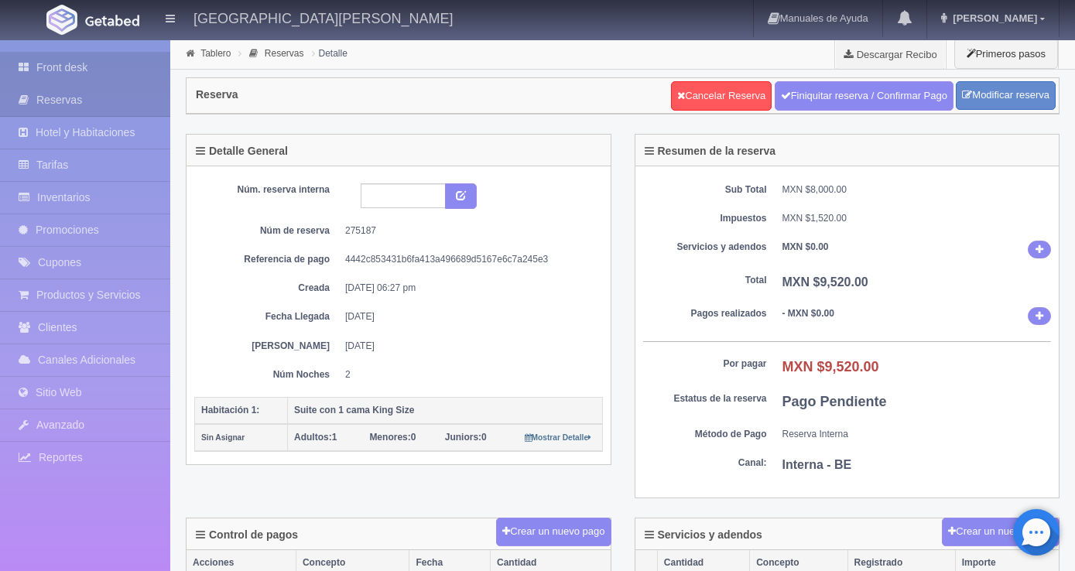
click at [80, 65] on link "Front desk" at bounding box center [85, 68] width 170 height 32
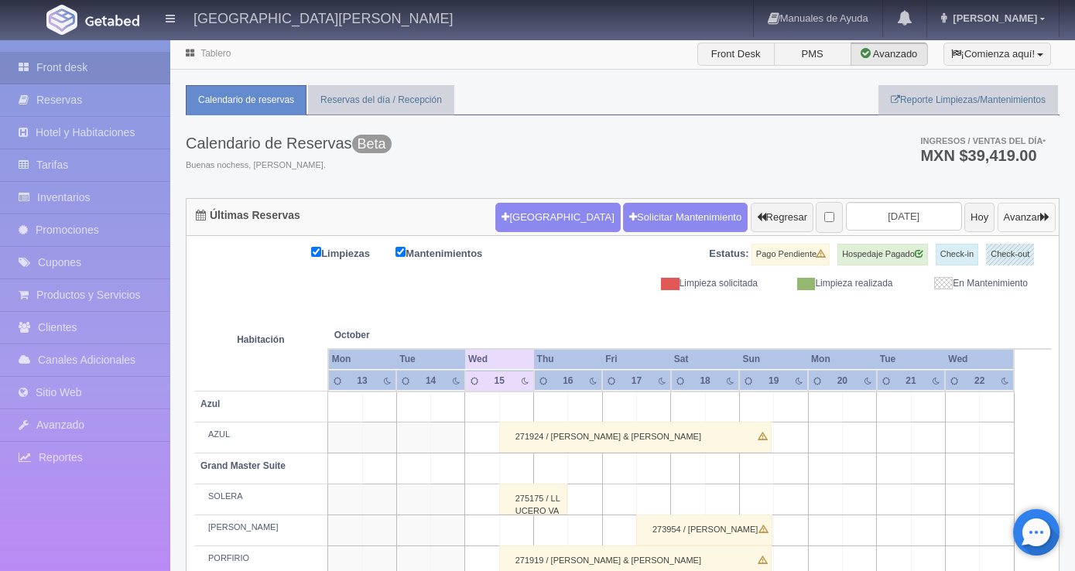
click at [1033, 217] on button "Avanzar" at bounding box center [1027, 217] width 58 height 29
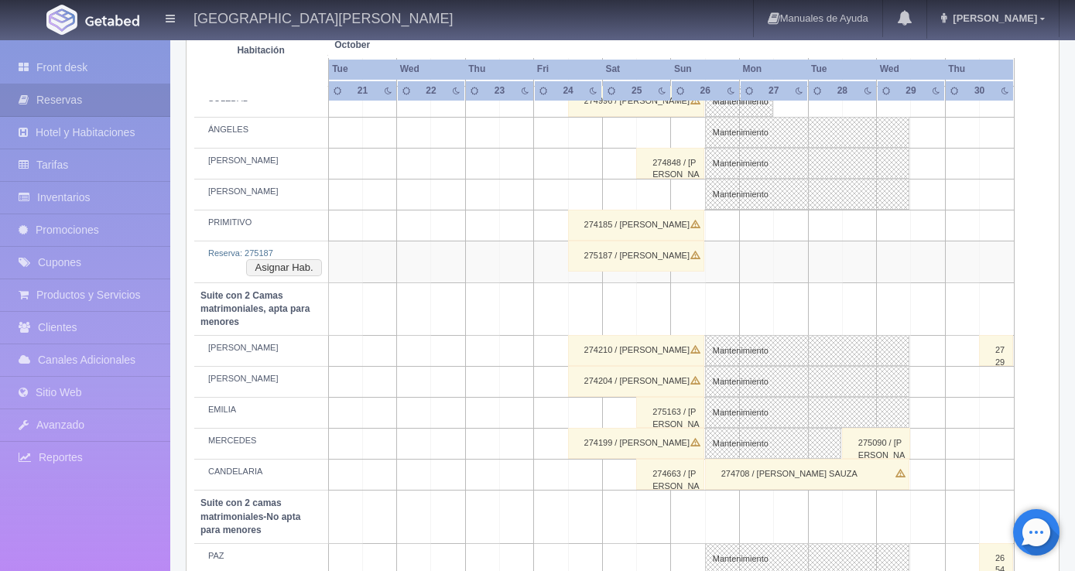
scroll to position [1006, 0]
click at [283, 257] on button "Asignar Hab." at bounding box center [283, 265] width 75 height 17
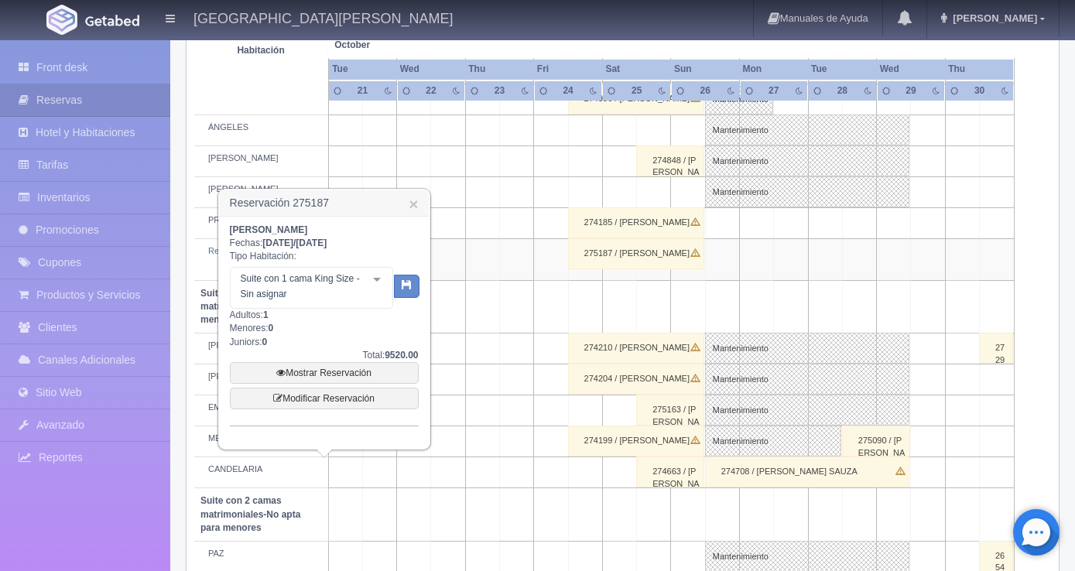
click at [372, 290] on div "Suite con 1 cama King Size - Sin asignar Suite con 1 cama King Size Suite con 1…" at bounding box center [311, 288] width 163 height 42
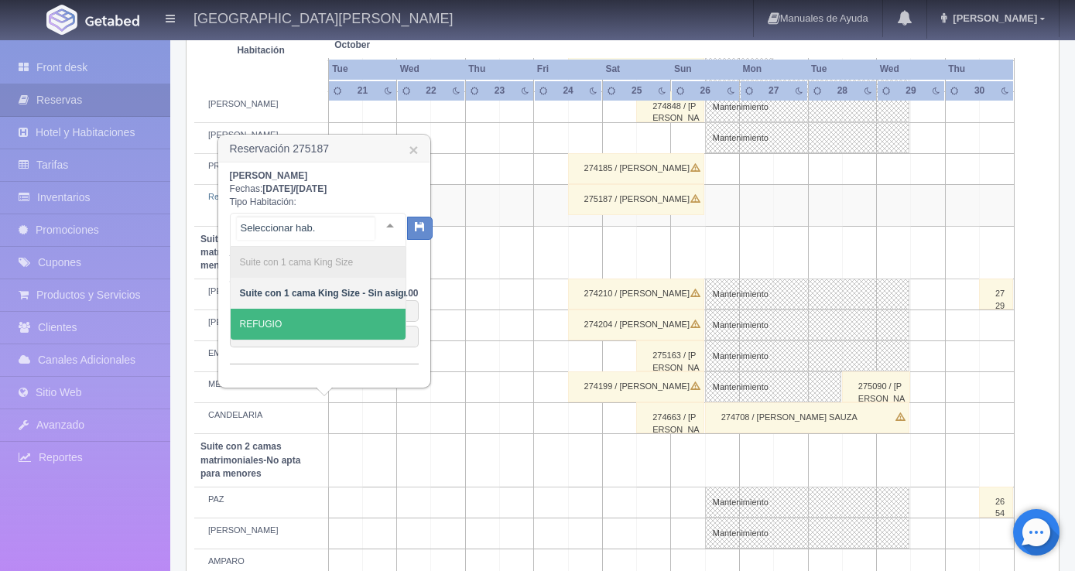
scroll to position [1084, 0]
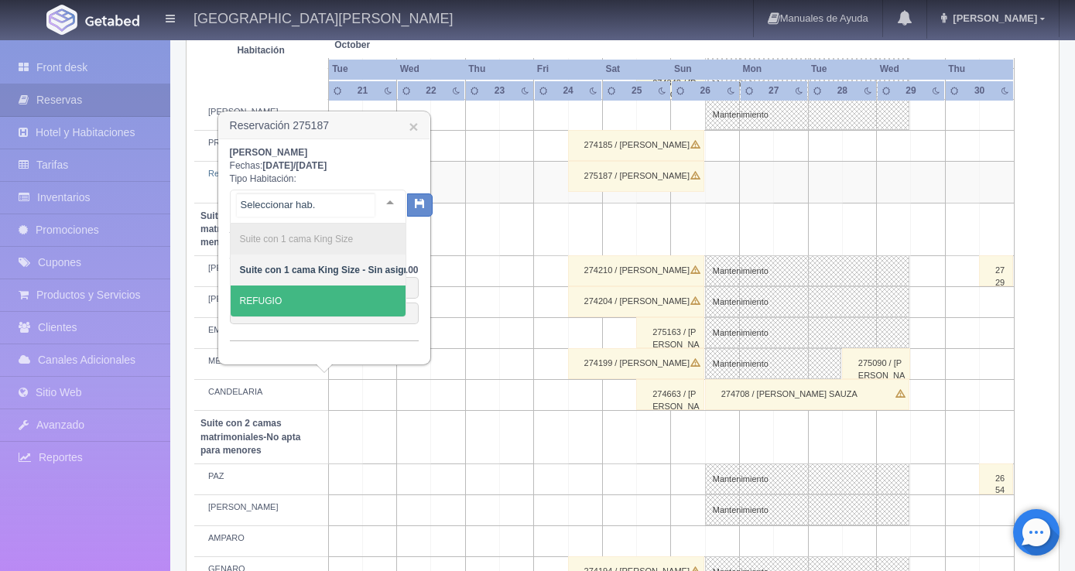
click at [298, 302] on span "REFUGIO" at bounding box center [329, 301] width 197 height 31
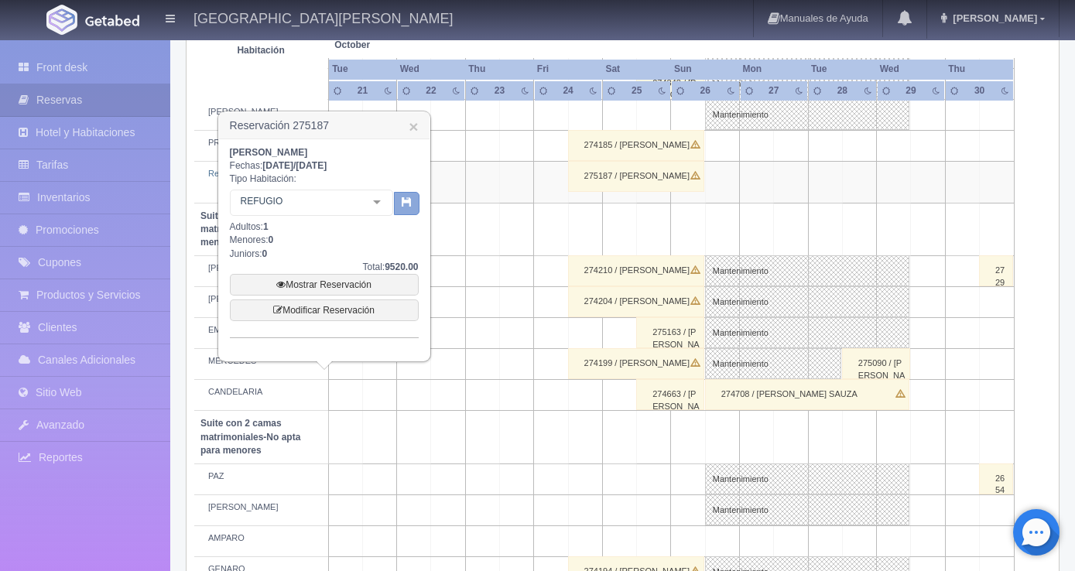
click at [408, 206] on icon "button" at bounding box center [407, 202] width 10 height 10
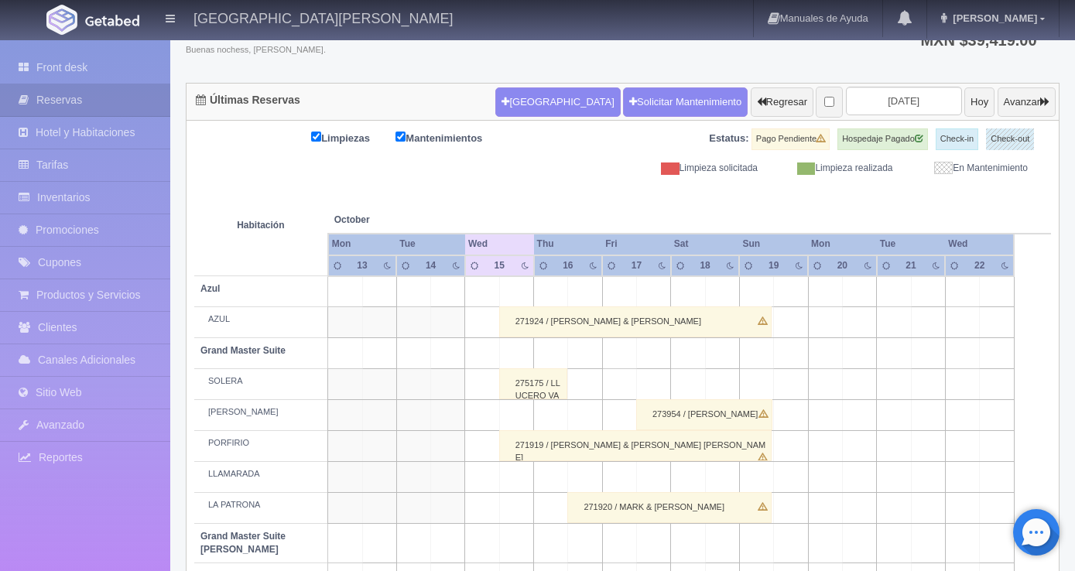
scroll to position [115, 0]
click at [1036, 108] on button "Avanzar" at bounding box center [1027, 101] width 58 height 29
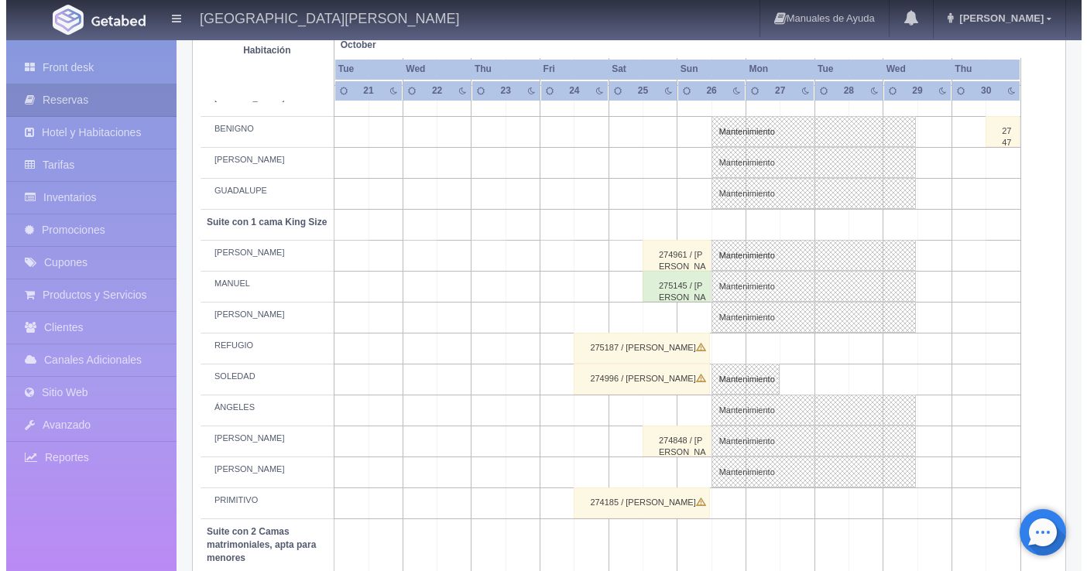
scroll to position [720, 0]
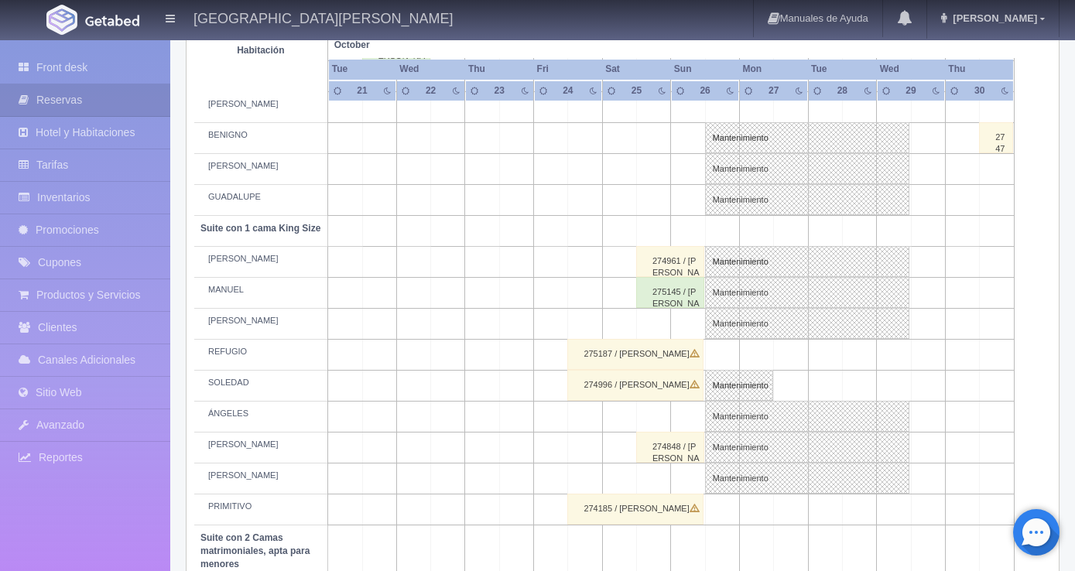
click at [722, 362] on td at bounding box center [722, 354] width 34 height 31
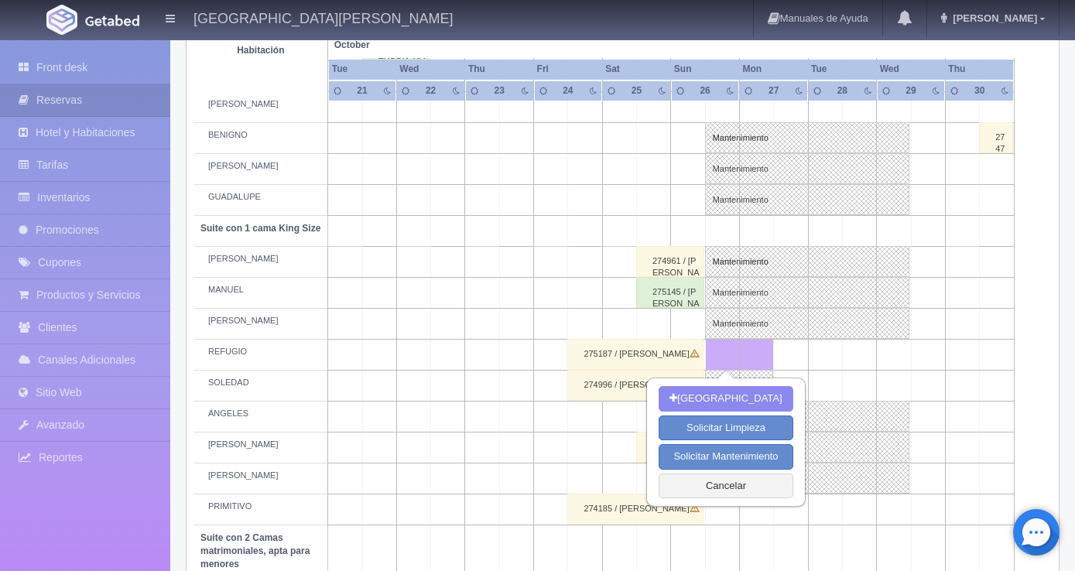
click at [894, 356] on td at bounding box center [894, 354] width 34 height 31
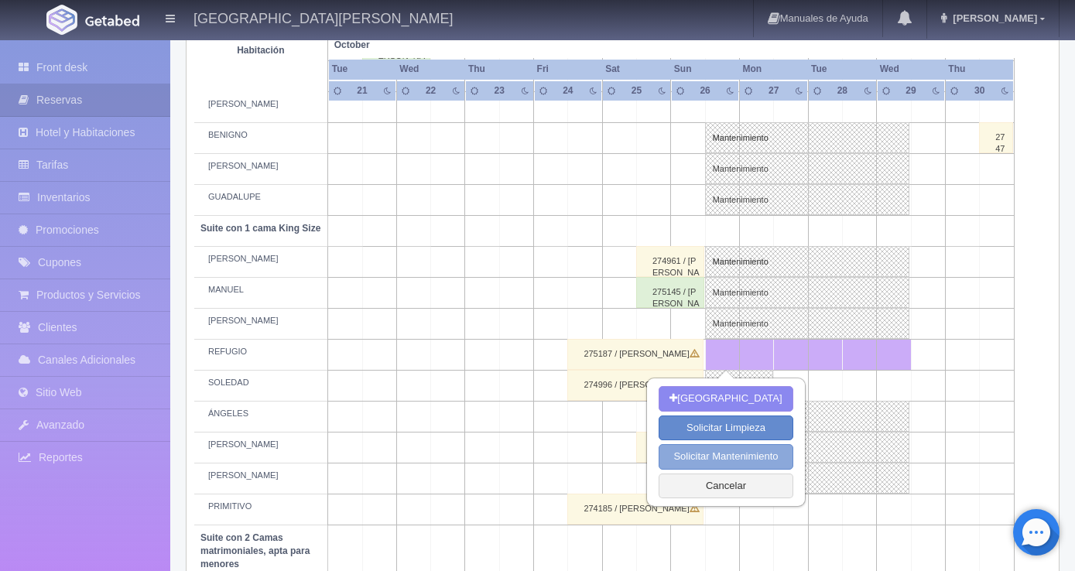
click at [720, 458] on button "Solicitar Mantenimiento" at bounding box center [726, 457] width 134 height 26
select select "Mantenimiento"
type input "26-10-2025"
type input "29-10-2025"
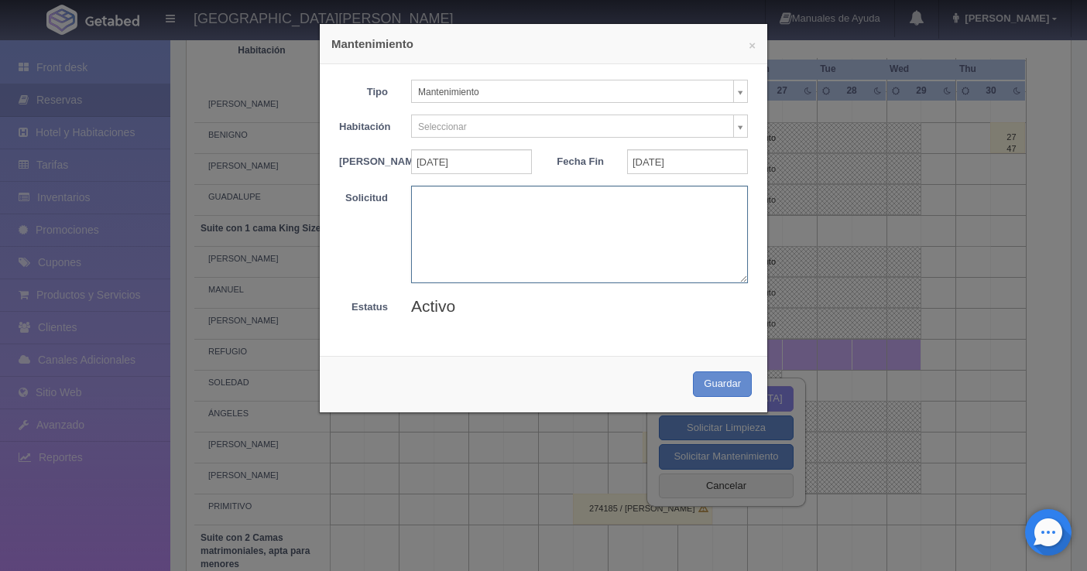
click at [434, 204] on textarea at bounding box center [579, 234] width 337 height 97
type textarea "MB"
click at [724, 395] on button "Guardar" at bounding box center [722, 385] width 59 height 26
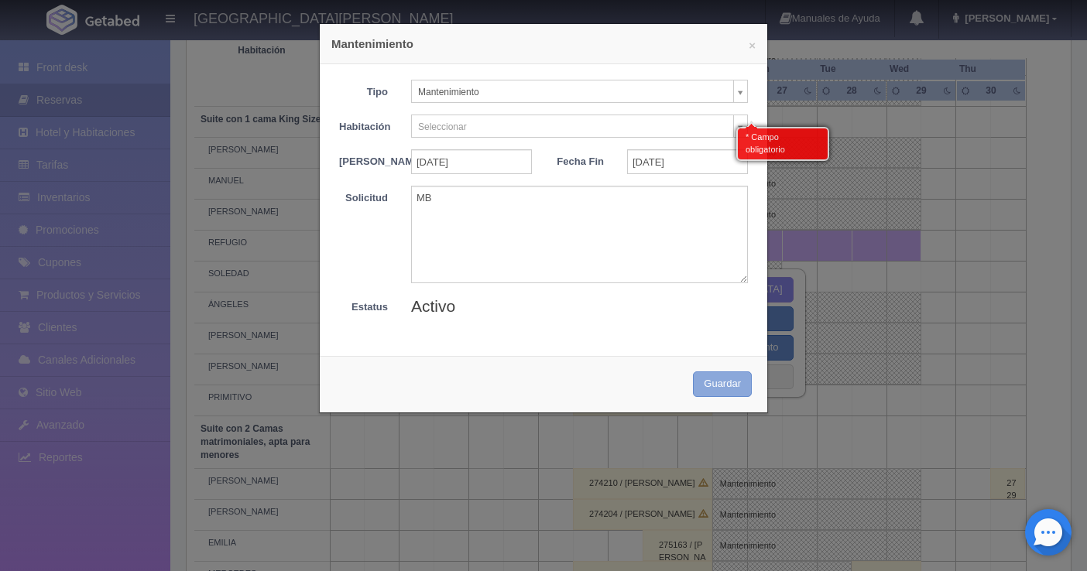
scroll to position [835, 0]
click at [670, 128] on body "Hacienda El Carmen Hotel & Spa Manuales de Ayuda Actualizaciones recientes Jaim…" at bounding box center [543, 53] width 1087 height 1698
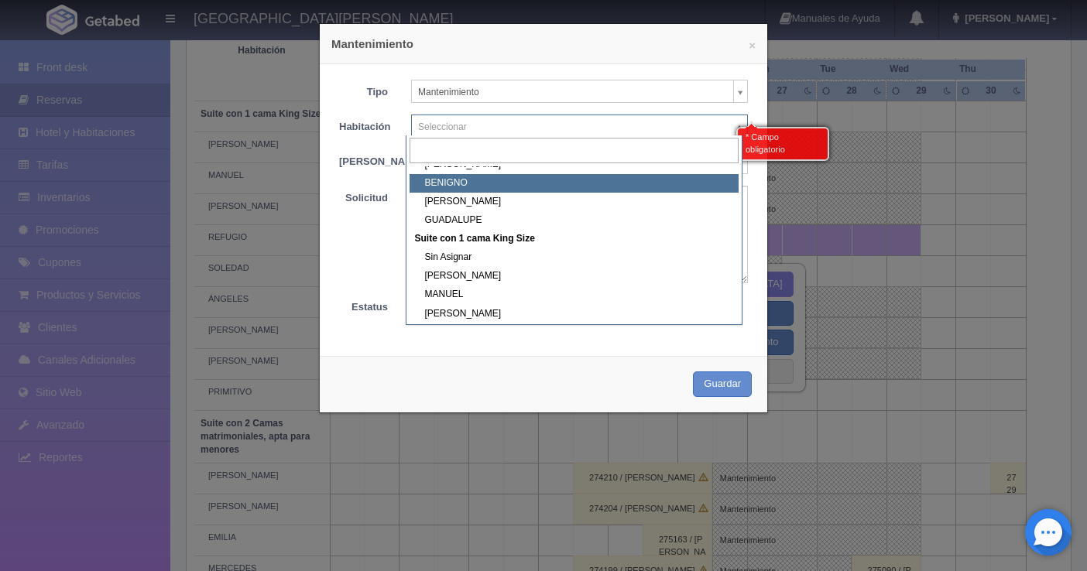
scroll to position [387, 0]
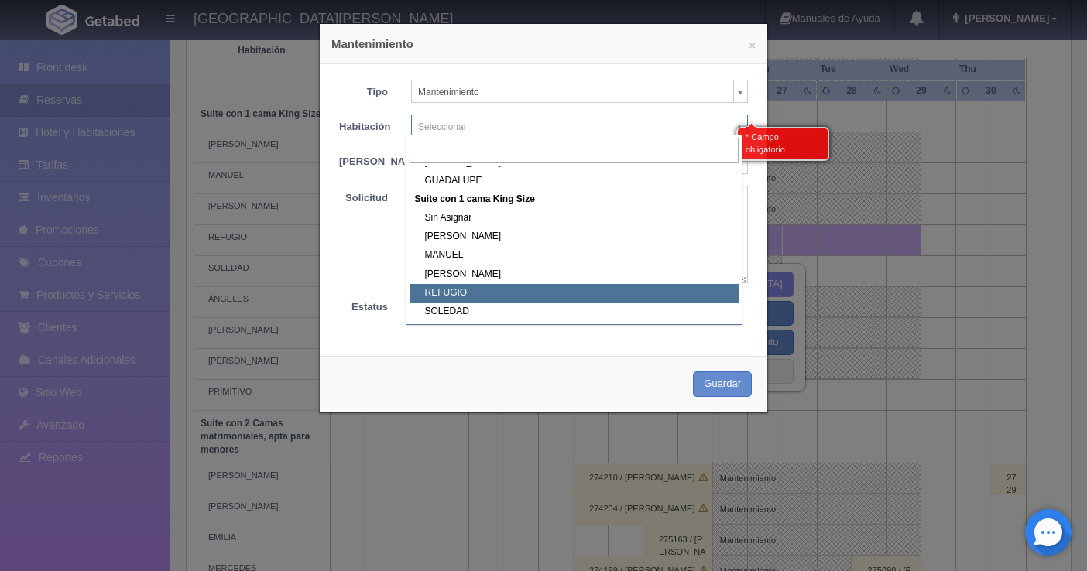
select select "1921_REFUGIO"
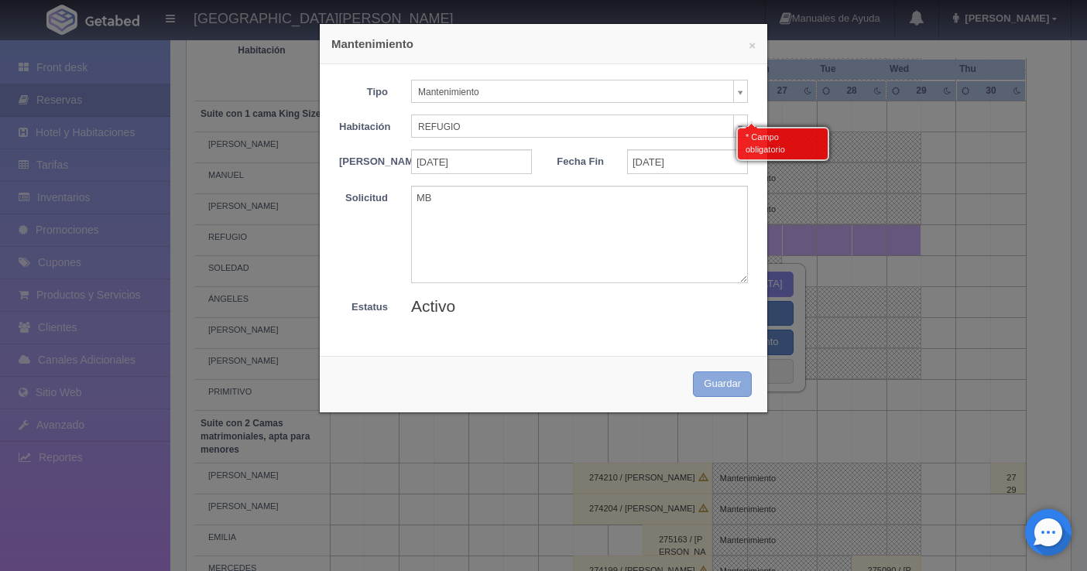
click at [725, 396] on button "Guardar" at bounding box center [722, 385] width 59 height 26
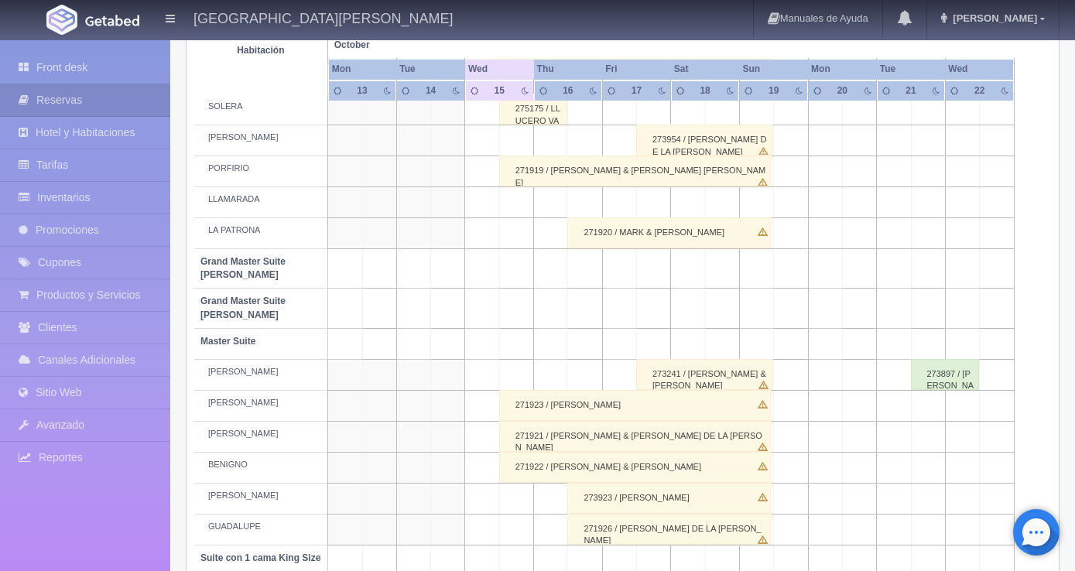
scroll to position [115, 0]
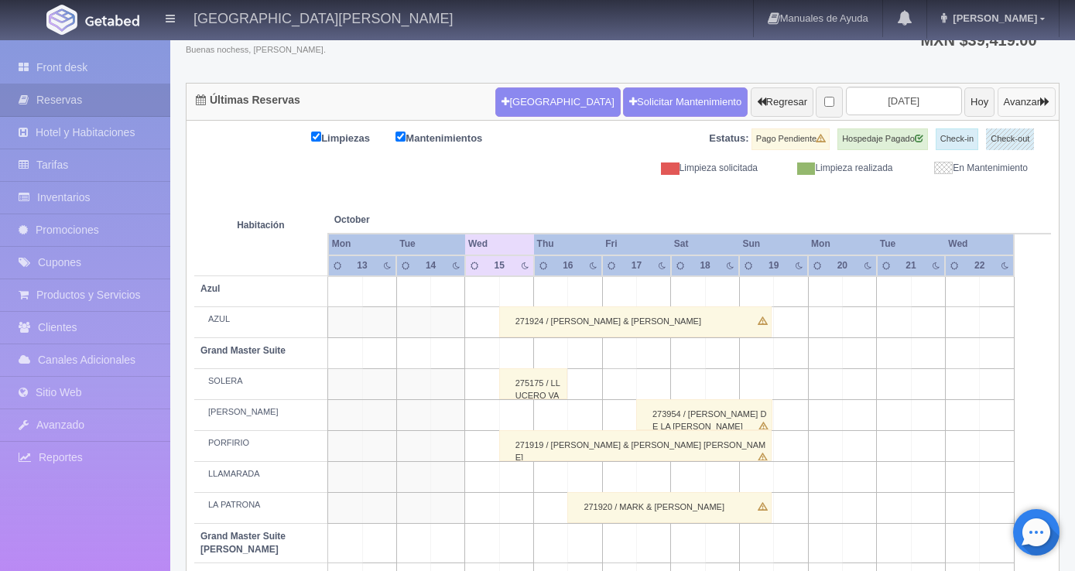
click at [1011, 99] on button "Avanzar" at bounding box center [1027, 101] width 58 height 29
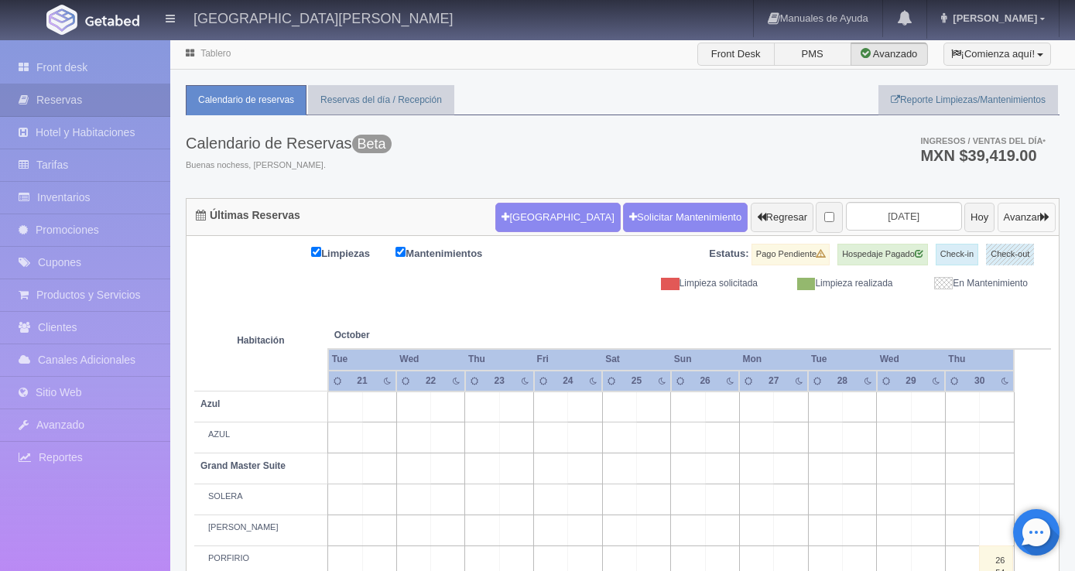
click at [1020, 218] on button "Avanzar" at bounding box center [1027, 217] width 58 height 29
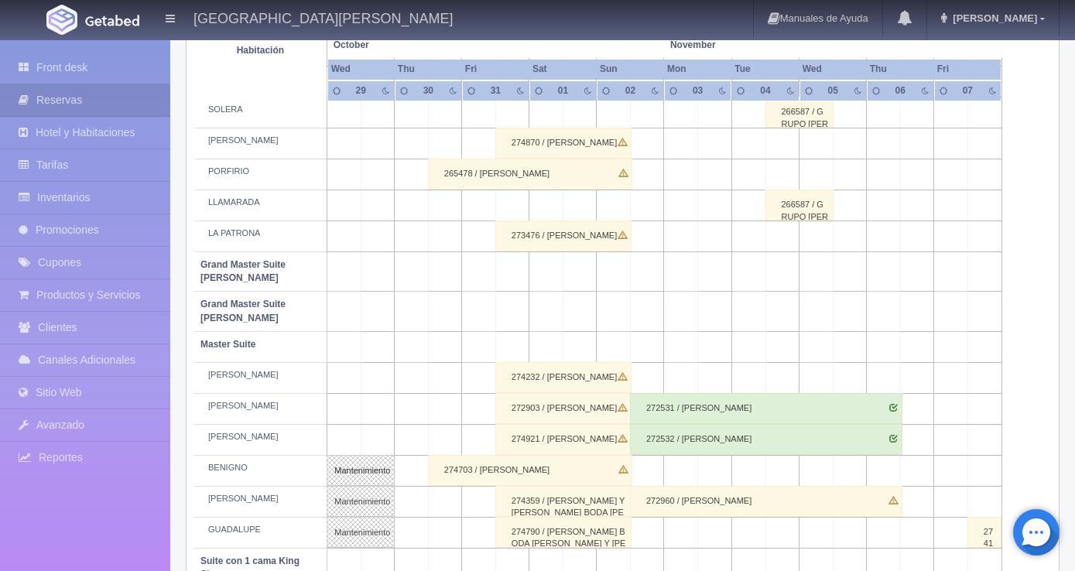
scroll to position [155, 0]
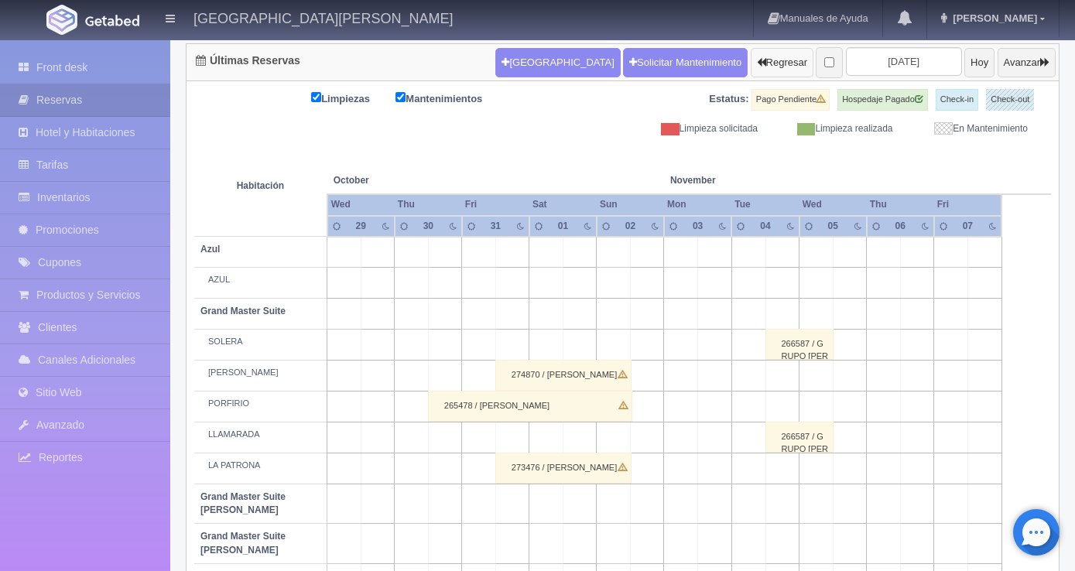
click at [751, 60] on button "Regresar" at bounding box center [782, 62] width 63 height 29
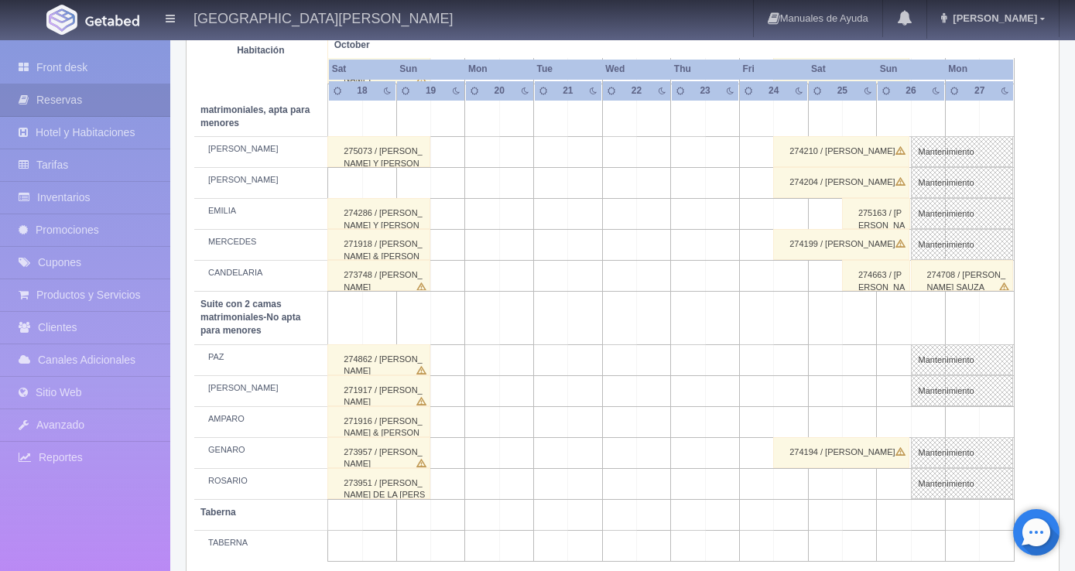
scroll to position [1184, 0]
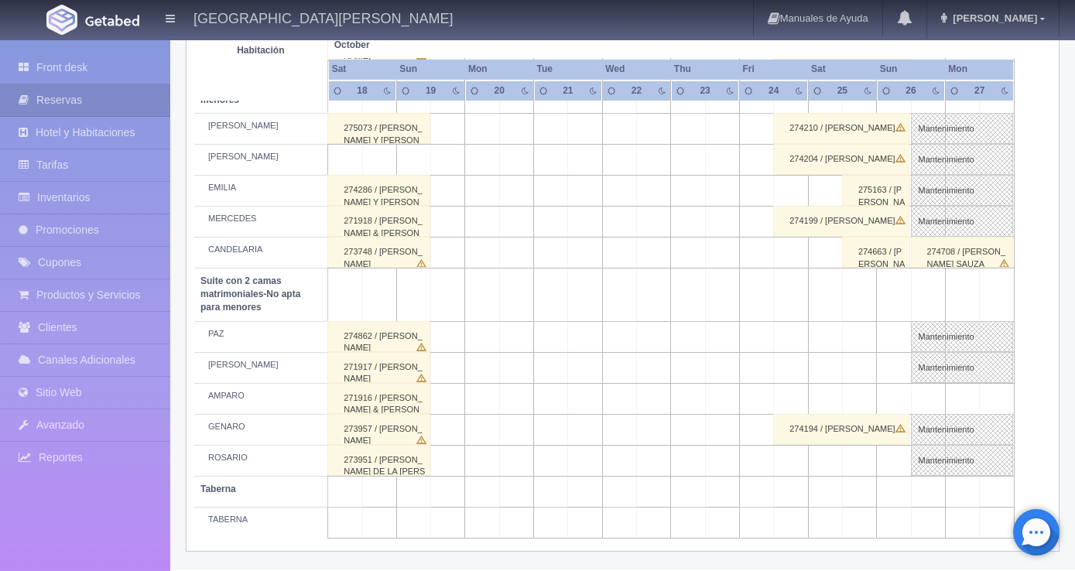
click at [864, 398] on td at bounding box center [859, 398] width 34 height 31
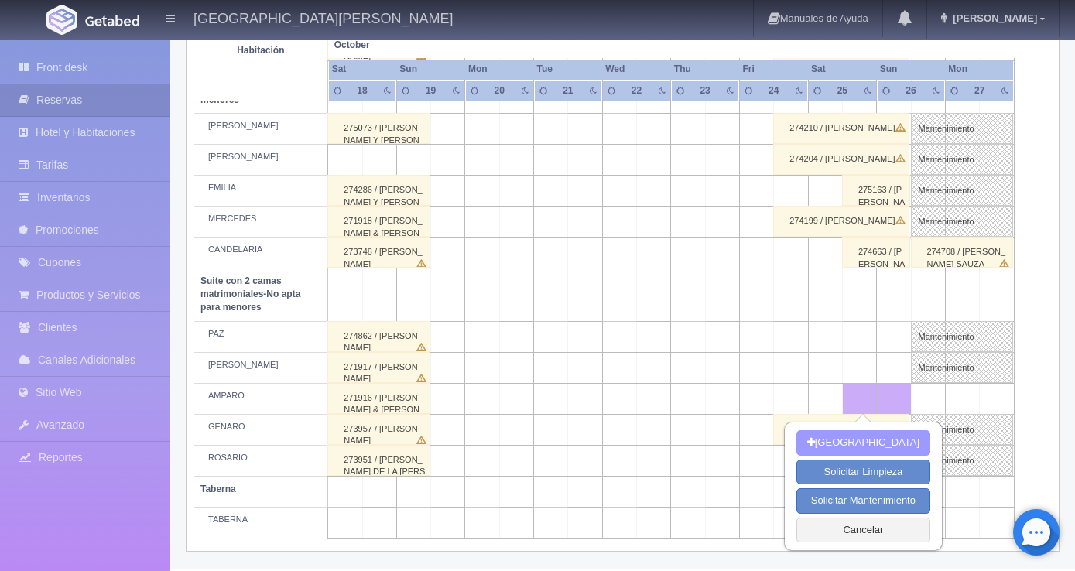
click at [883, 440] on button "[GEOGRAPHIC_DATA]" at bounding box center [864, 443] width 134 height 26
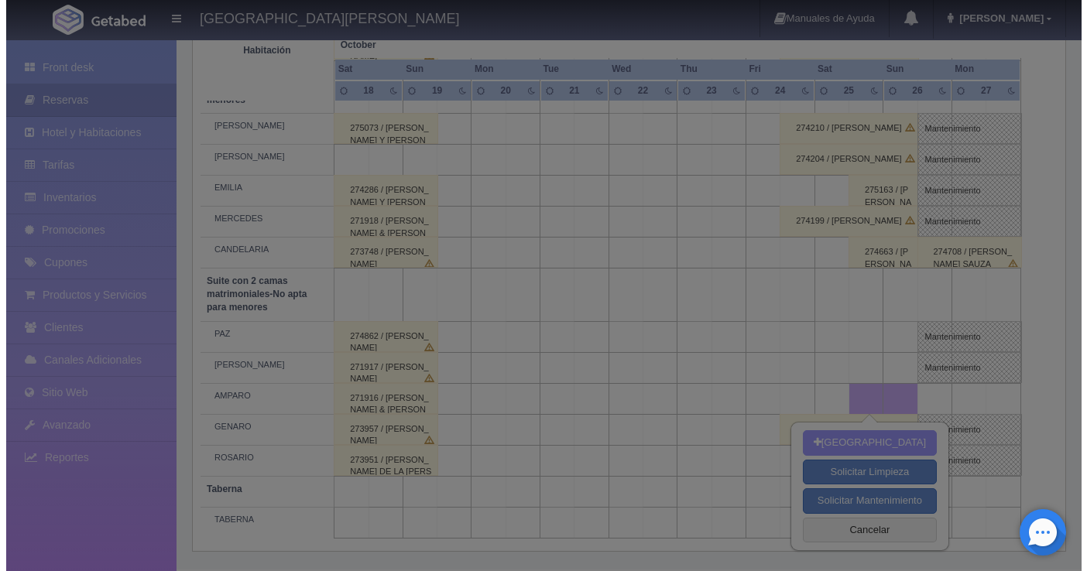
scroll to position [1167, 0]
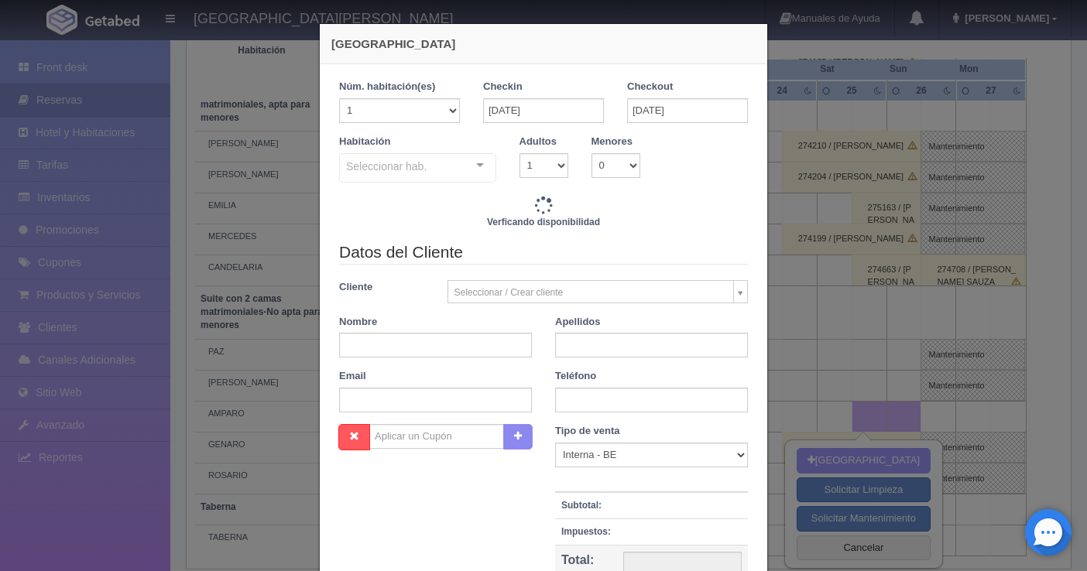
checkbox input "false"
type input "4760.00"
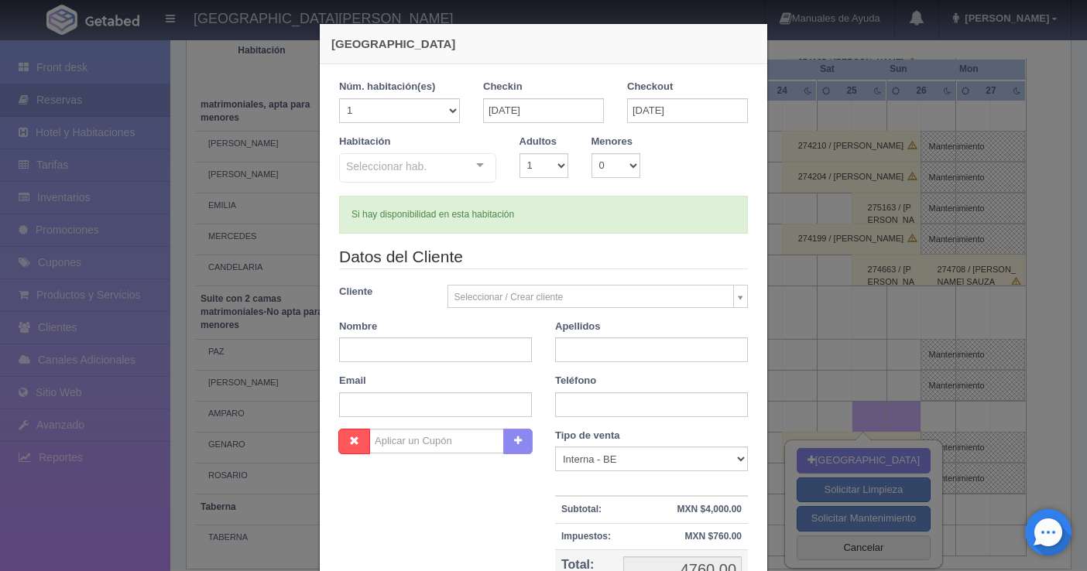
click at [468, 165] on div "Seleccionar hab. No elements found. Consider changing the search query. List is…" at bounding box center [417, 168] width 157 height 31
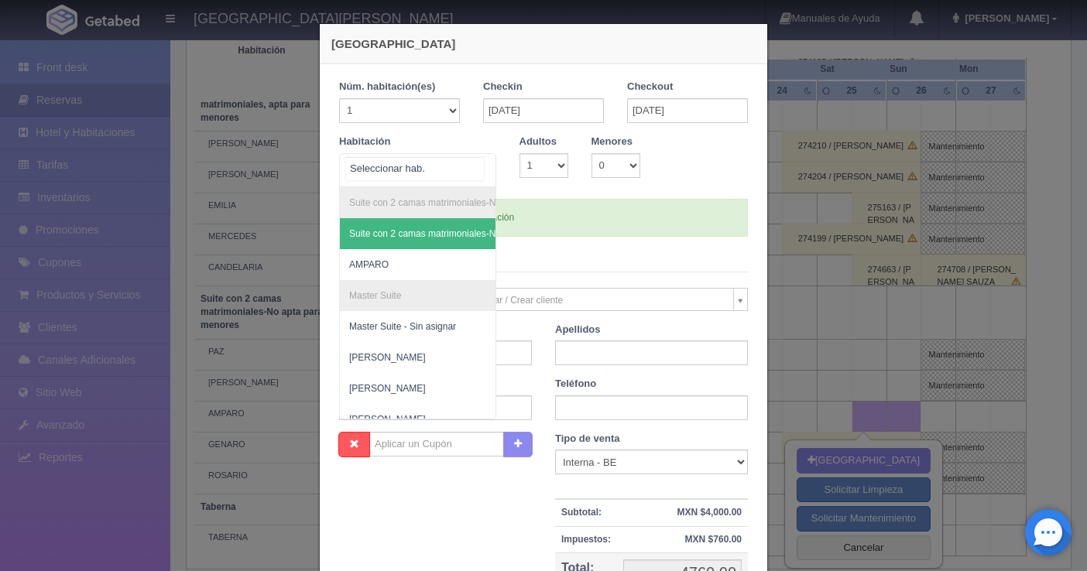
checkbox input "false"
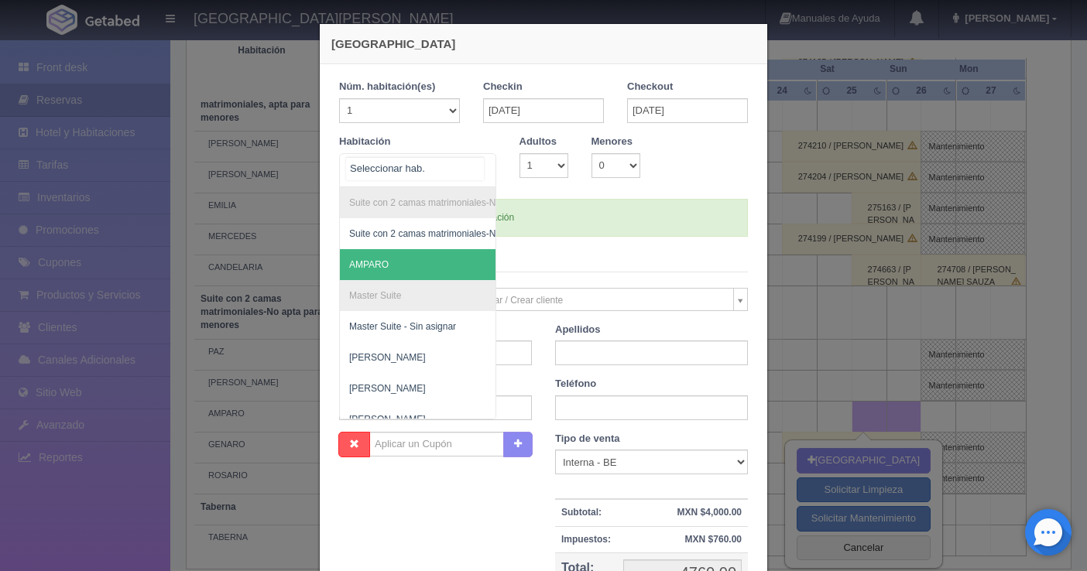
click at [411, 255] on span "AMPARO" at bounding box center [493, 264] width 306 height 31
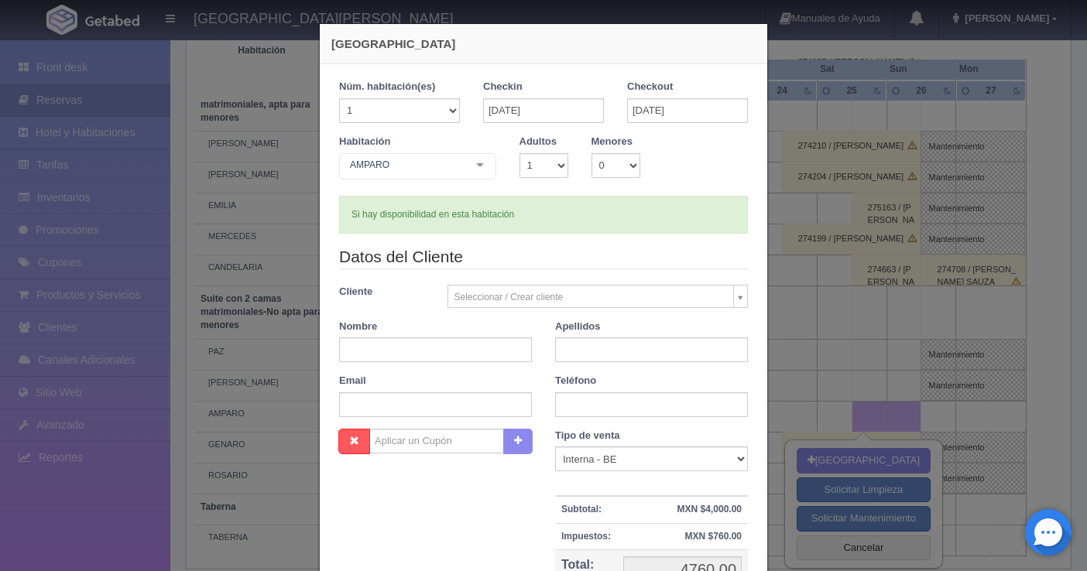
checkbox input "false"
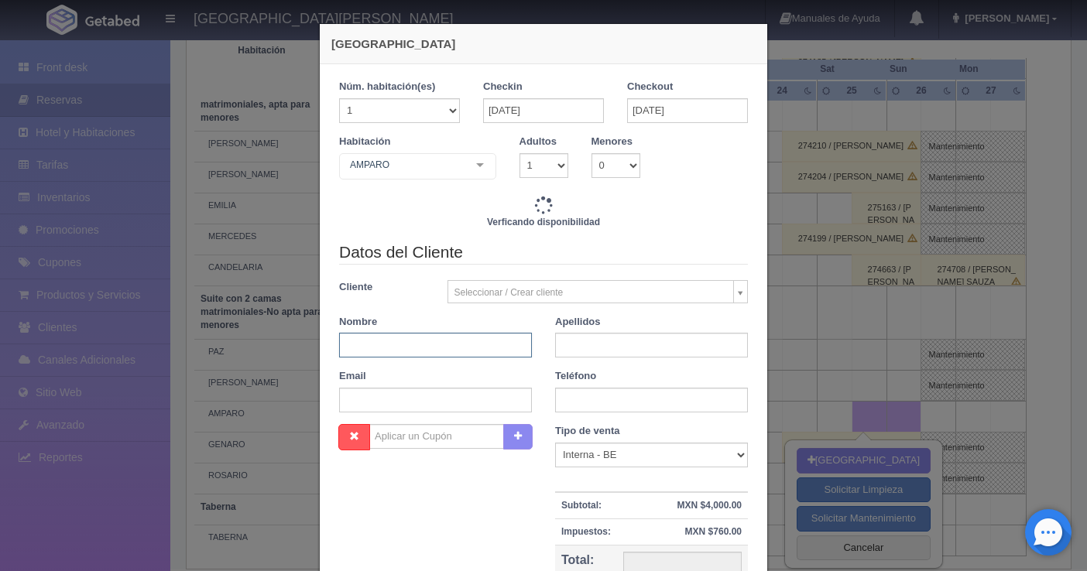
type input "4760.00"
checkbox input "false"
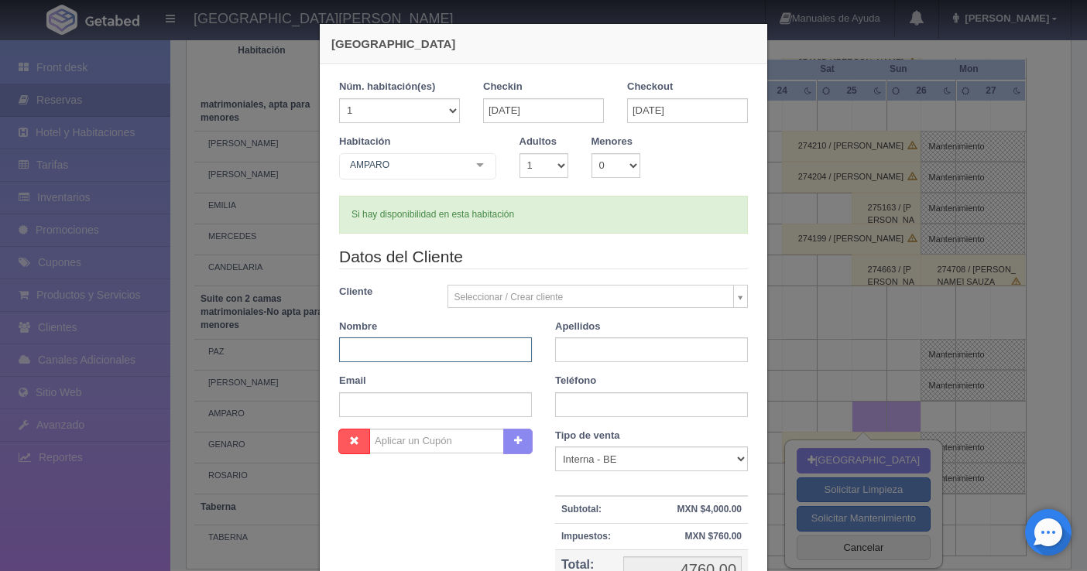
click at [416, 344] on input "text" at bounding box center [435, 350] width 193 height 25
type input "m"
drag, startPoint x: 442, startPoint y: 341, endPoint x: 379, endPoint y: 345, distance: 62.9
click at [379, 345] on input "[PERSON_NAME]" at bounding box center [435, 350] width 193 height 25
type input "[PERSON_NAME]"
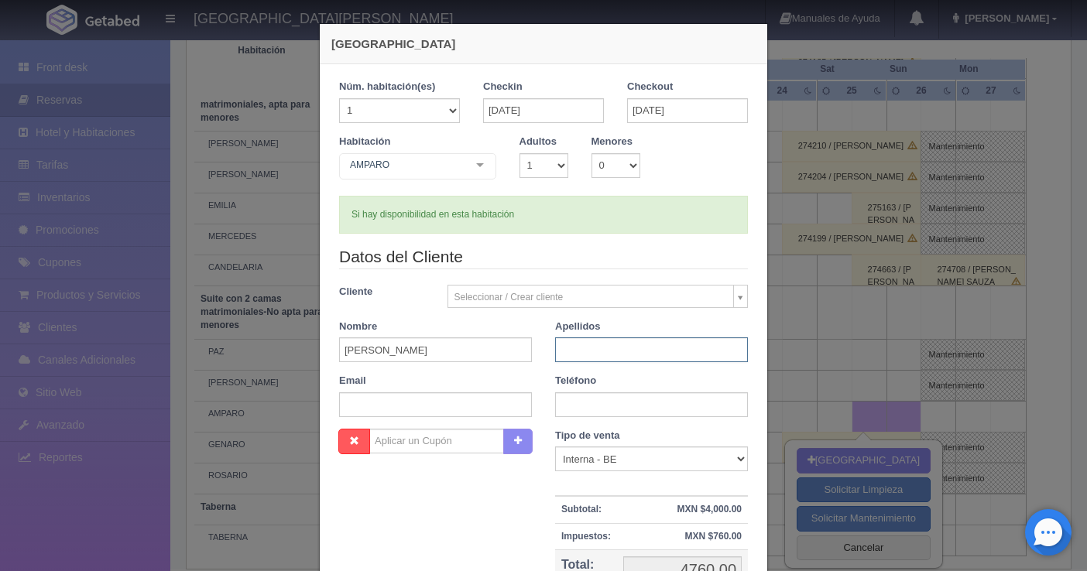
click at [591, 354] on input "text" at bounding box center [651, 350] width 193 height 25
type input "MARTÍNEZ"
click at [469, 343] on input "[PERSON_NAME]" at bounding box center [435, 350] width 193 height 25
type input "MÓNICA"
click at [543, 165] on select "1 2 3 4 5 6 7 8 9 10" at bounding box center [543, 165] width 49 height 25
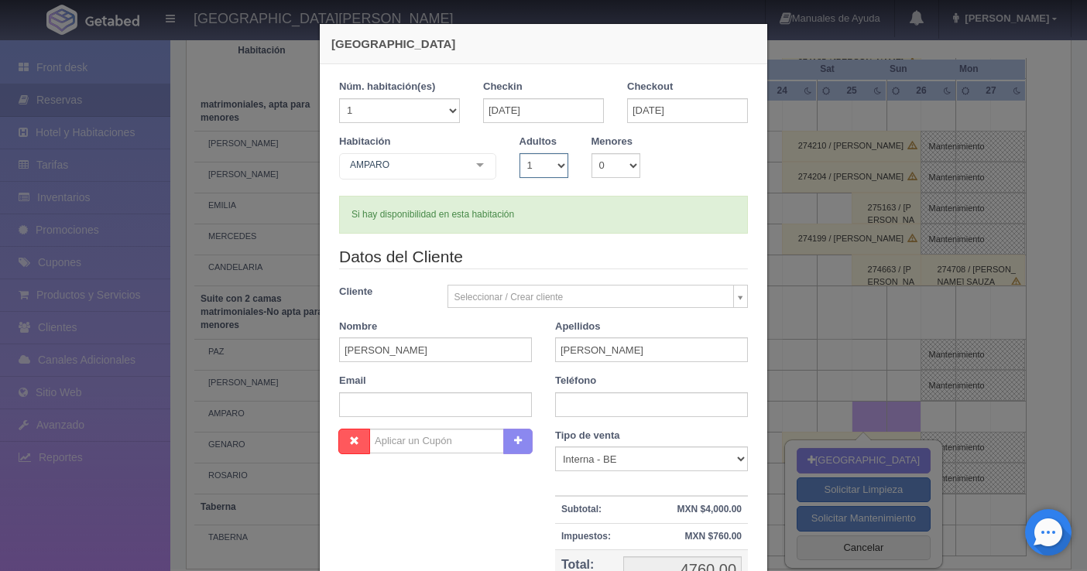
select select "2"
click at [519, 153] on select "1 2 3 4 5 6 7 8 9 10" at bounding box center [543, 165] width 49 height 25
checkbox input "false"
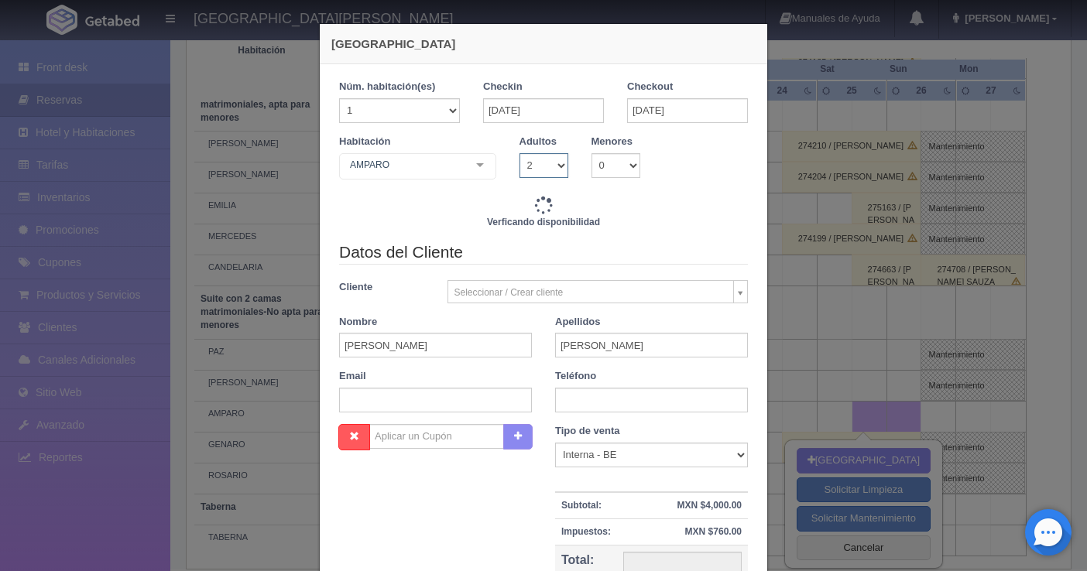
type input "4760.00"
checkbox input "false"
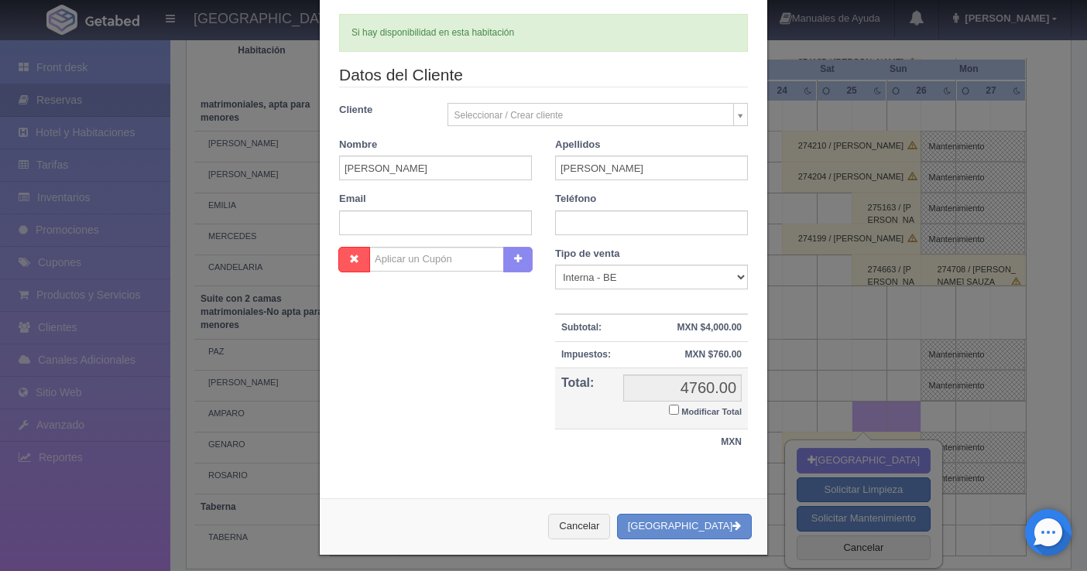
scroll to position [190, 0]
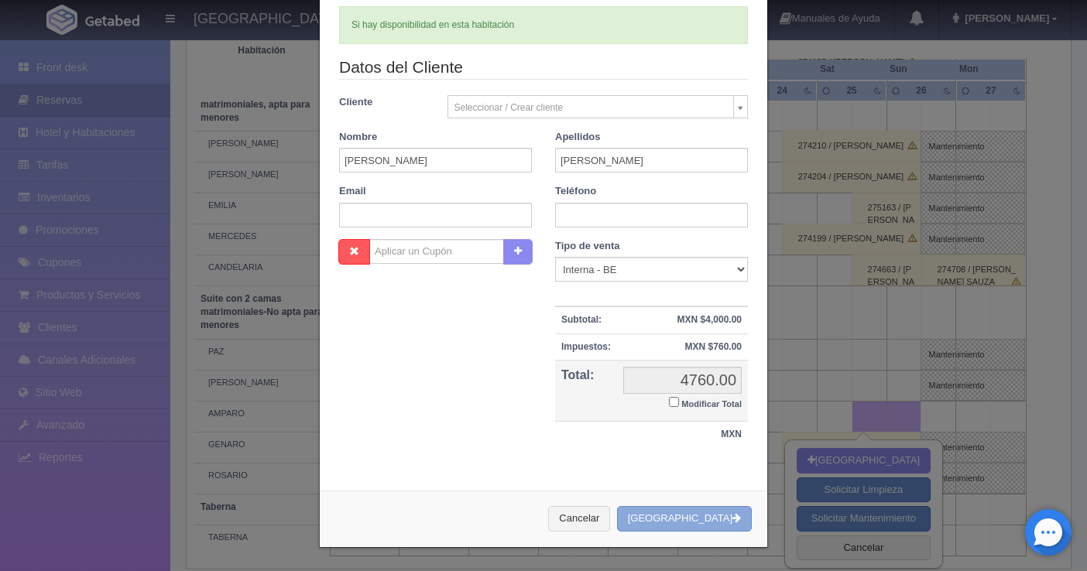
click at [694, 520] on button "[GEOGRAPHIC_DATA]" at bounding box center [684, 519] width 135 height 26
click at [690, 519] on button "[GEOGRAPHIC_DATA]" at bounding box center [684, 519] width 135 height 26
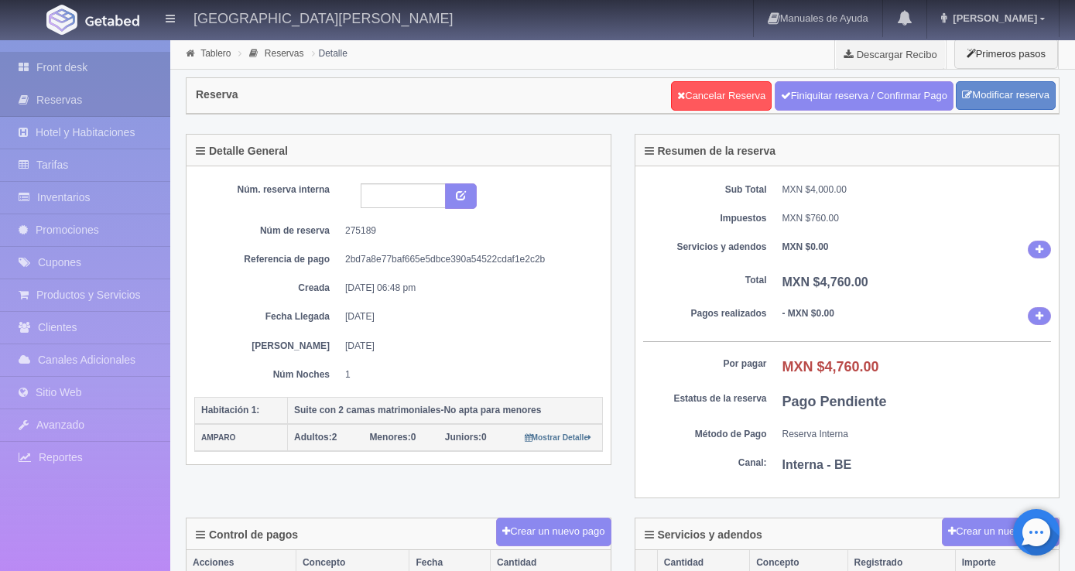
click at [77, 73] on link "Front desk" at bounding box center [85, 68] width 170 height 32
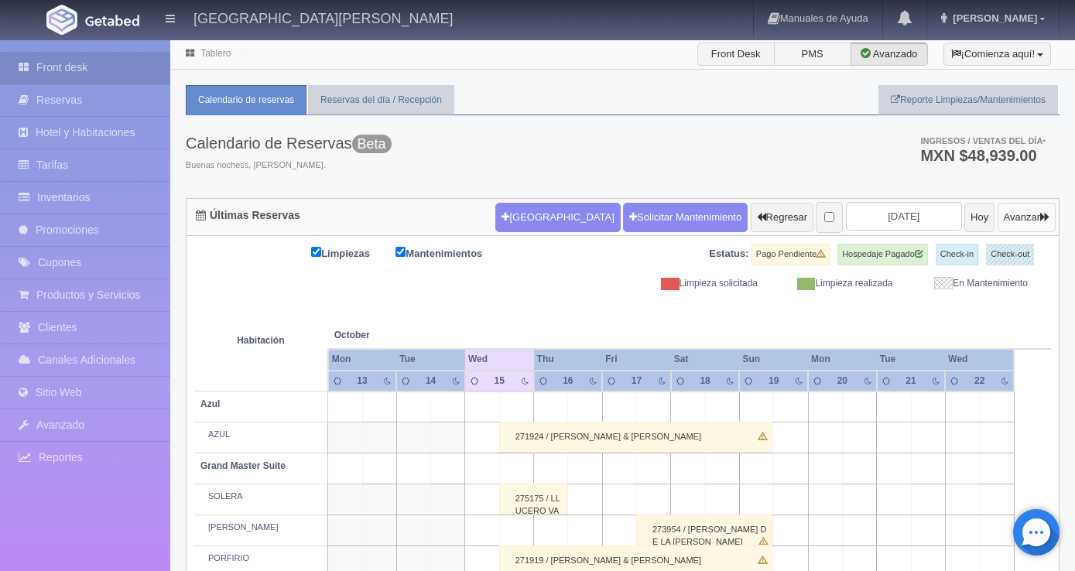
click at [1013, 214] on button "Avanzar" at bounding box center [1027, 217] width 58 height 29
